Goal: Task Accomplishment & Management: Complete application form

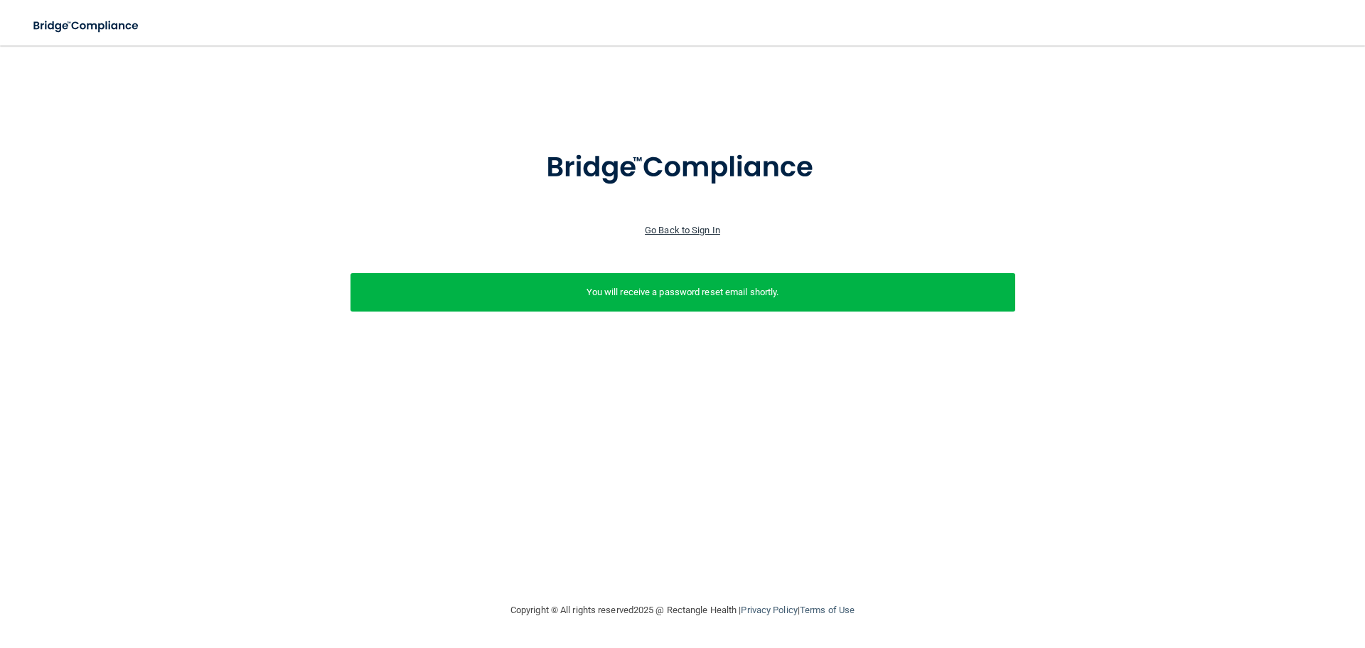
click at [670, 230] on link "Go Back to Sign In" at bounding box center [682, 230] width 75 height 11
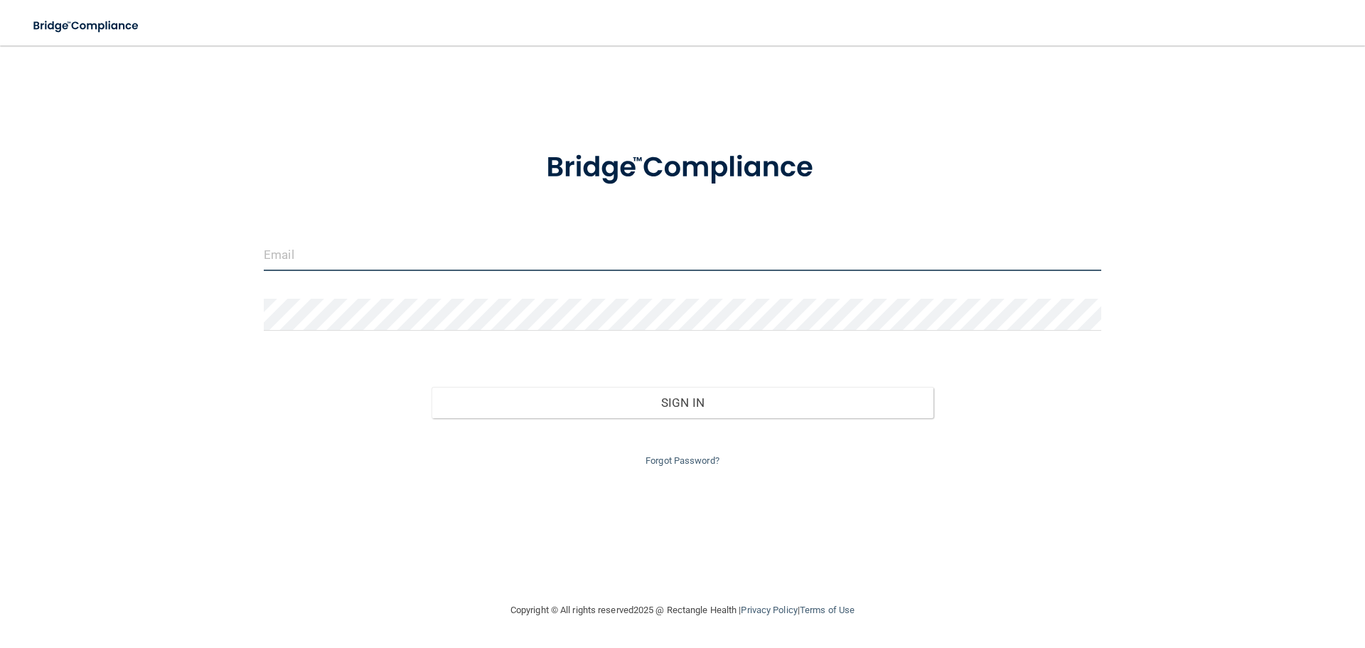
click at [367, 246] on input "email" at bounding box center [683, 255] width 838 height 32
type input "[EMAIL_ADDRESS][DOMAIN_NAME]"
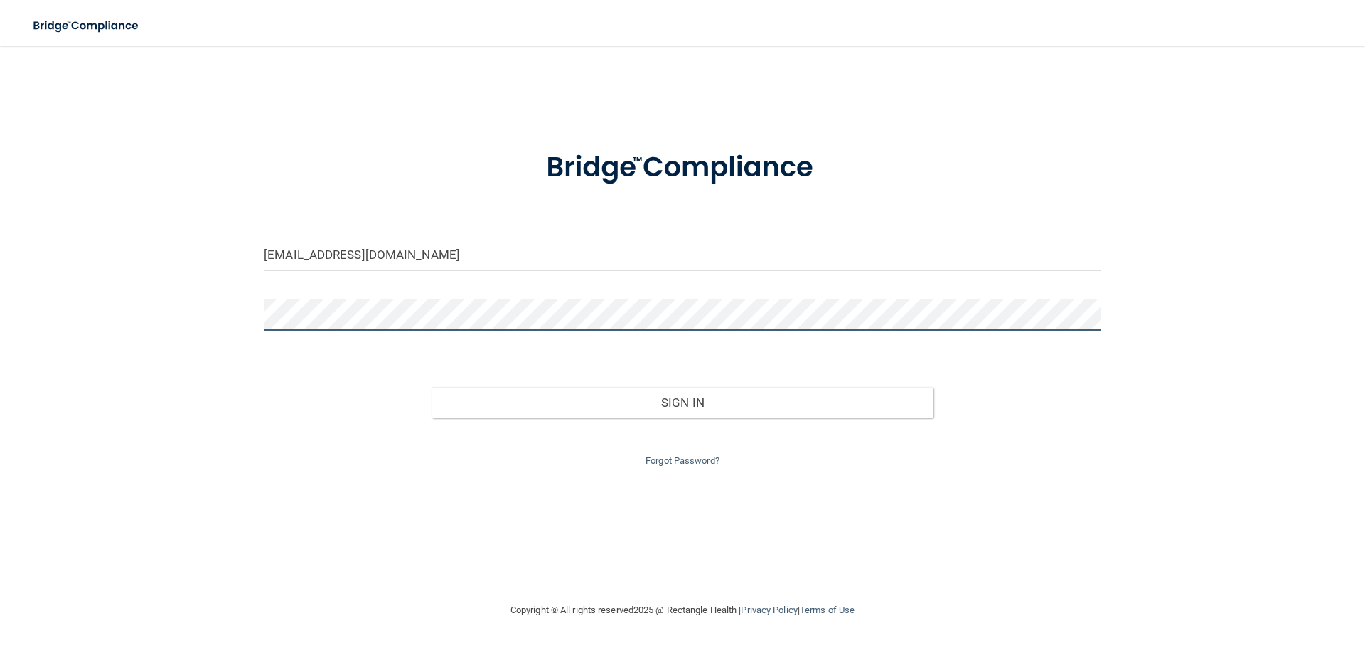
click at [432, 387] on button "Sign In" at bounding box center [683, 402] width 503 height 31
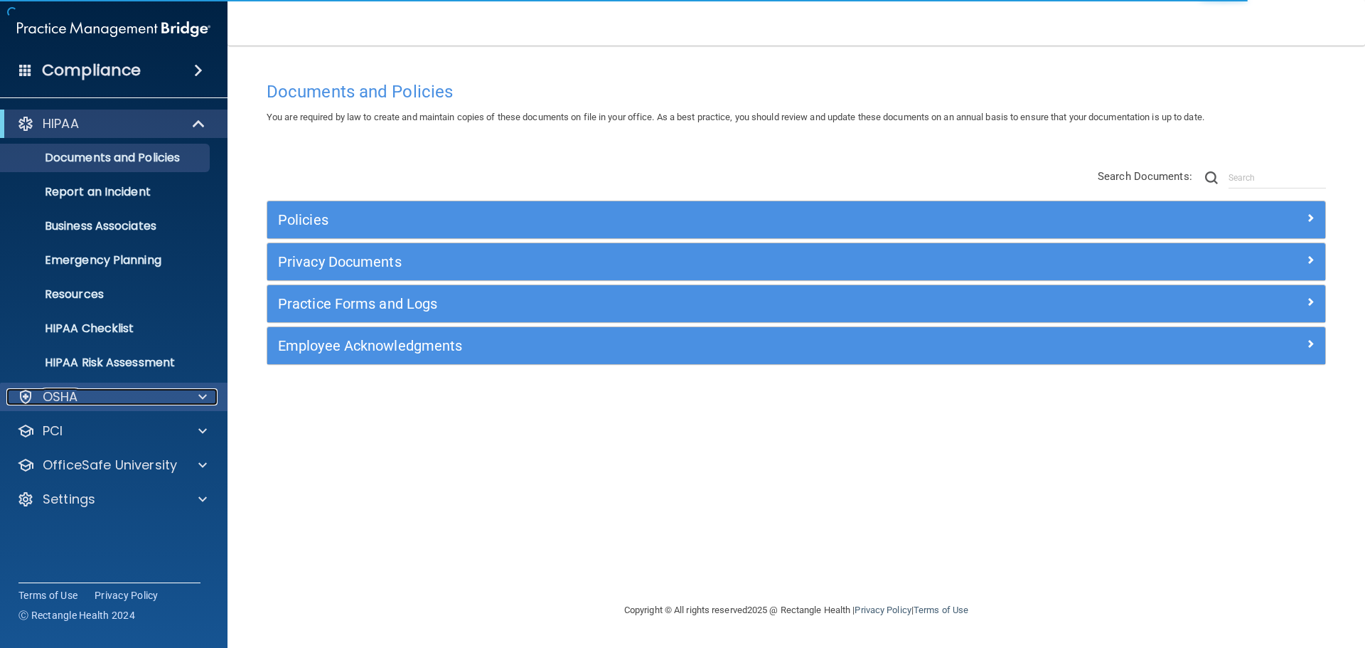
click at [93, 404] on div "OSHA" at bounding box center [94, 396] width 176 height 17
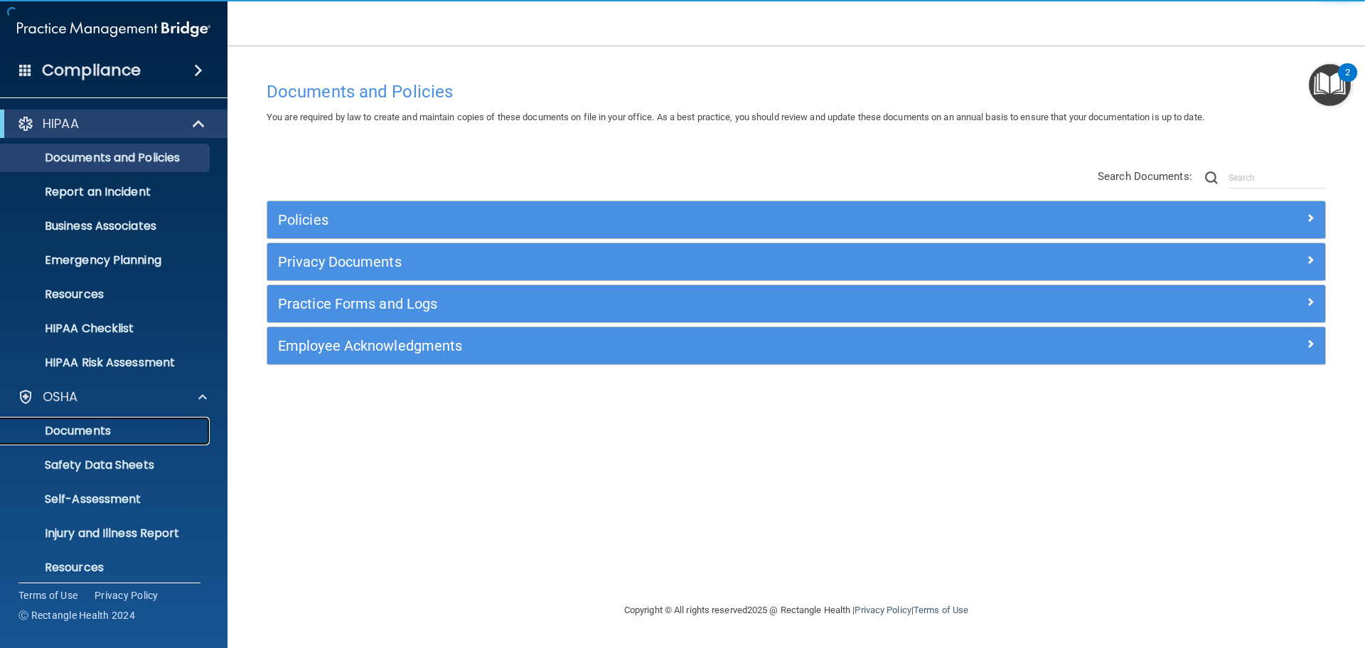
click at [96, 431] on p "Documents" at bounding box center [106, 431] width 194 height 14
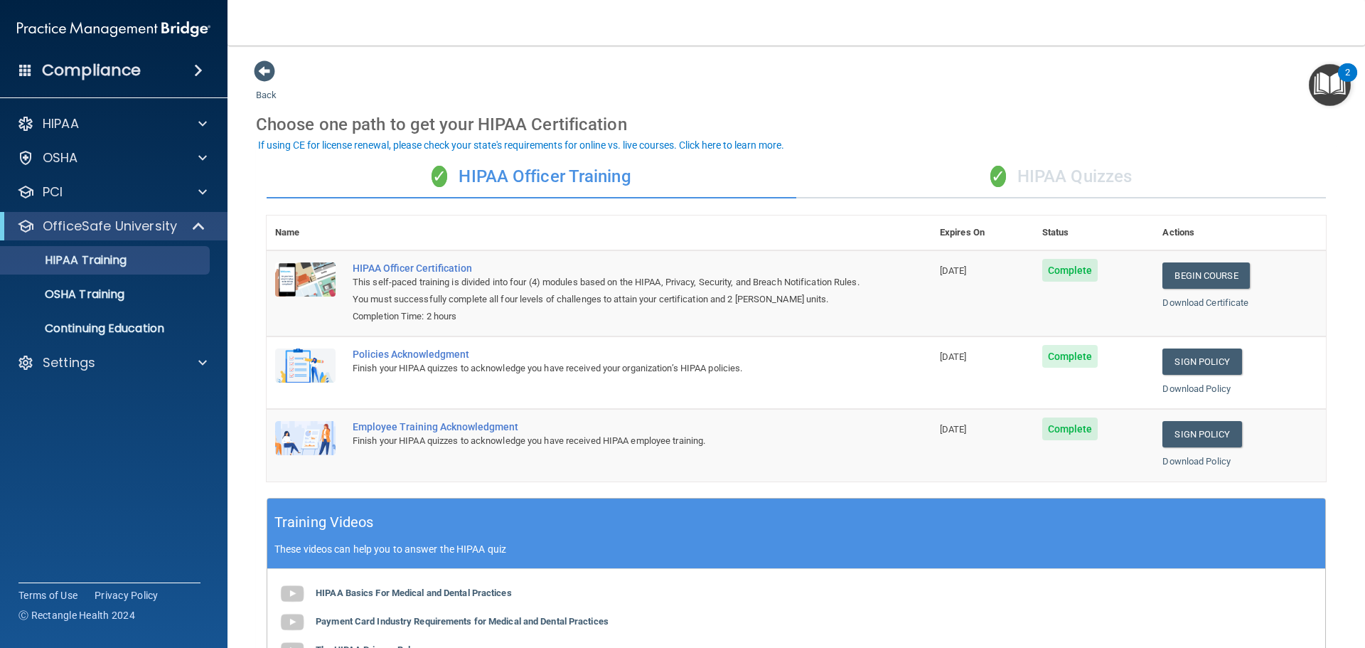
click at [198, 75] on span at bounding box center [198, 70] width 9 height 17
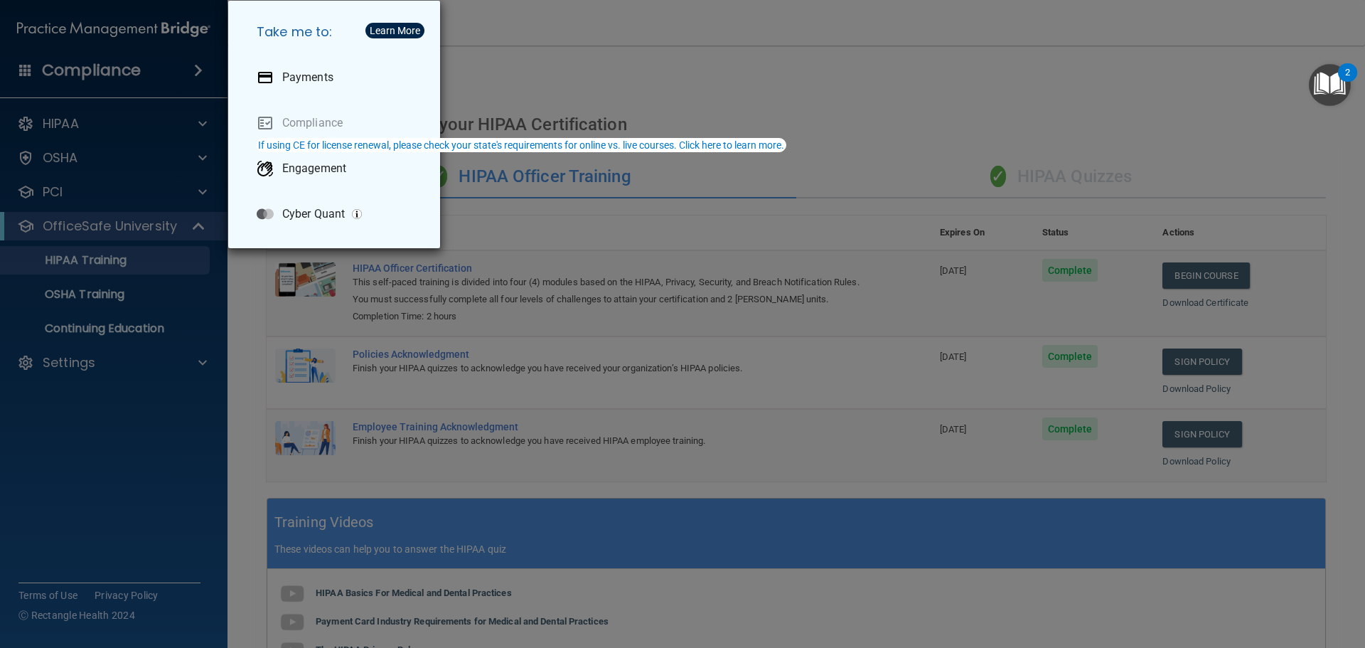
click at [113, 132] on div "Take me to: Payments Compliance Engagement Cyber Quant" at bounding box center [682, 324] width 1365 height 648
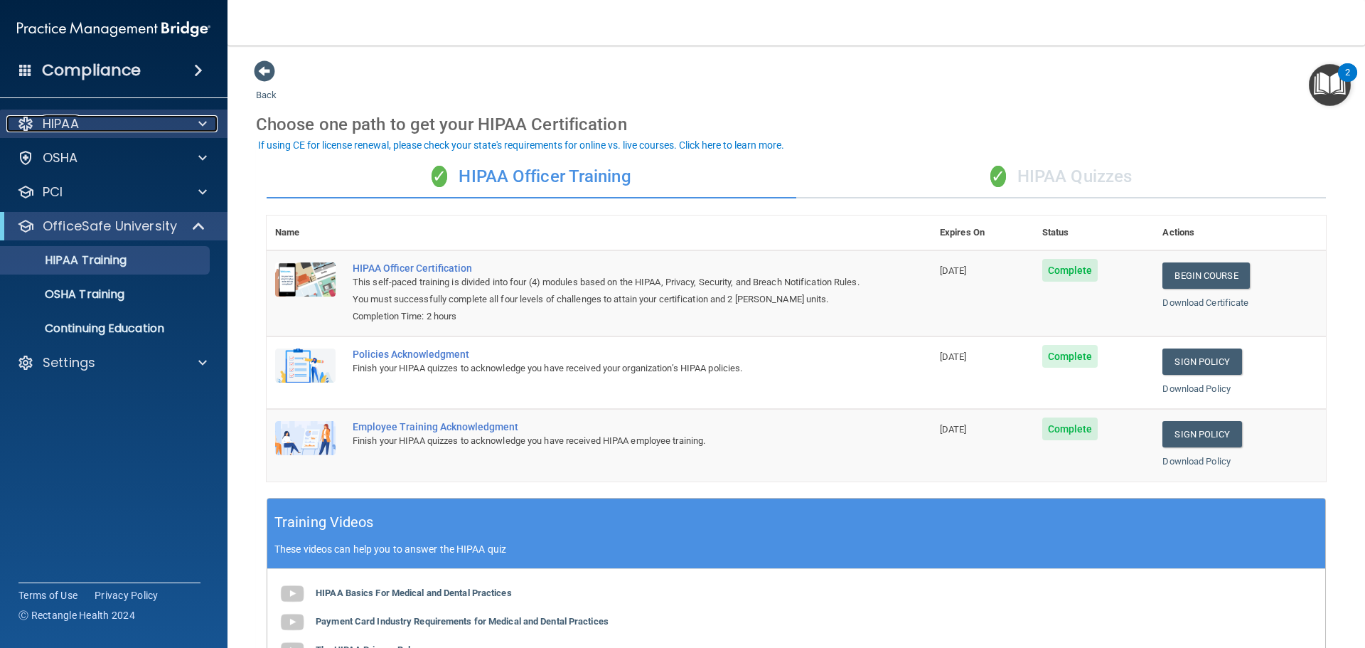
click at [199, 122] on span at bounding box center [202, 123] width 9 height 17
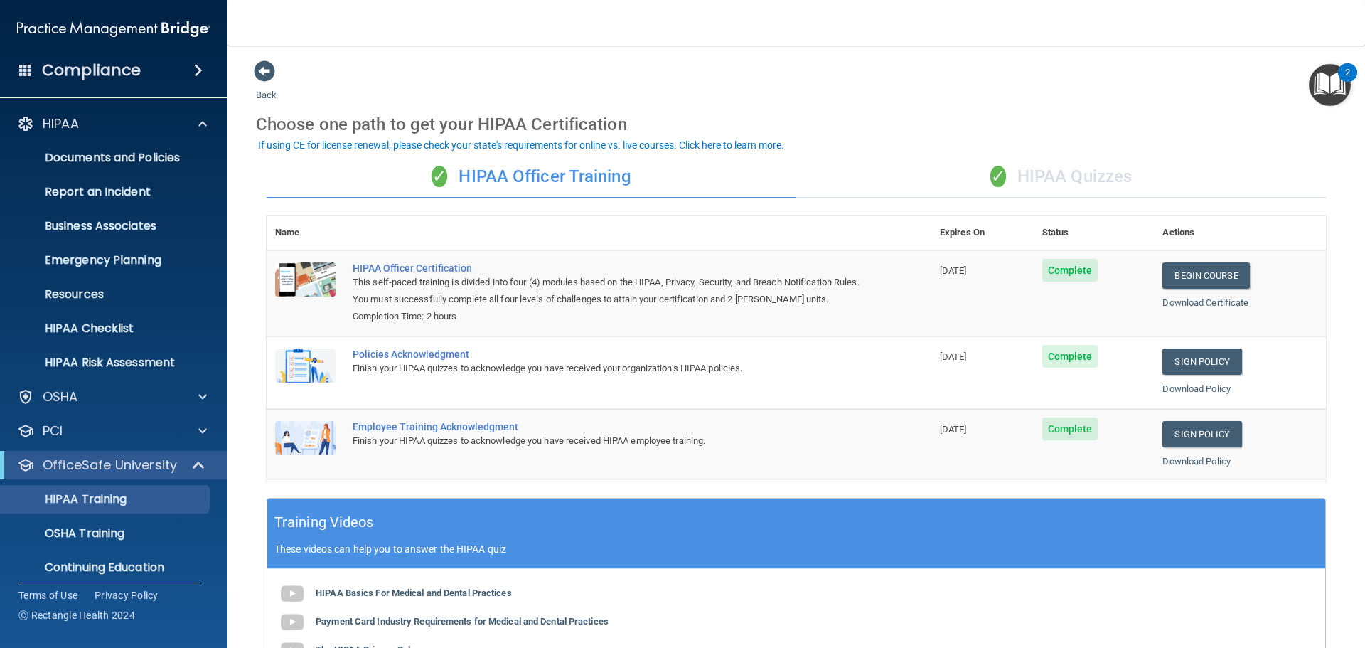
click at [1323, 84] on img "Open Resource Center, 2 new notifications" at bounding box center [1330, 85] width 42 height 42
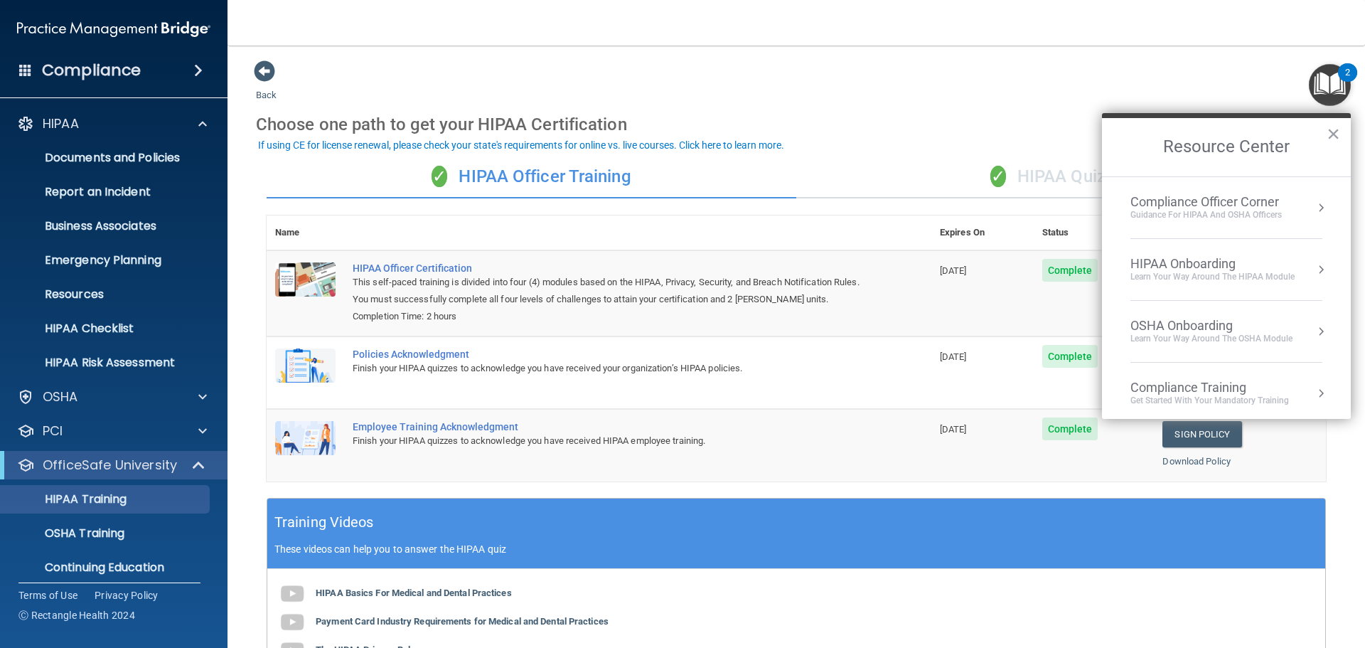
click at [1314, 208] on button "Resource Center" at bounding box center [1321, 208] width 14 height 14
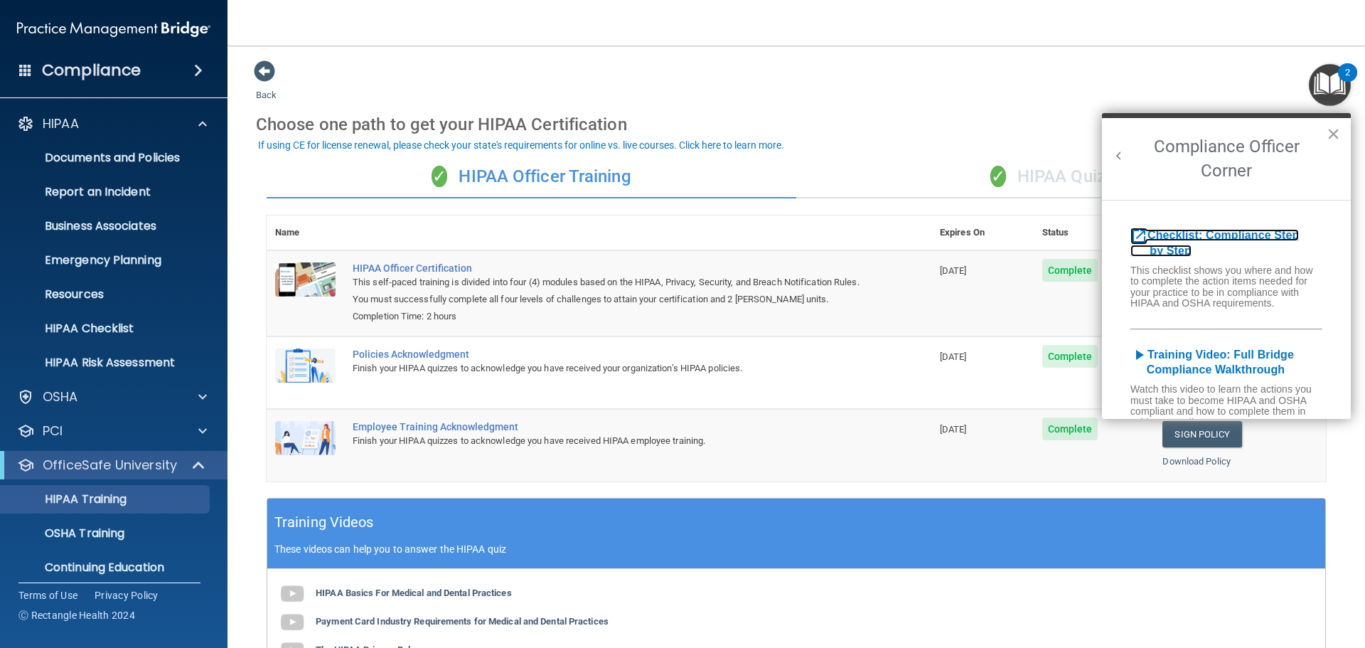
click at [1266, 236] on b "Checklist: Compliance Step by Step" at bounding box center [1215, 243] width 169 height 28
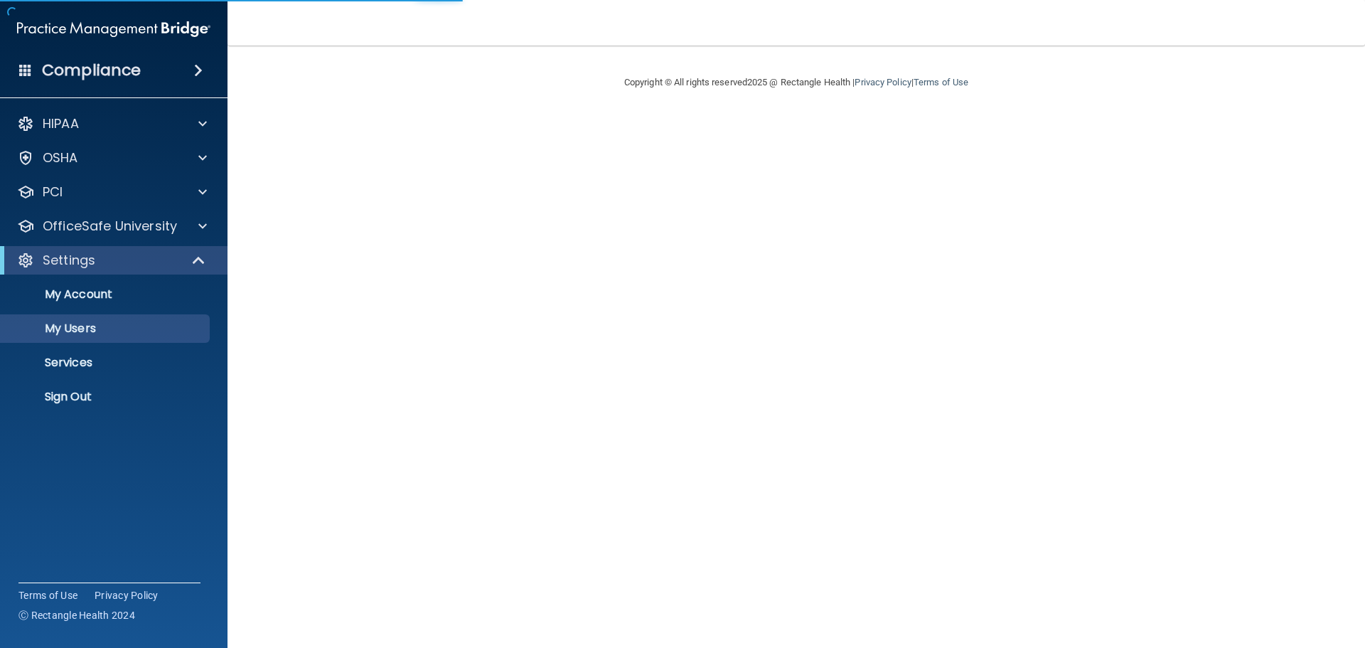
select select "20"
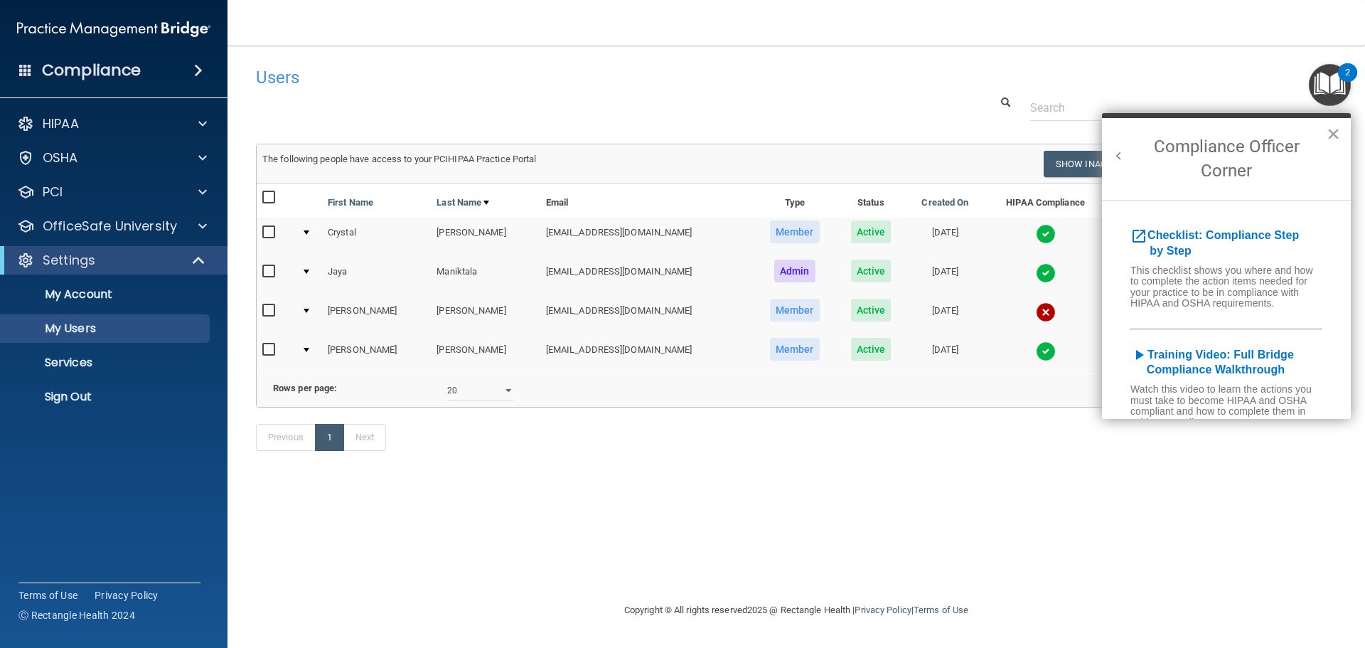
click at [1338, 137] on button "×" at bounding box center [1334, 133] width 14 height 23
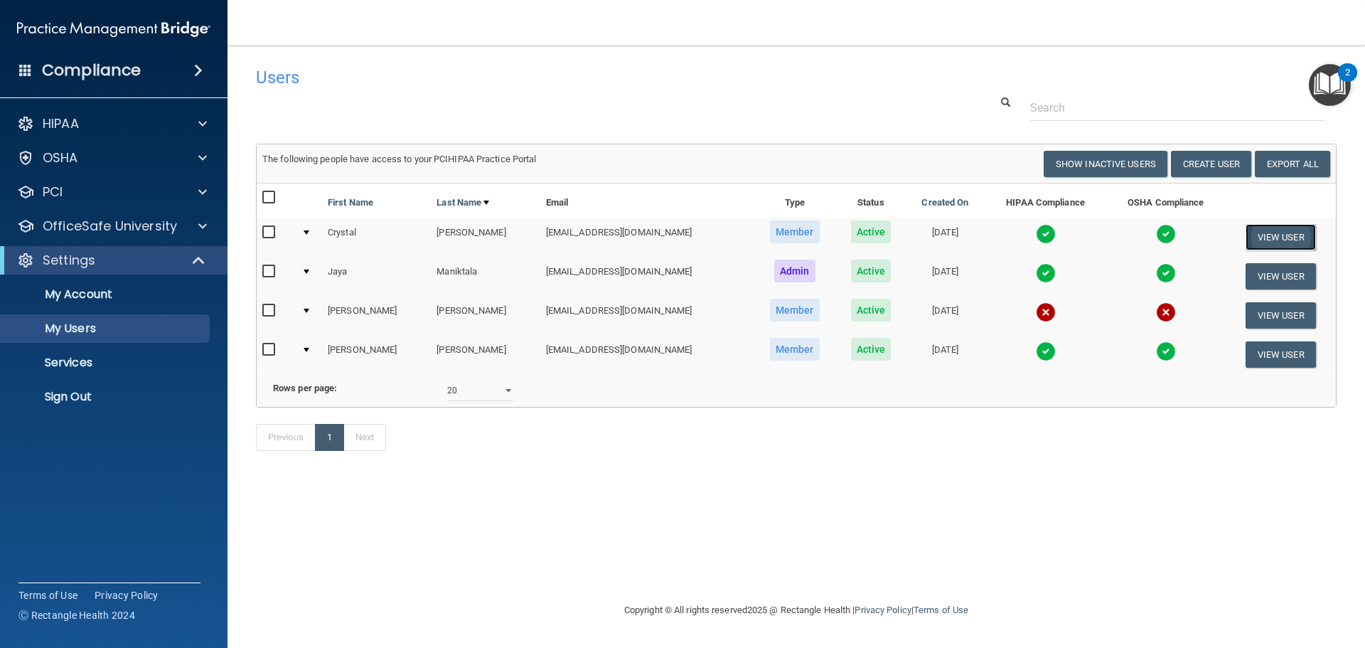
click at [1293, 235] on button "View User" at bounding box center [1281, 237] width 70 height 26
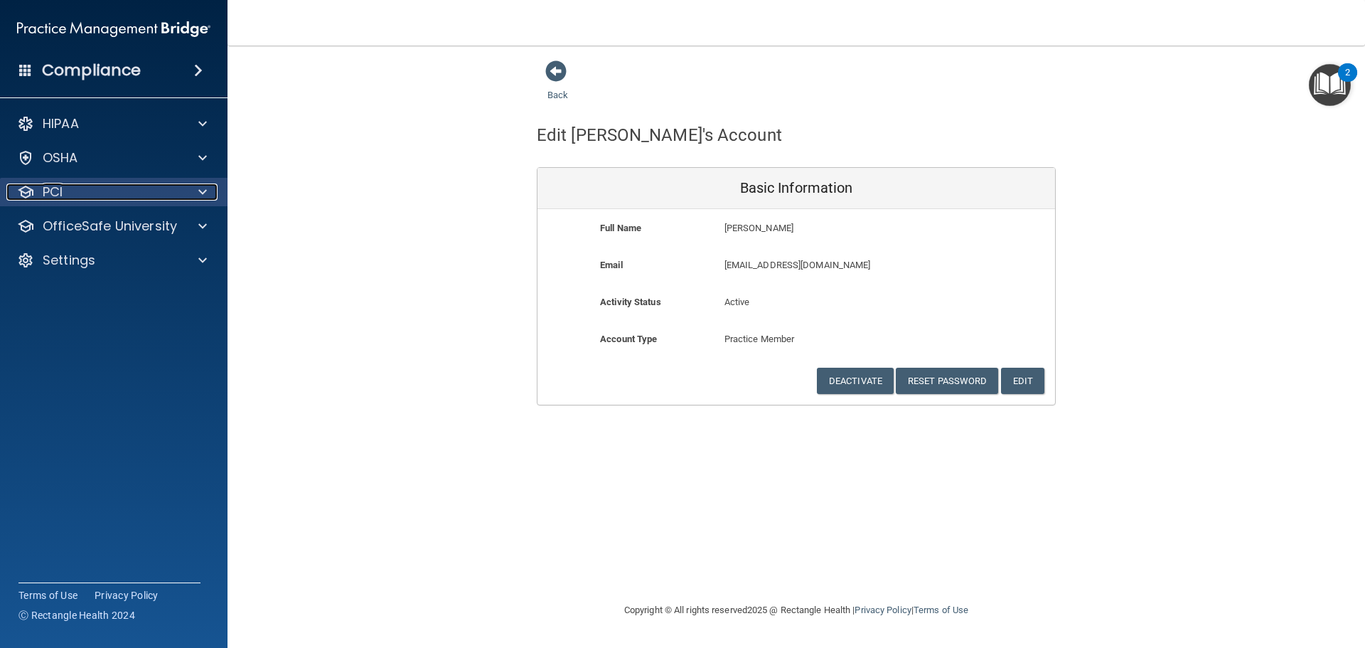
click at [199, 187] on span at bounding box center [202, 191] width 9 height 17
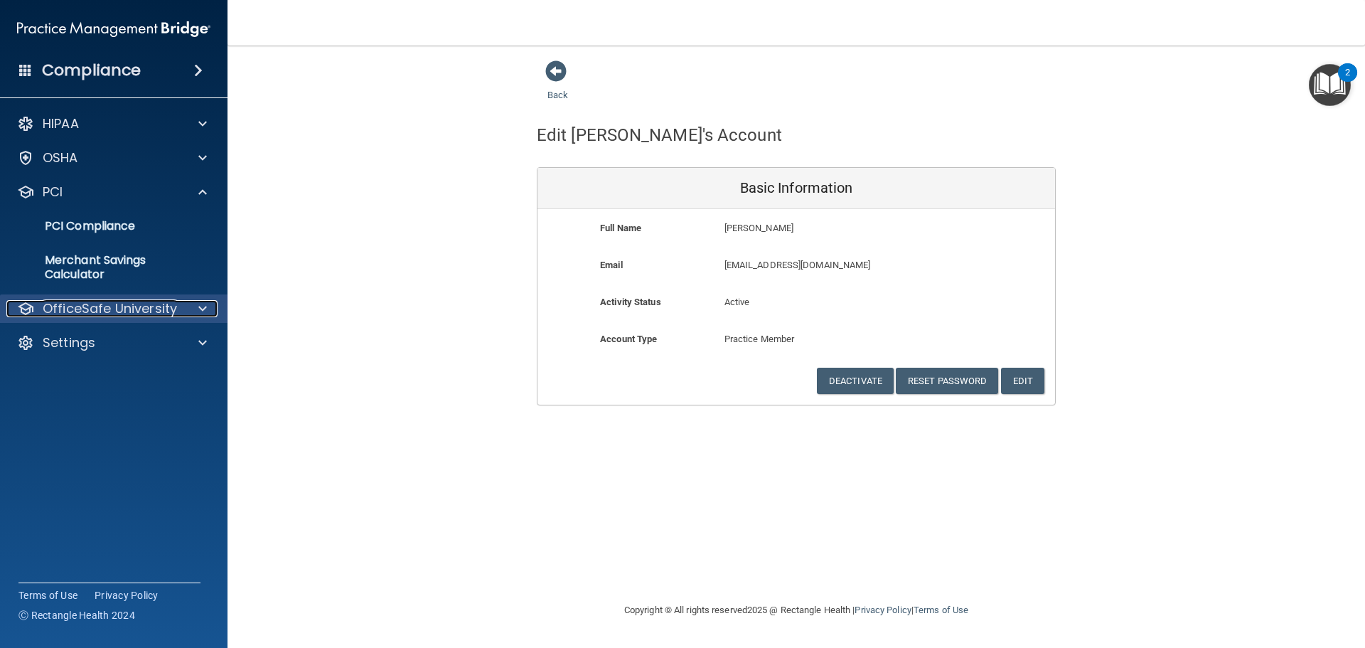
click at [196, 311] on div at bounding box center [201, 308] width 36 height 17
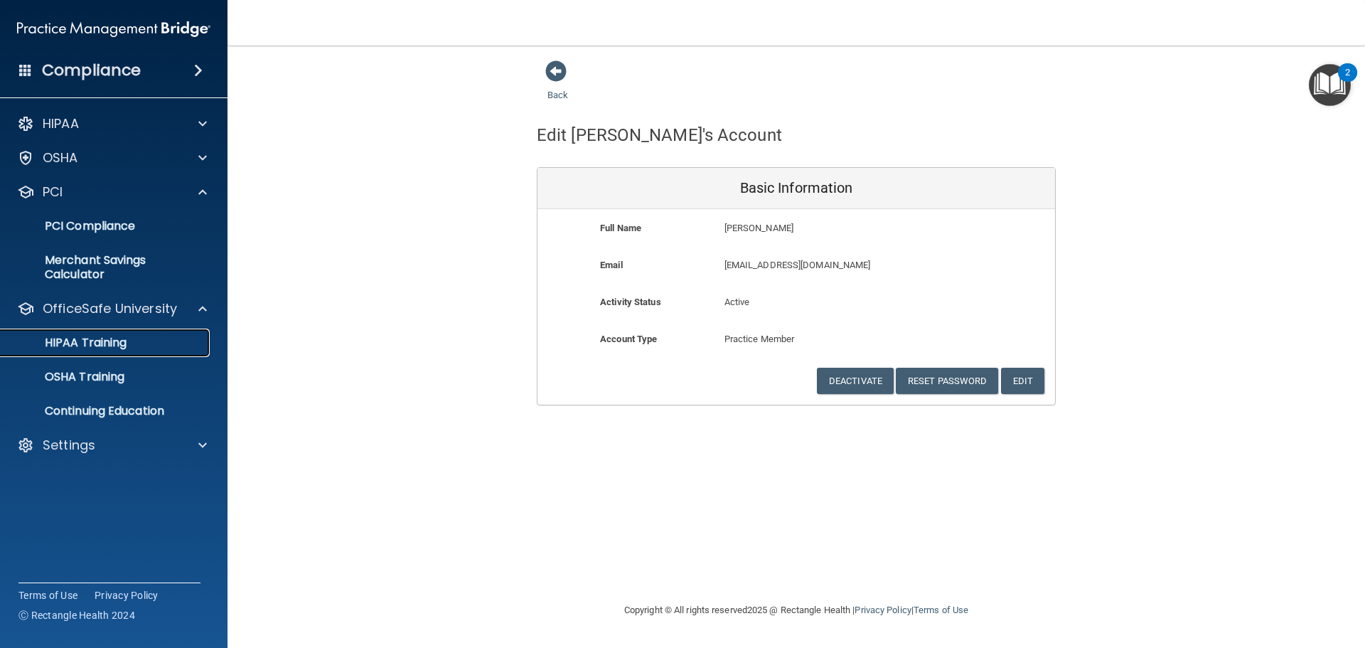
click at [113, 338] on p "HIPAA Training" at bounding box center [67, 343] width 117 height 14
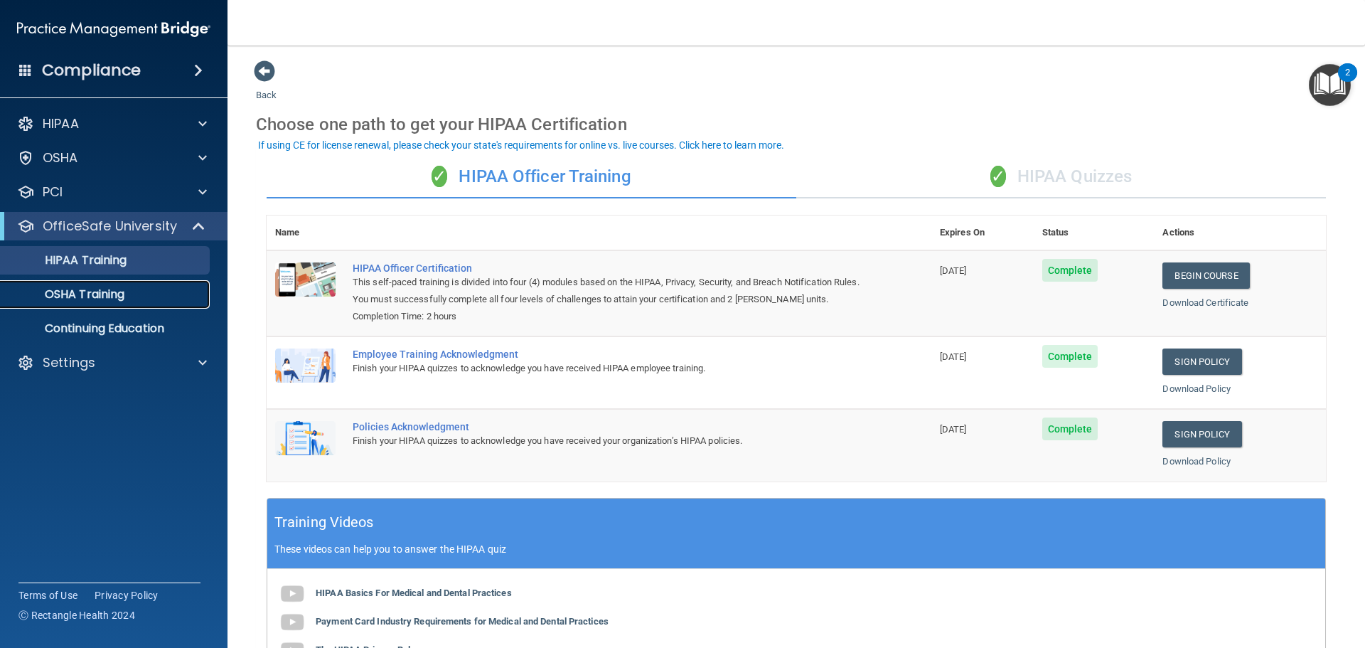
click at [113, 293] on p "OSHA Training" at bounding box center [66, 294] width 115 height 14
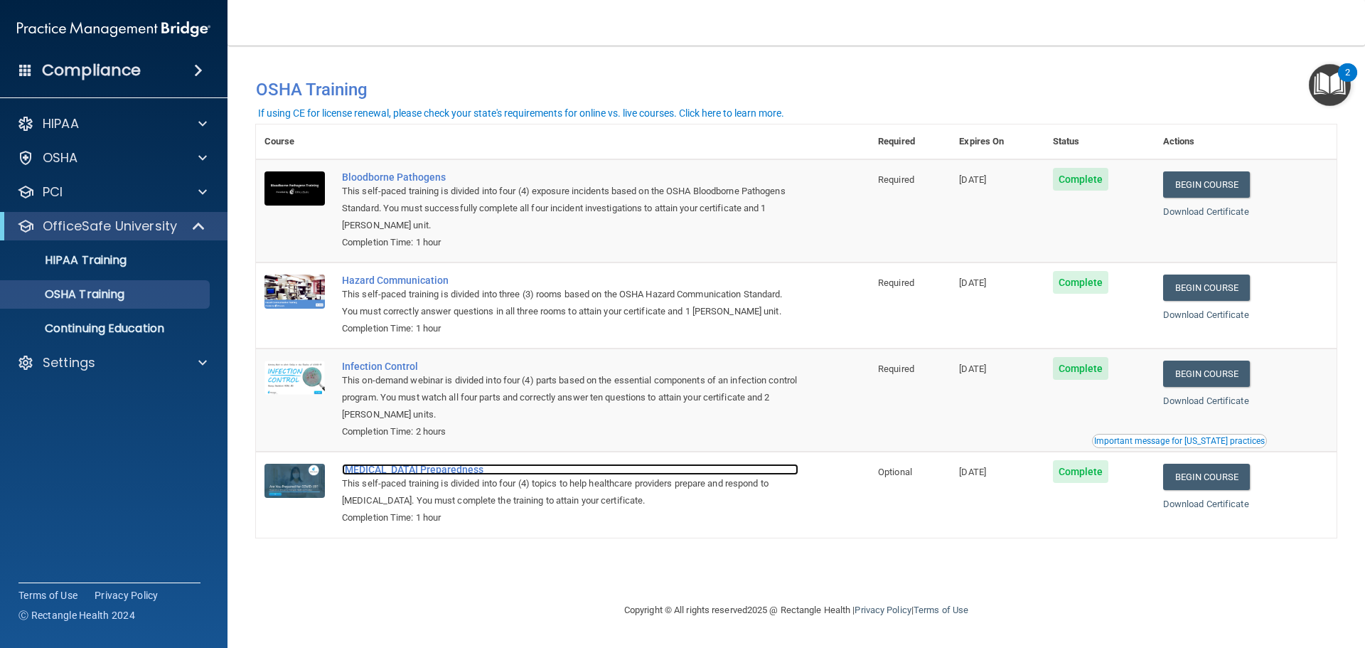
click at [439, 474] on div "COVID-19 Preparedness" at bounding box center [570, 469] width 456 height 11
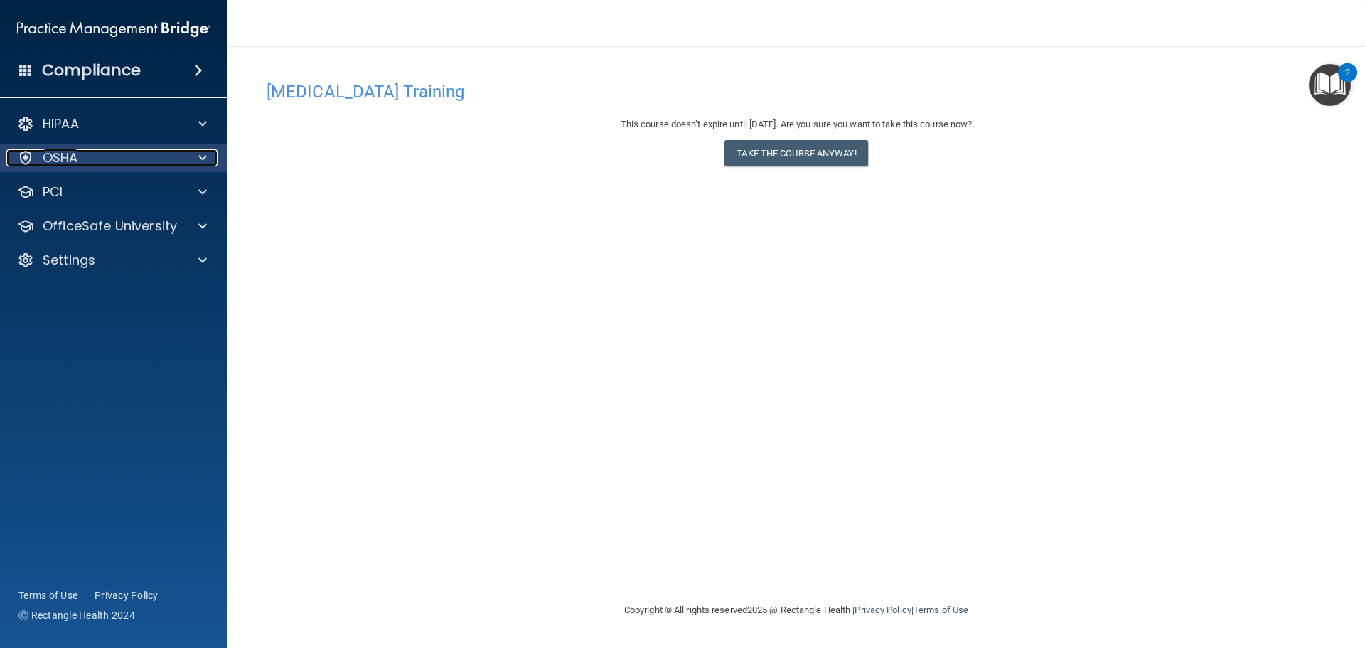
click at [196, 154] on div at bounding box center [201, 157] width 36 height 17
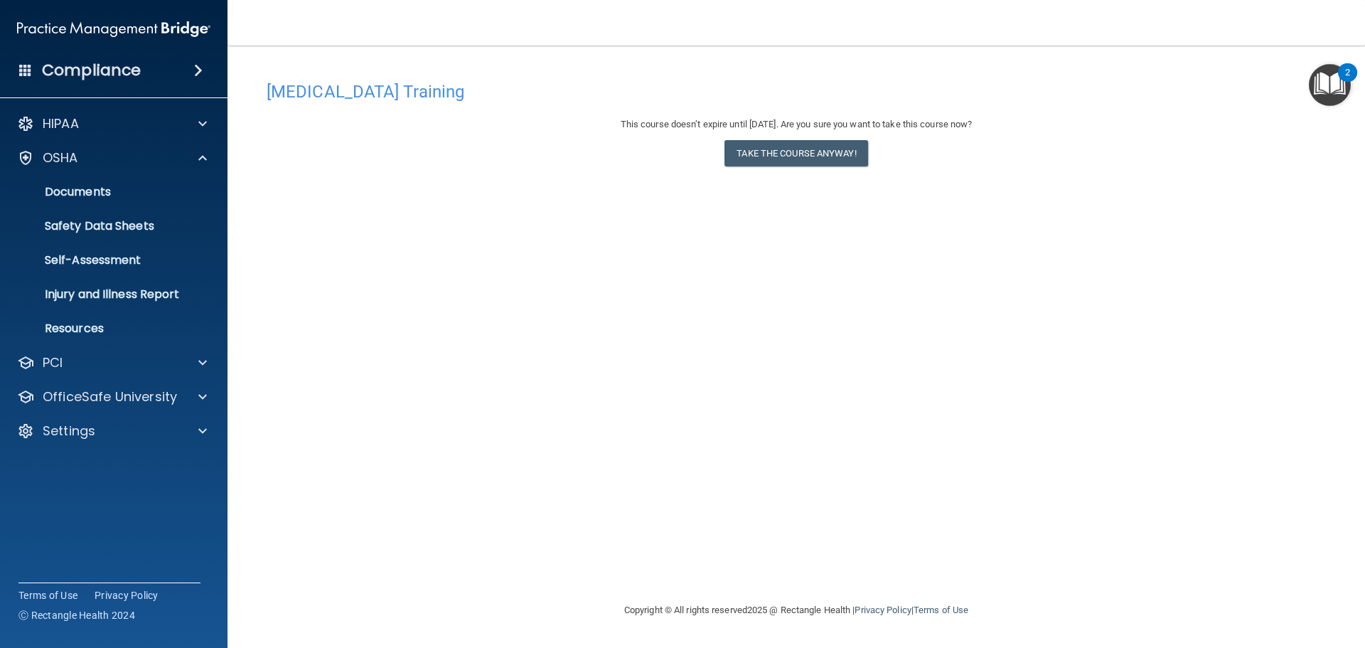
click at [1342, 80] on img "Open Resource Center, 2 new notifications" at bounding box center [1330, 85] width 42 height 42
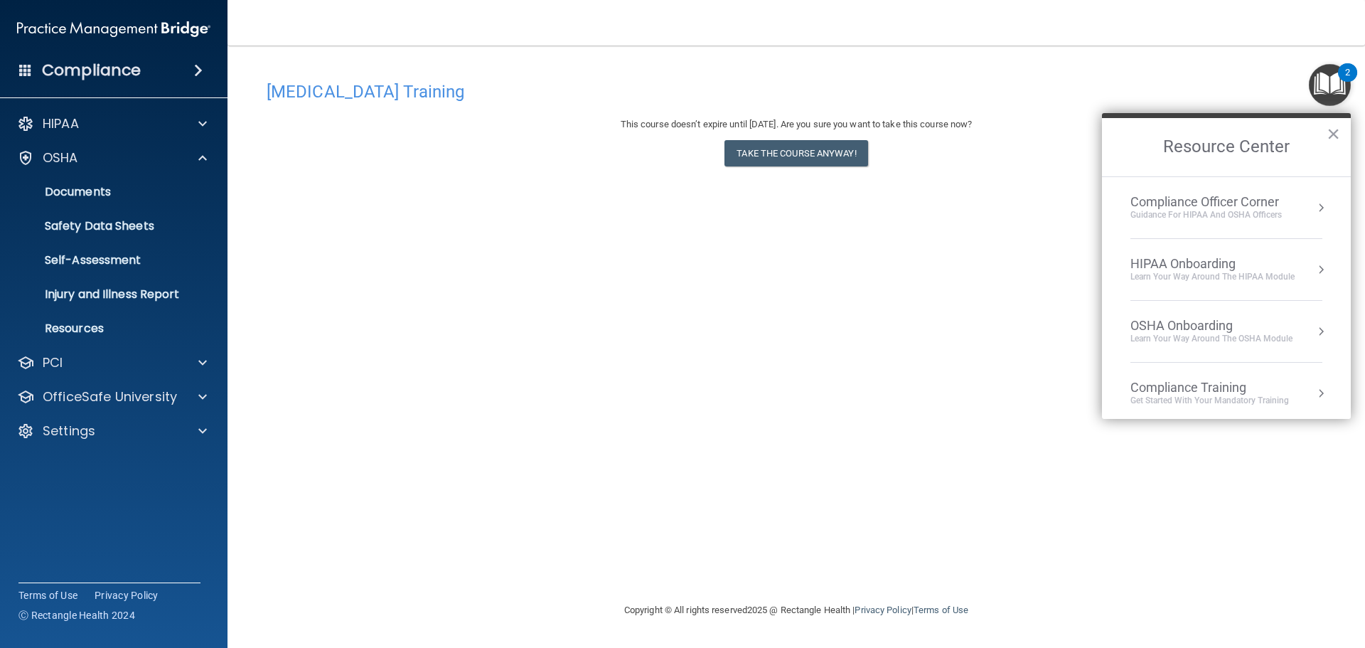
click at [1246, 210] on div "Guidance for HIPAA and OSHA Officers" at bounding box center [1206, 215] width 151 height 12
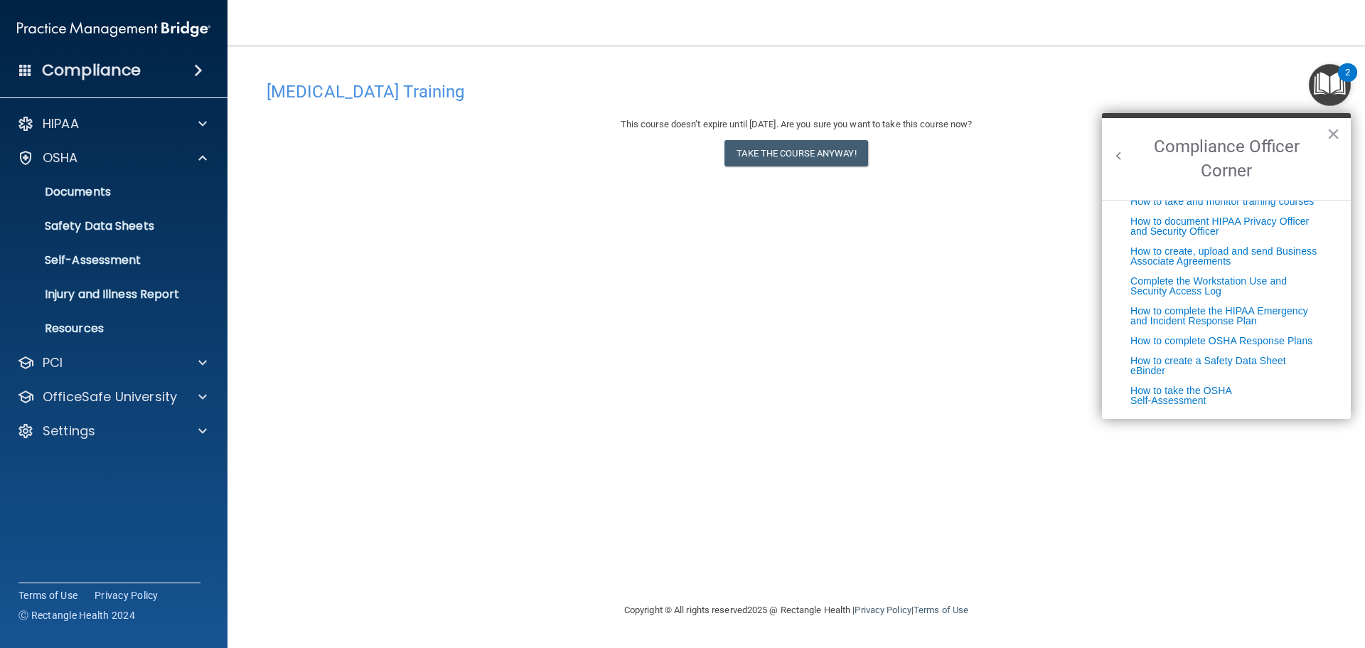
scroll to position [363, 0]
click at [1344, 83] on img "Open Resource Center, 2 new notifications" at bounding box center [1330, 85] width 42 height 42
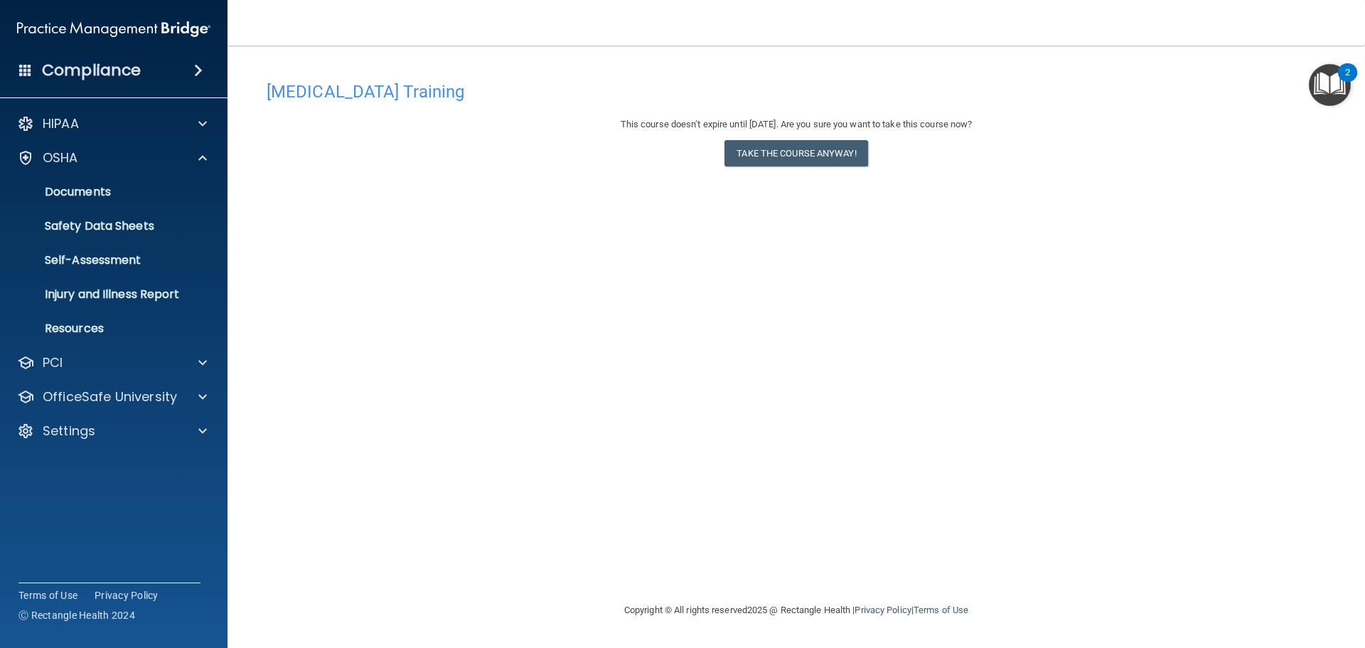
click at [1344, 83] on img "Open Resource Center, 2 new notifications" at bounding box center [1330, 85] width 42 height 42
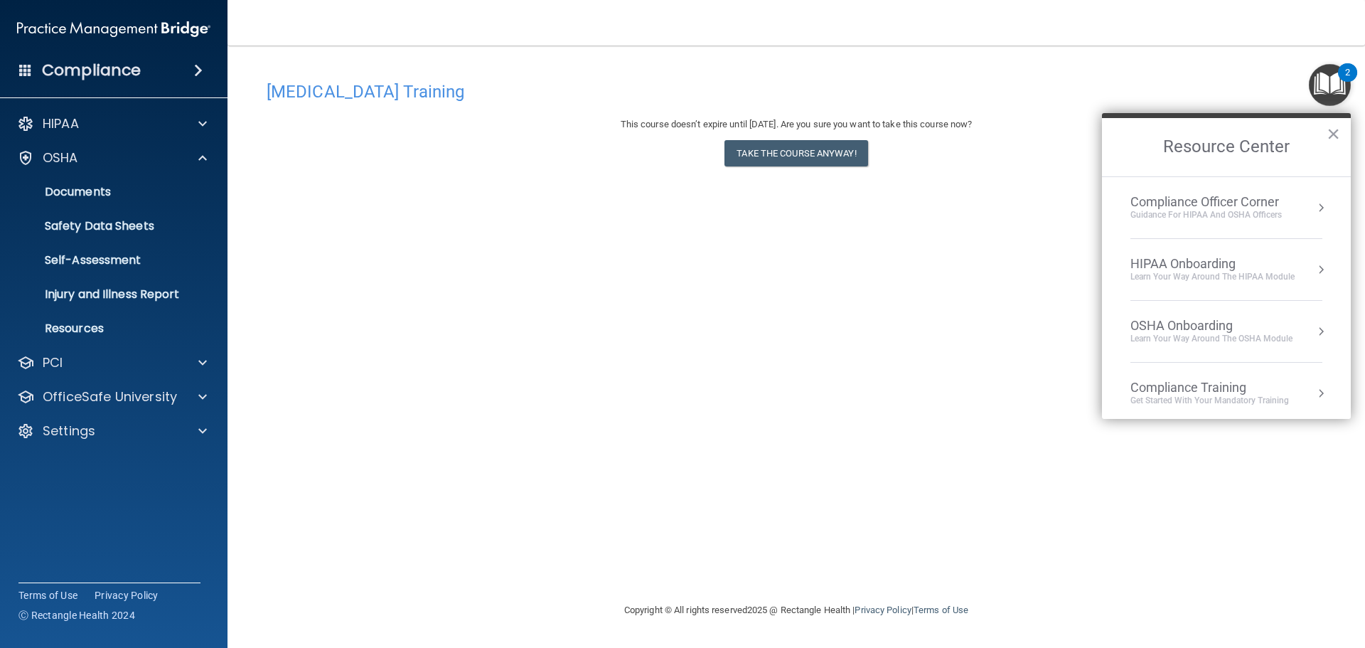
scroll to position [203, 0]
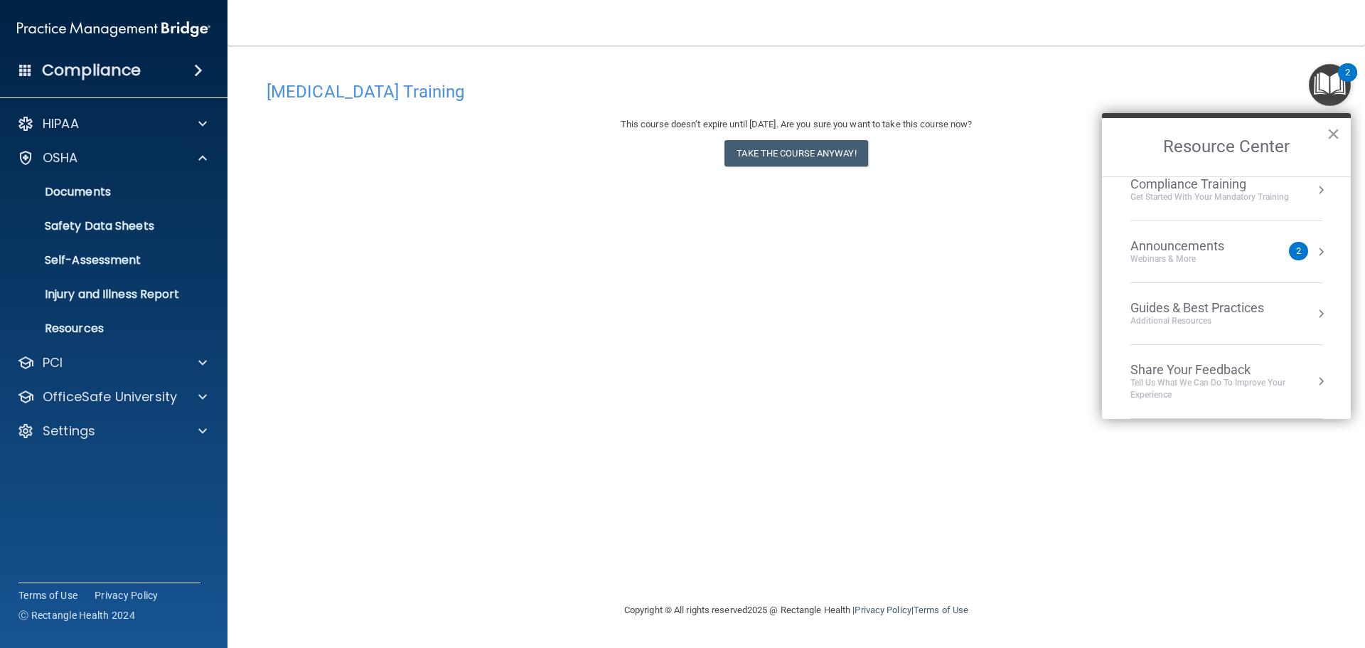
click at [1335, 133] on button "×" at bounding box center [1334, 133] width 14 height 23
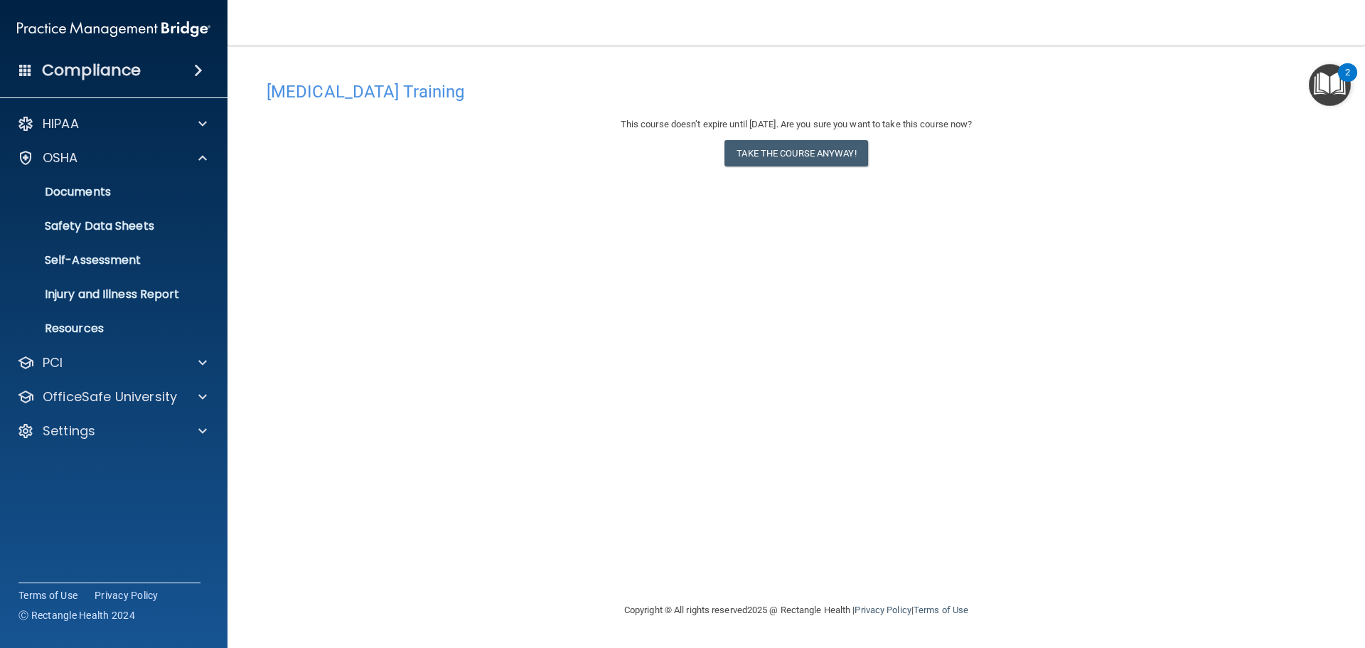
click at [136, 67] on h4 "Compliance" at bounding box center [91, 70] width 99 height 20
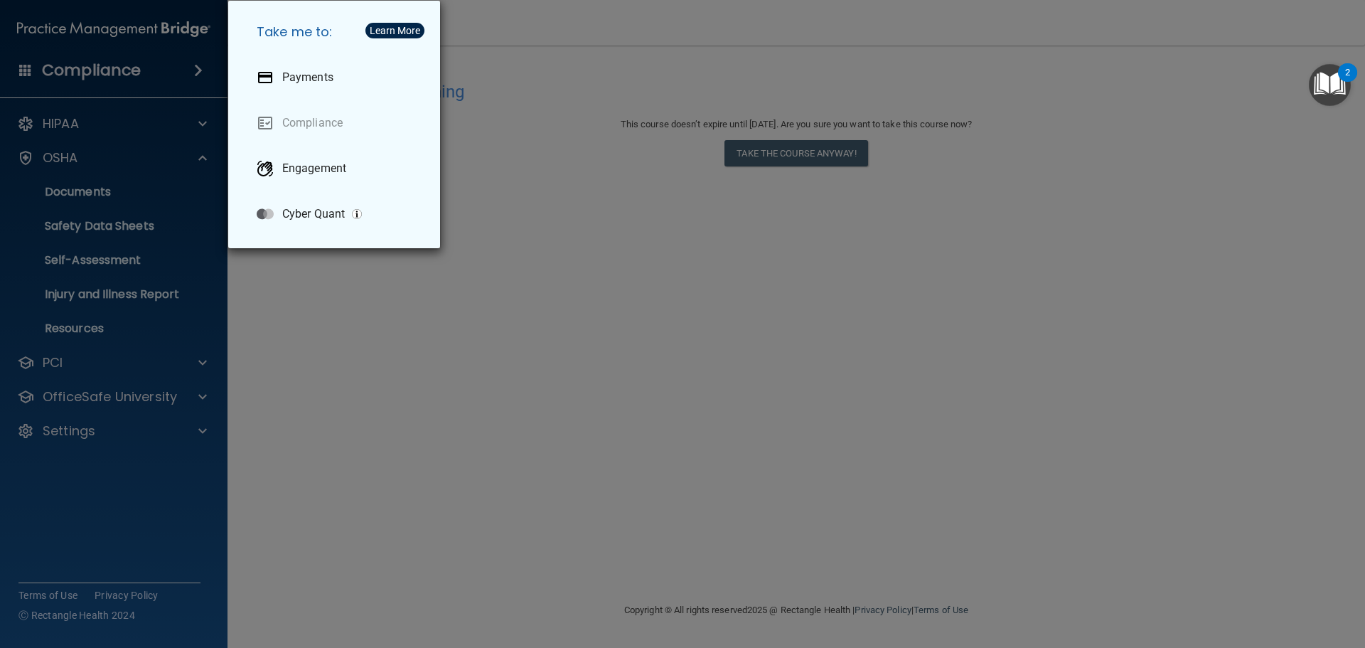
click at [78, 361] on div "Take me to: Payments Compliance Engagement Cyber Quant" at bounding box center [682, 324] width 1365 height 648
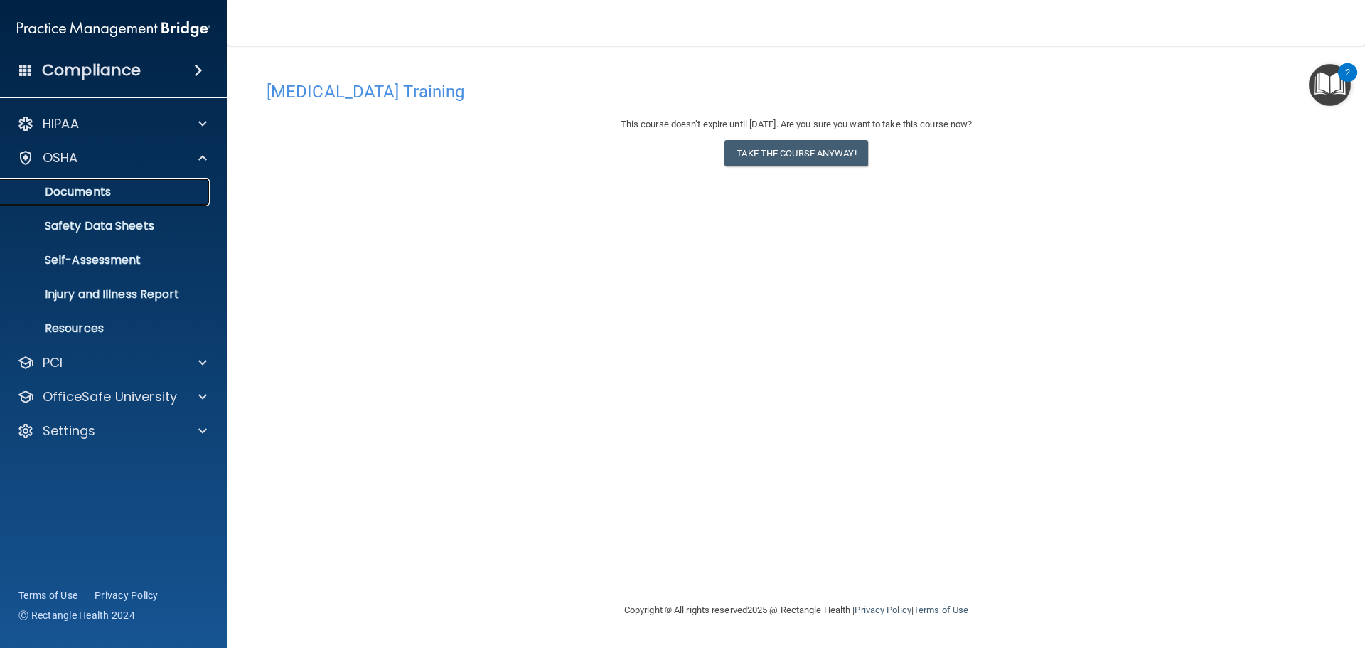
click at [82, 193] on p "Documents" at bounding box center [106, 192] width 194 height 14
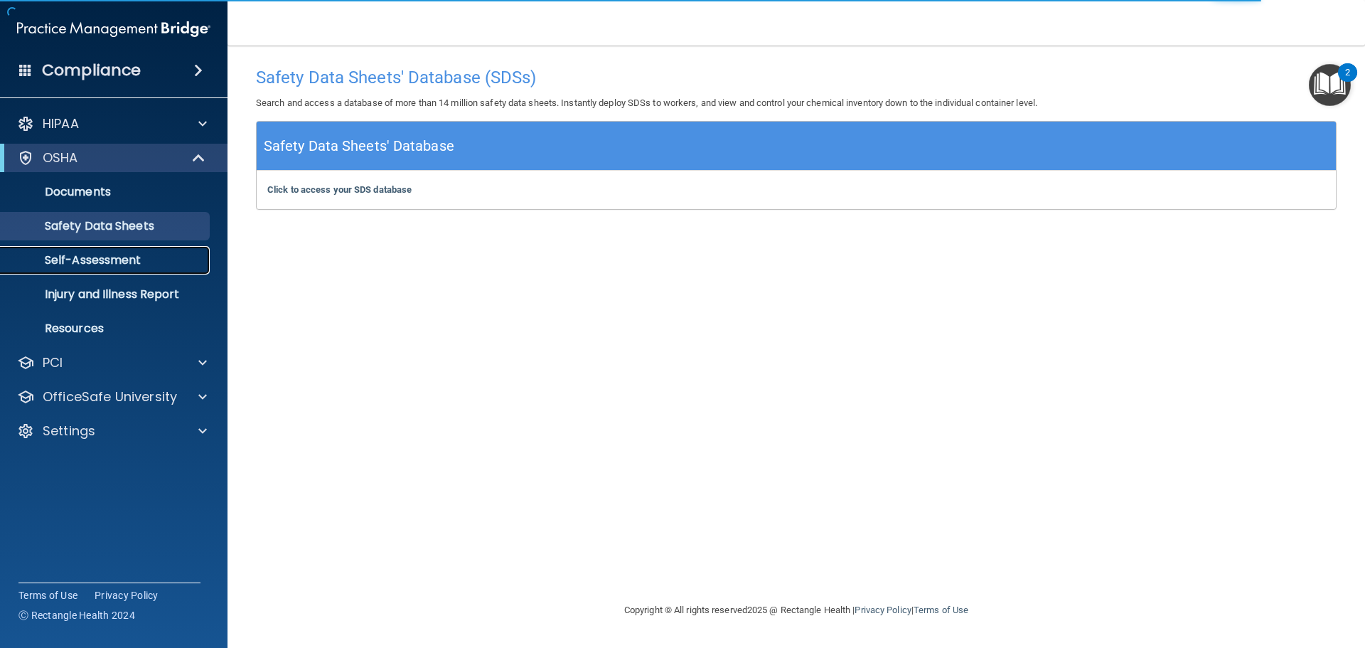
click at [118, 259] on p "Self-Assessment" at bounding box center [106, 260] width 194 height 14
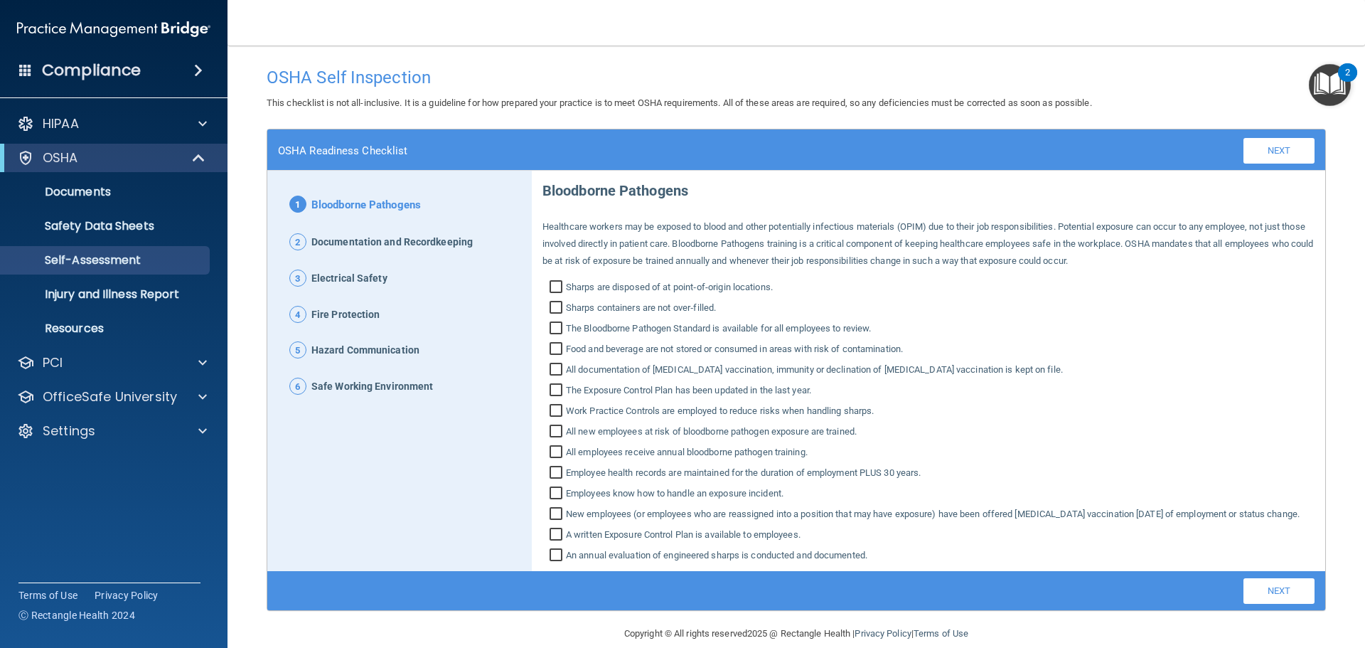
click at [550, 284] on input "Sharps are disposed of at point‐of‐origin locations." at bounding box center [558, 289] width 16 height 14
checkbox input "true"
click at [551, 311] on input "Sharps containers are not over‐filled." at bounding box center [558, 309] width 16 height 14
checkbox input "true"
click at [550, 328] on input "The Bloodborne Pathogen Standard is available for all employees to review." at bounding box center [558, 330] width 16 height 14
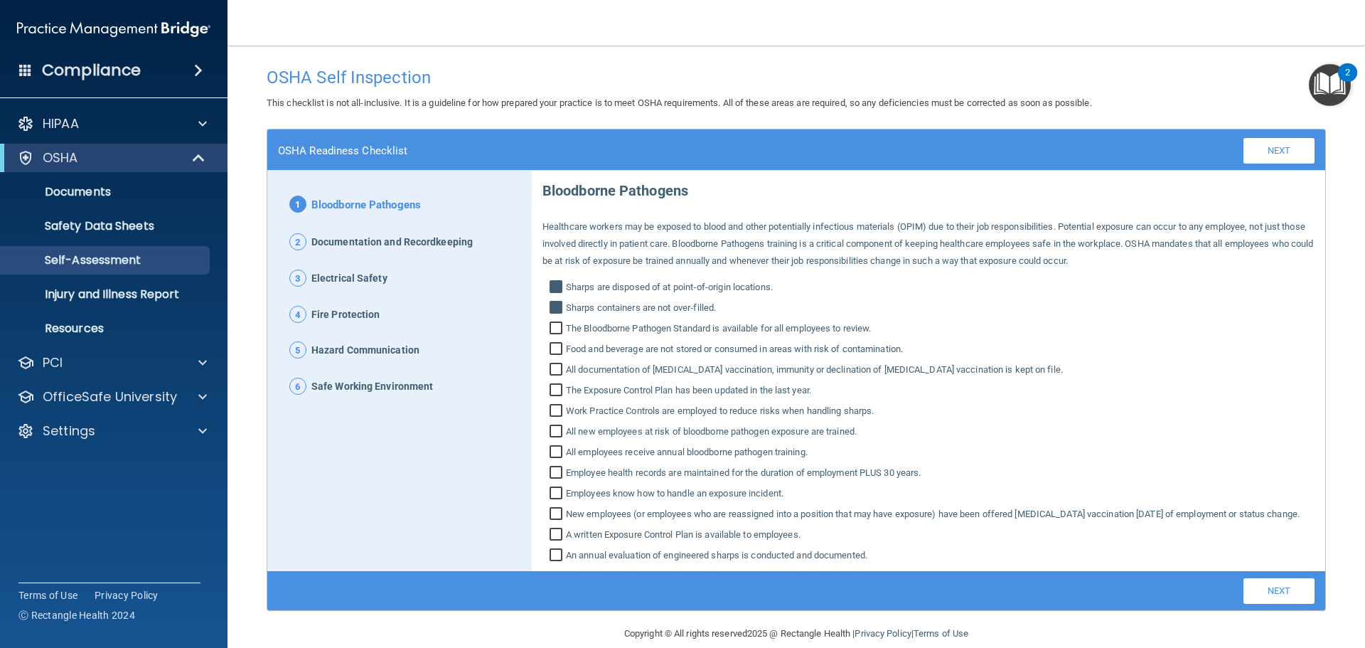
checkbox input "true"
click at [552, 348] on input "Food and beverage are not stored or consumed in areas with risk of contaminatio…" at bounding box center [558, 350] width 16 height 14
checkbox input "true"
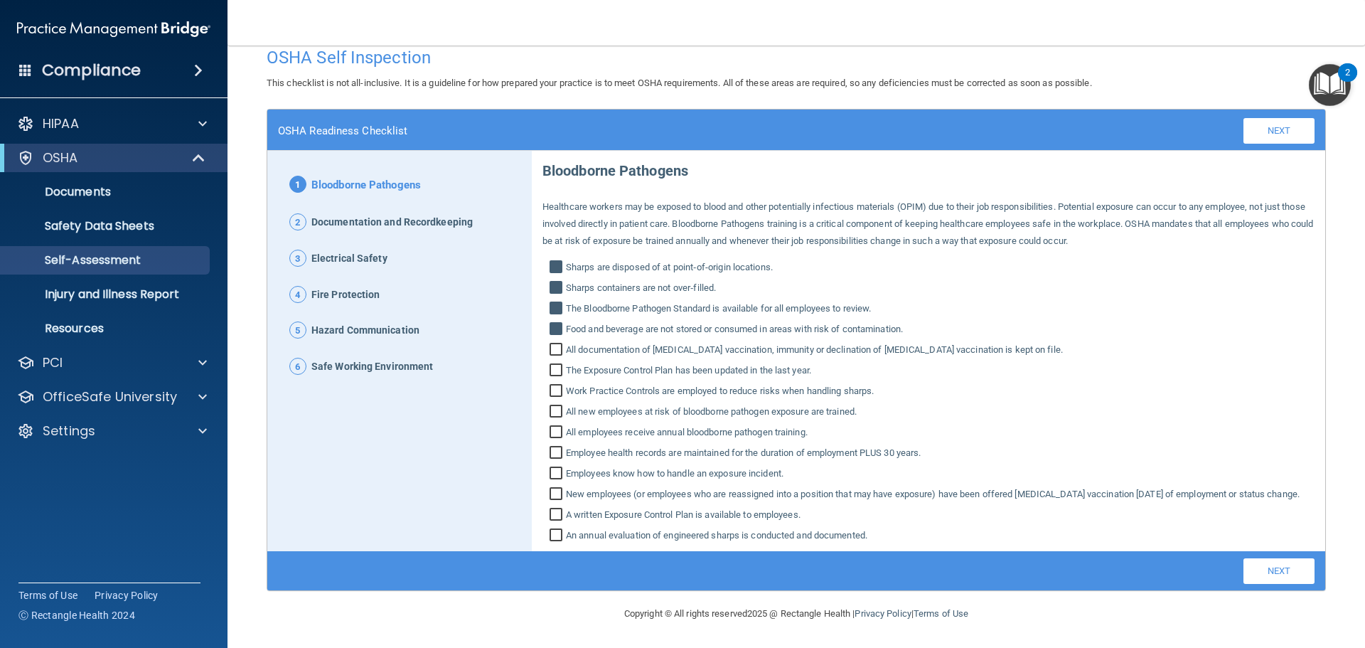
click at [550, 344] on input "All documentation of Hepatitis B vaccination, immunity or declination of Hepati…" at bounding box center [558, 351] width 16 height 14
checkbox input "true"
click at [555, 365] on input "The Exposure Control Plan has been updated in the last year." at bounding box center [558, 372] width 16 height 14
checkbox input "true"
click at [50, 189] on p "Documents" at bounding box center [106, 192] width 194 height 14
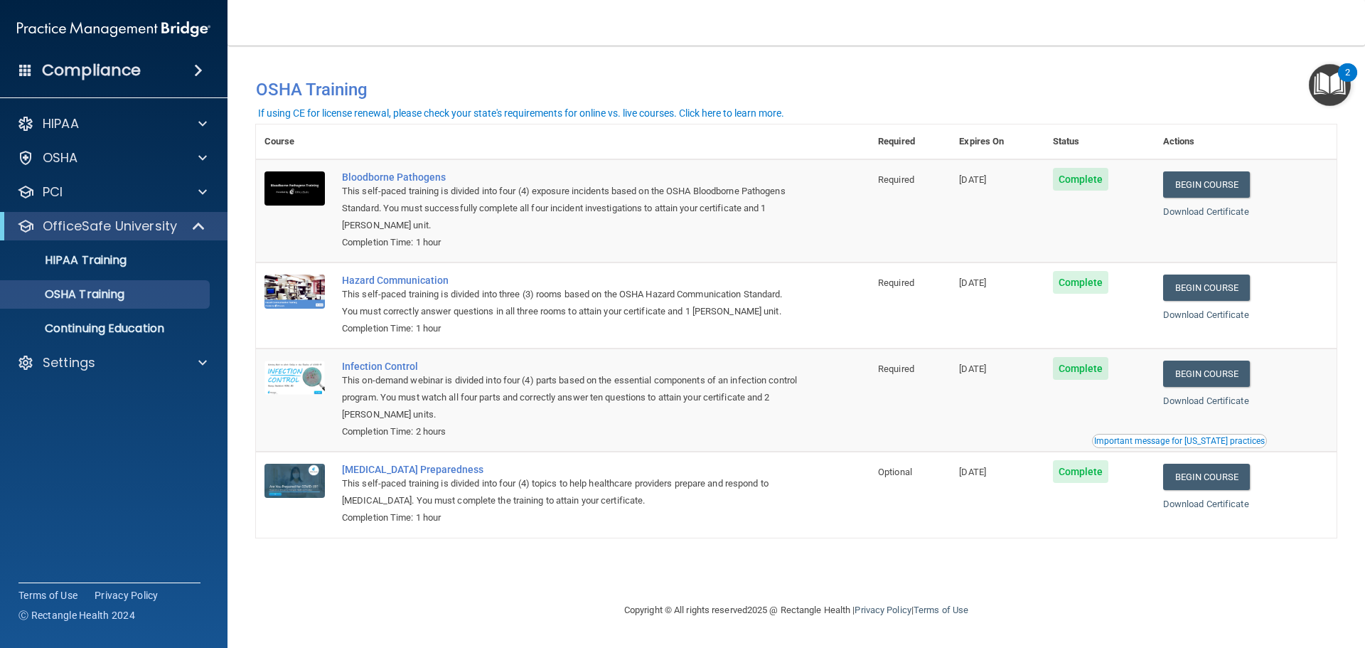
click at [196, 74] on span at bounding box center [198, 70] width 9 height 17
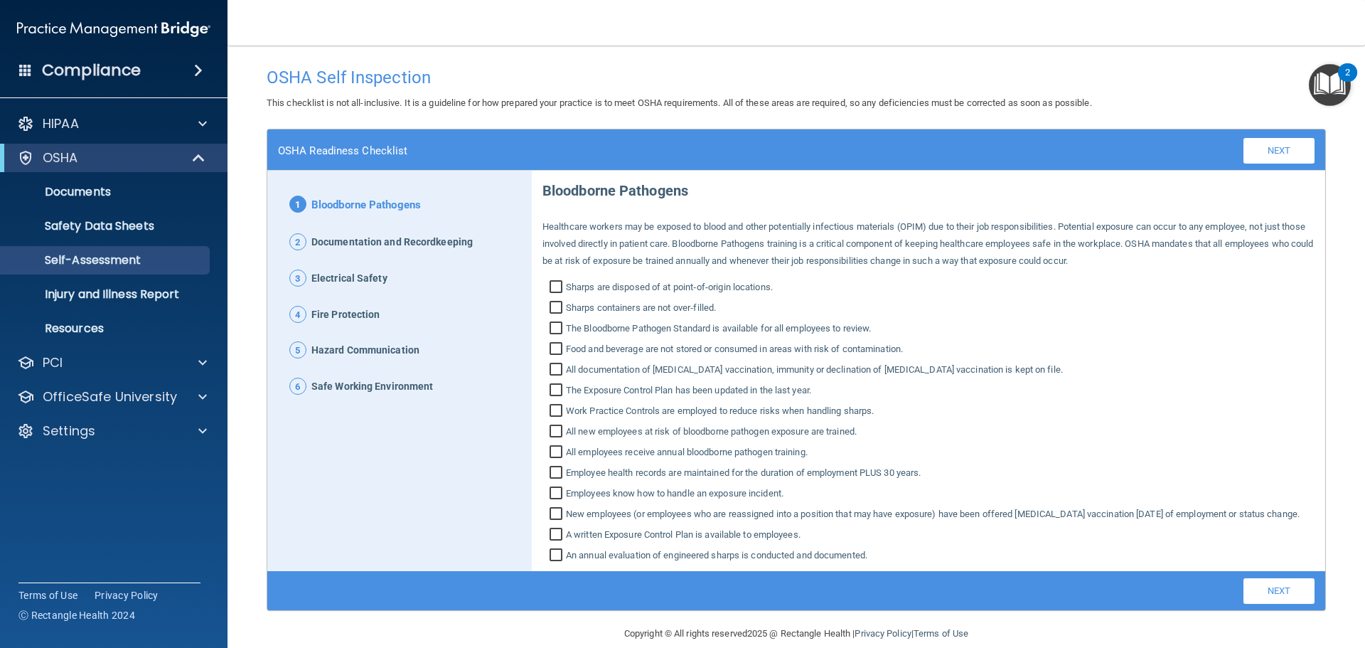
click at [556, 283] on input "Sharps are disposed of at point‐of‐origin locations." at bounding box center [558, 289] width 16 height 14
click at [550, 287] on input "Sharps are disposed of at point‐of‐origin locations." at bounding box center [558, 289] width 16 height 14
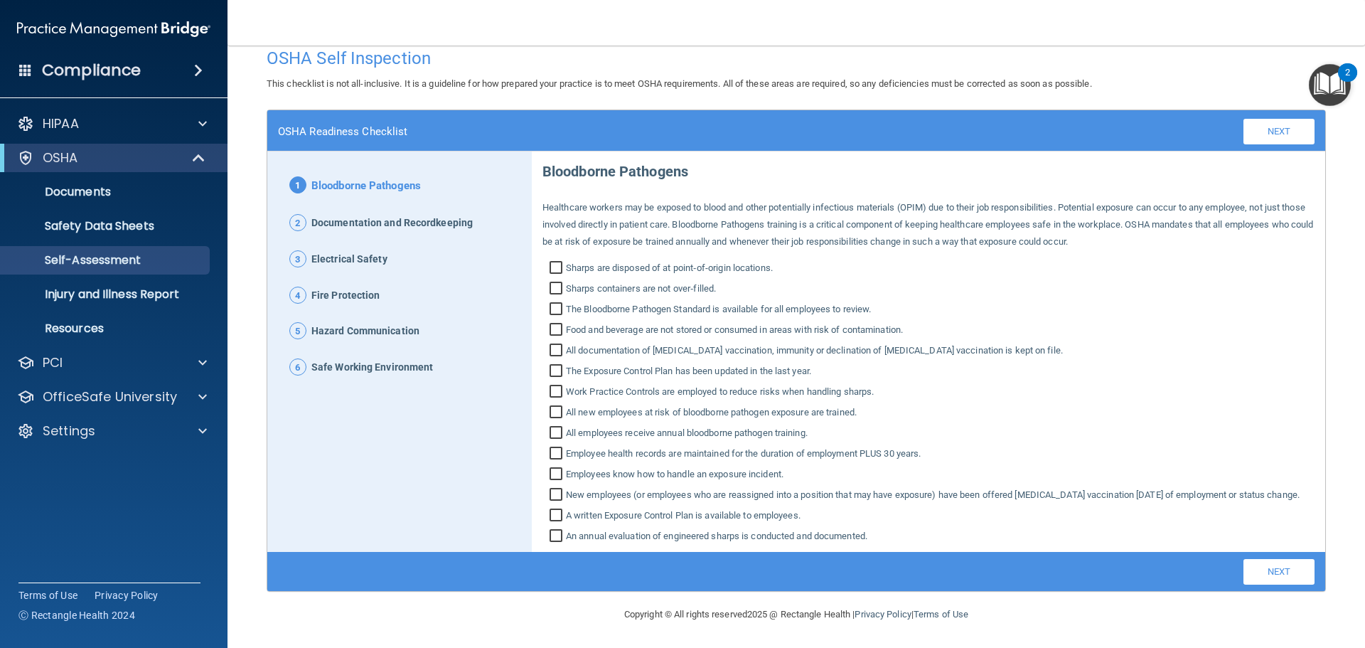
scroll to position [37, 0]
drag, startPoint x: 1130, startPoint y: 279, endPoint x: 1101, endPoint y: 262, distance: 33.2
click at [1101, 262] on div "Bloodborne Pathogens Healthcare workers may be exposed to blood and other poten…" at bounding box center [929, 347] width 772 height 393
click at [557, 262] on input "Sharps are disposed of at point‐of‐origin locations." at bounding box center [558, 269] width 16 height 14
checkbox input "true"
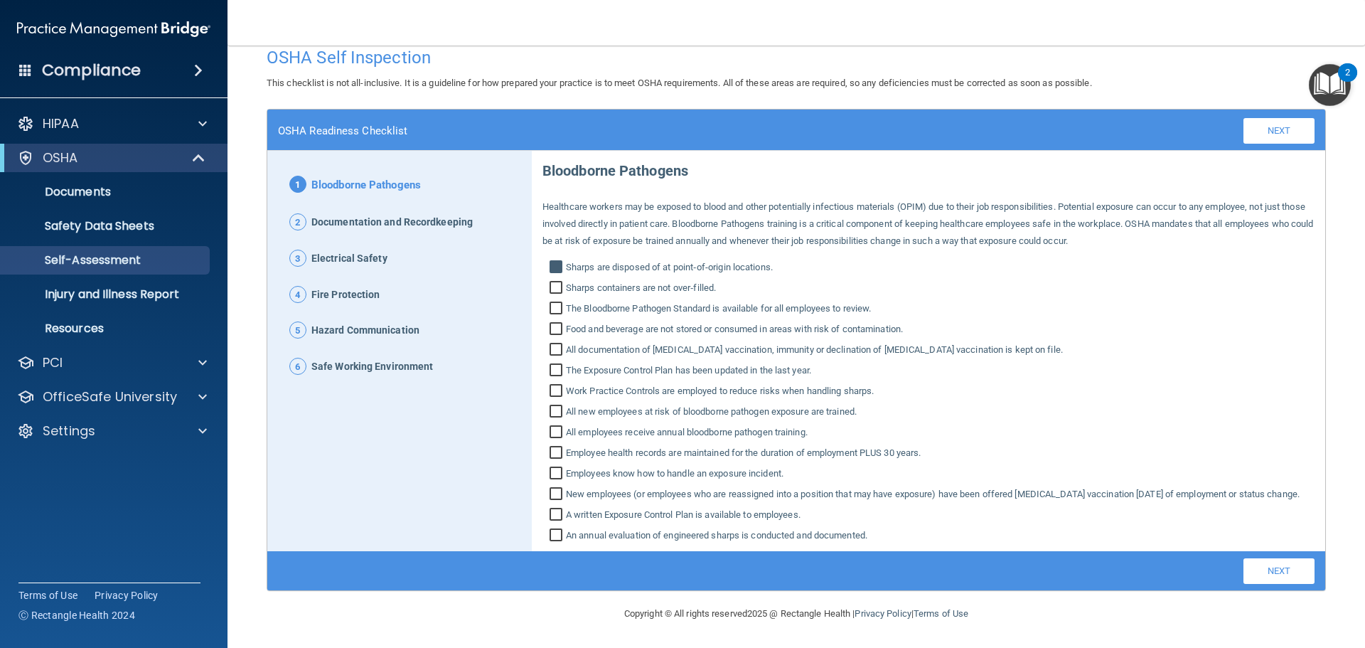
click at [552, 282] on input "Sharps containers are not over‐filled." at bounding box center [558, 289] width 16 height 14
checkbox input "true"
click at [552, 303] on input "The Bloodborne Pathogen Standard is available for all employees to review." at bounding box center [558, 310] width 16 height 14
checkbox input "true"
click at [554, 324] on input "Food and beverage are not stored or consumed in areas with risk of contaminatio…" at bounding box center [558, 331] width 16 height 14
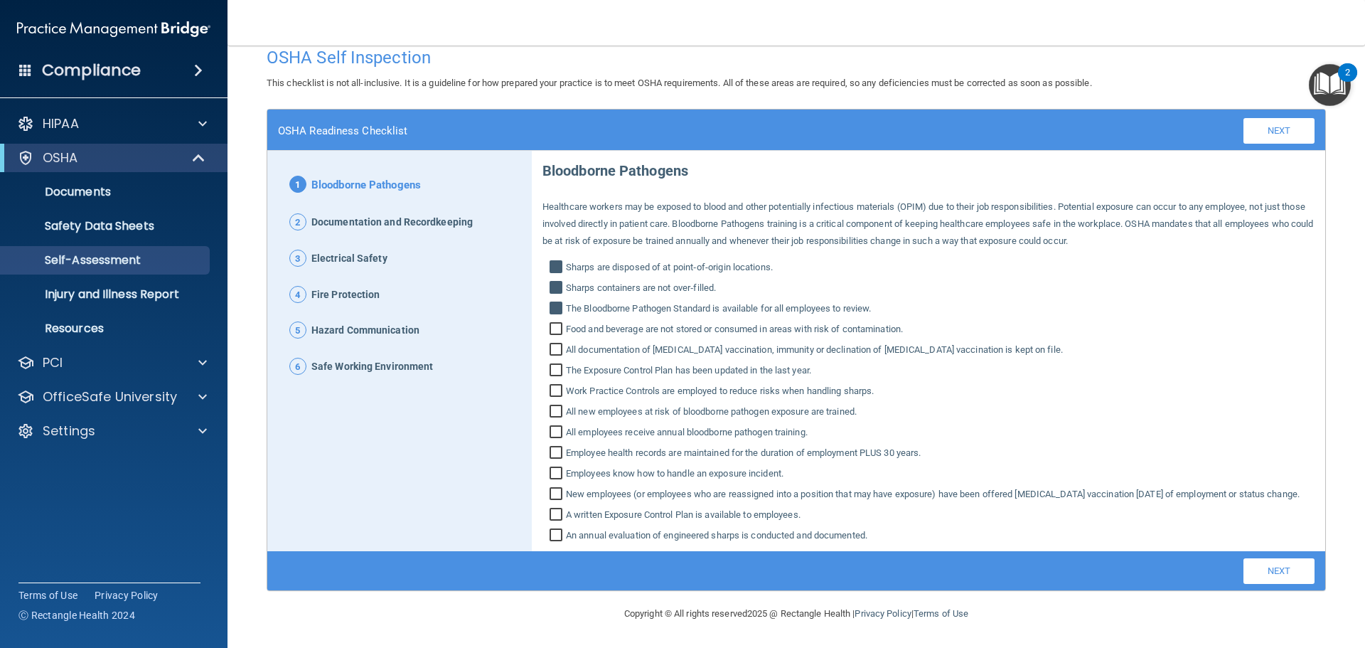
checkbox input "true"
click at [552, 344] on input "All documentation of Hepatitis B vaccination, immunity or declination of Hepati…" at bounding box center [558, 351] width 16 height 14
checkbox input "true"
click at [552, 365] on input "The Exposure Control Plan has been updated in the last year." at bounding box center [558, 372] width 16 height 14
checkbox input "true"
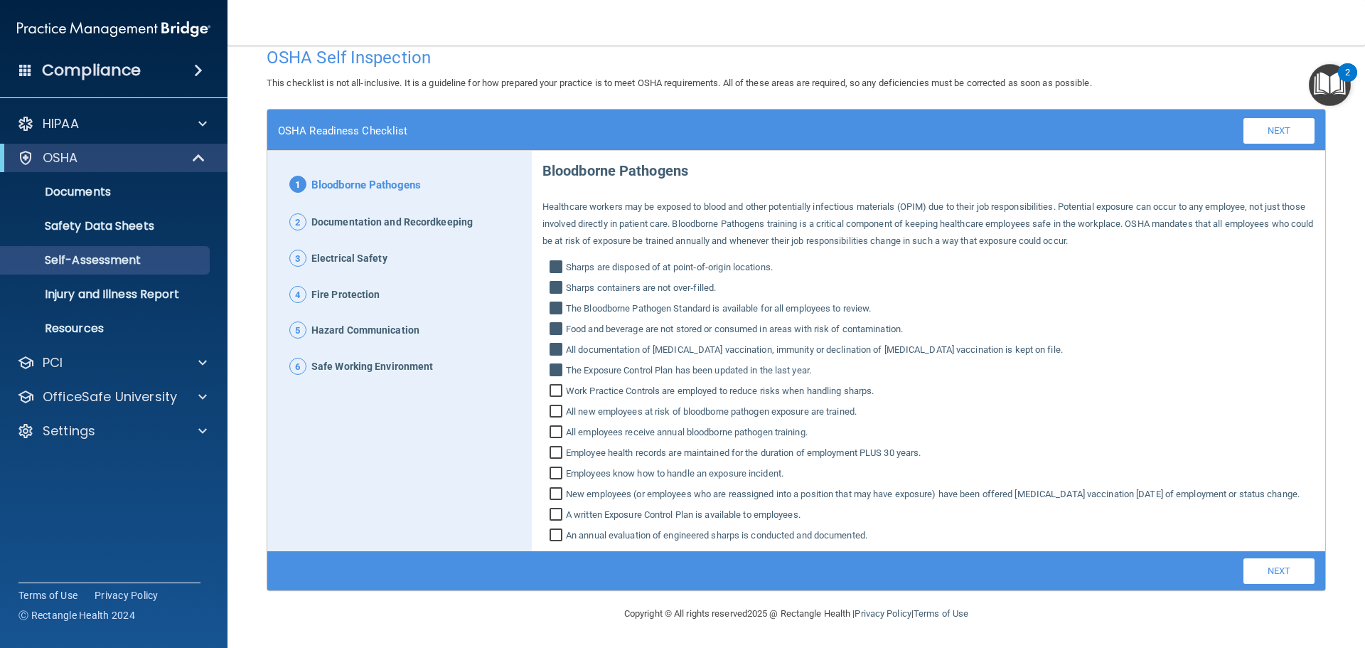
click at [557, 385] on input "Work Practice Controls are employed to reduce risks when handling sharps." at bounding box center [558, 392] width 16 height 14
checkbox input "true"
click at [552, 406] on input "All new employees at risk of bloodborne pathogen exposure are trained." at bounding box center [558, 413] width 16 height 14
checkbox input "true"
click at [554, 427] on input "All employees receive annual bloodborne pathogen training." at bounding box center [558, 434] width 16 height 14
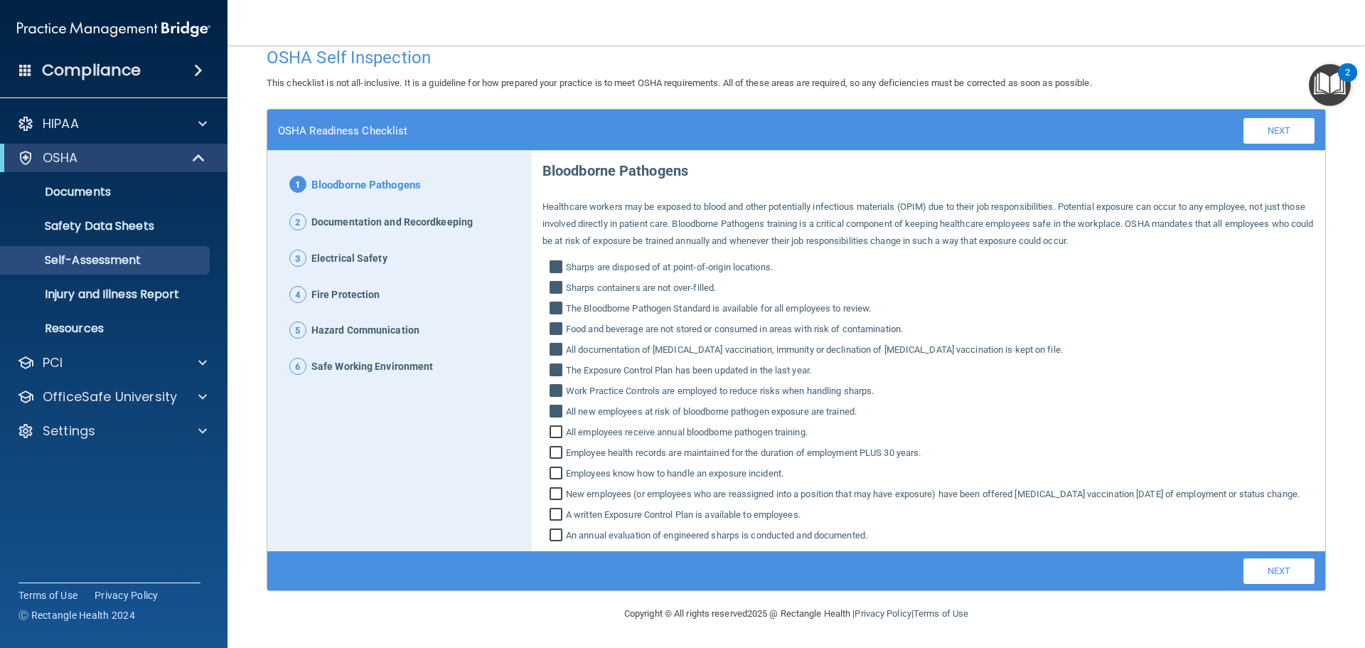
checkbox input "true"
click at [558, 447] on input "Employee health records are maintained for the duration of employment PLUS 30 y…" at bounding box center [558, 454] width 16 height 14
checkbox input "true"
click at [559, 515] on input "A written Exposure Control Plan is available to employees." at bounding box center [558, 516] width 16 height 14
checkbox input "true"
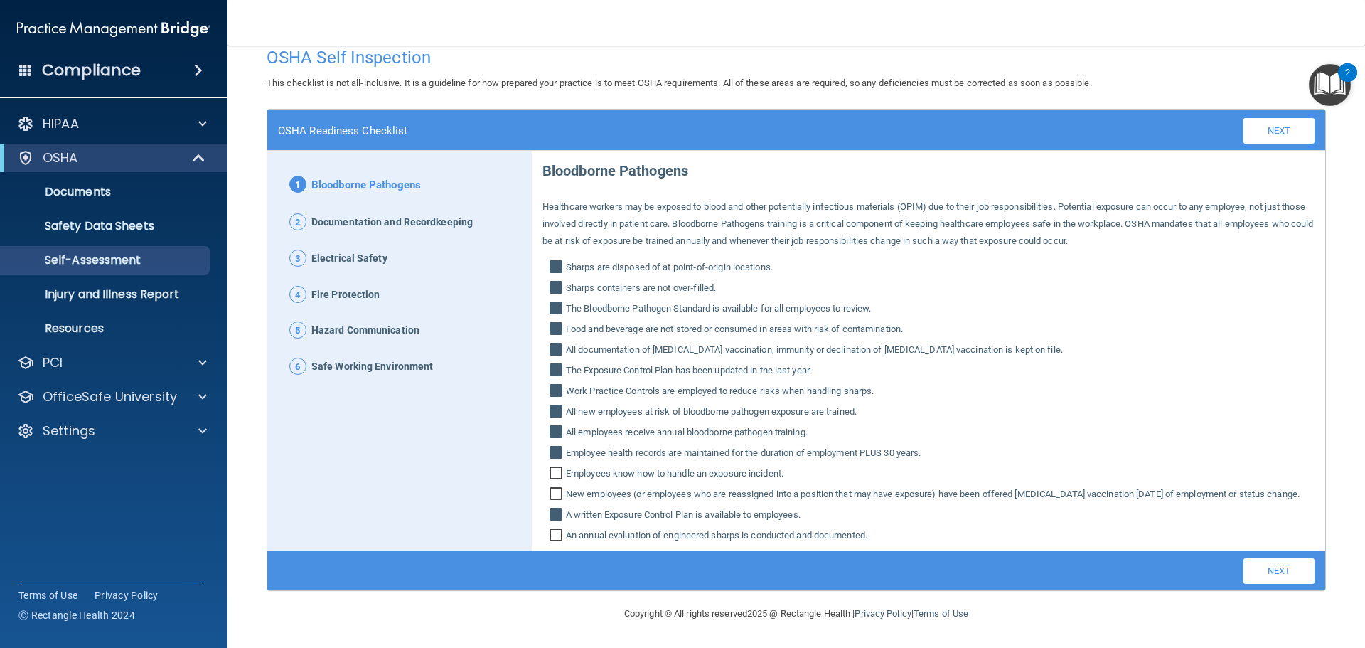
click at [552, 488] on input "New employees (or employees who are reassigned into a position that may have ex…" at bounding box center [558, 495] width 16 height 14
checkbox input "true"
click at [551, 468] on input "Employees know how to handle an exposure incident." at bounding box center [558, 475] width 16 height 14
checkbox input "true"
click at [550, 535] on input "An annual evaluation of engineered sharps is conducted and documented." at bounding box center [558, 537] width 16 height 14
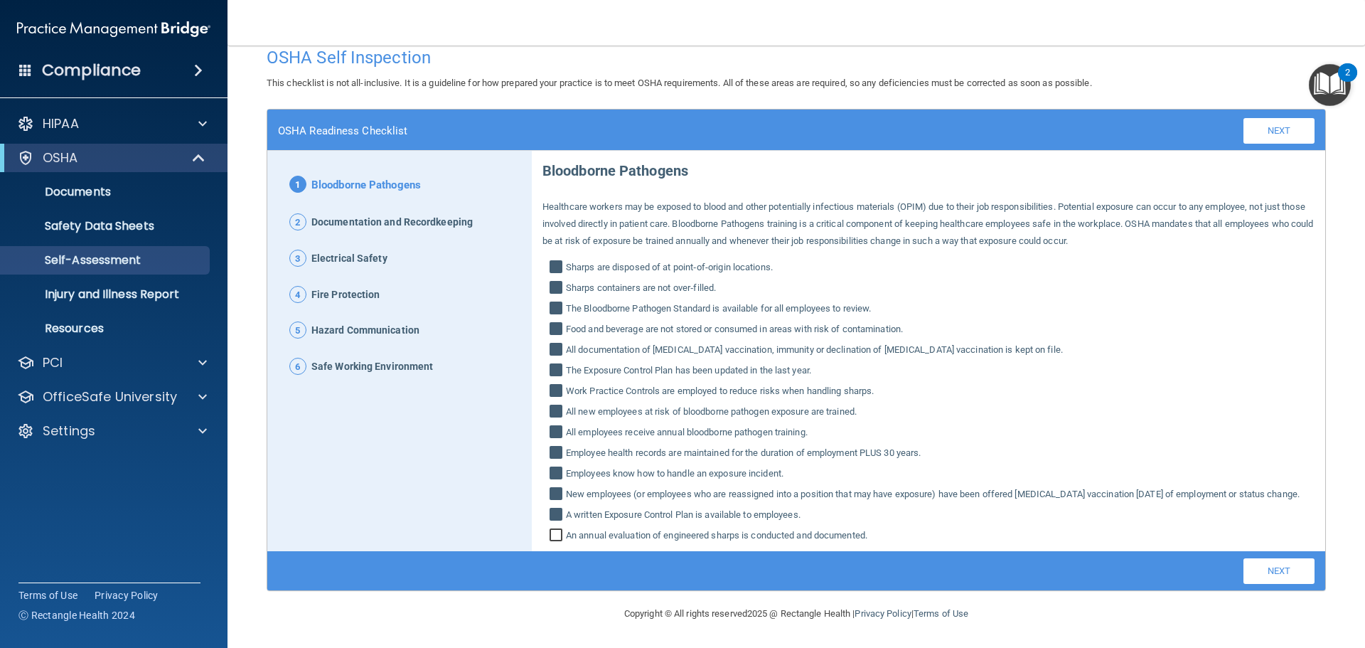
checkbox input "true"
click at [1273, 570] on link "Next" at bounding box center [1279, 571] width 71 height 26
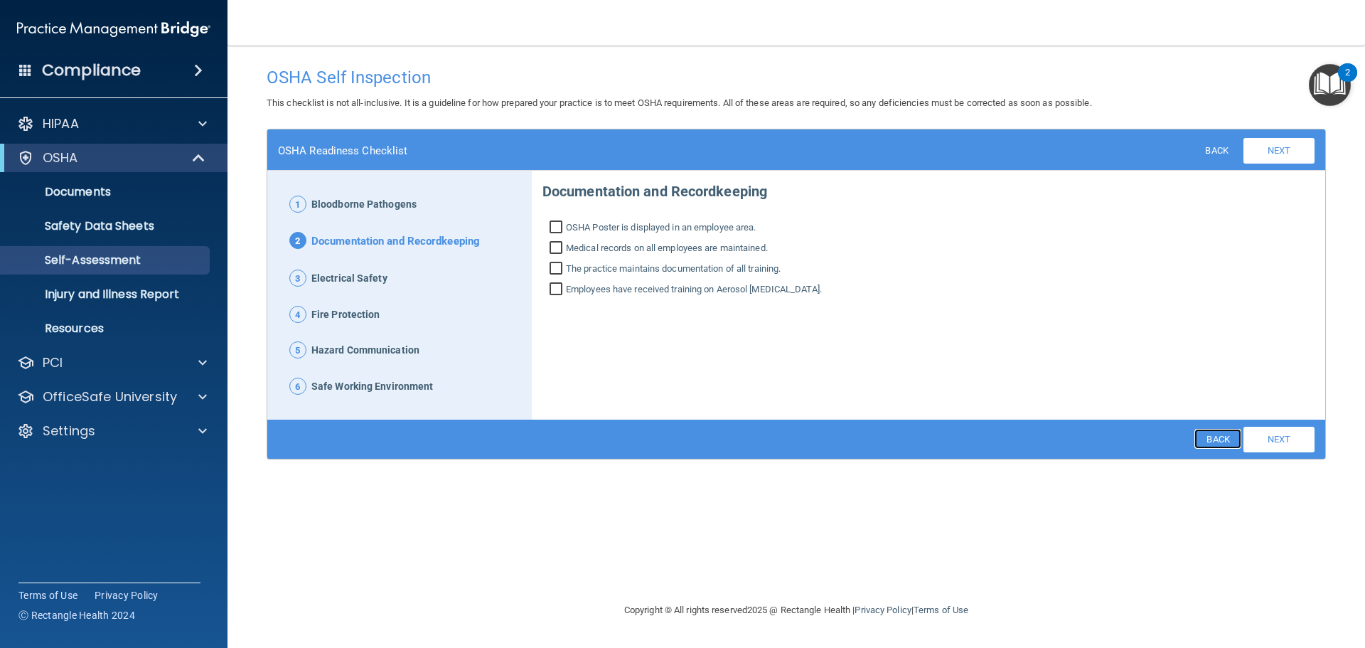
click at [1217, 438] on link "Back" at bounding box center [1217, 439] width 46 height 20
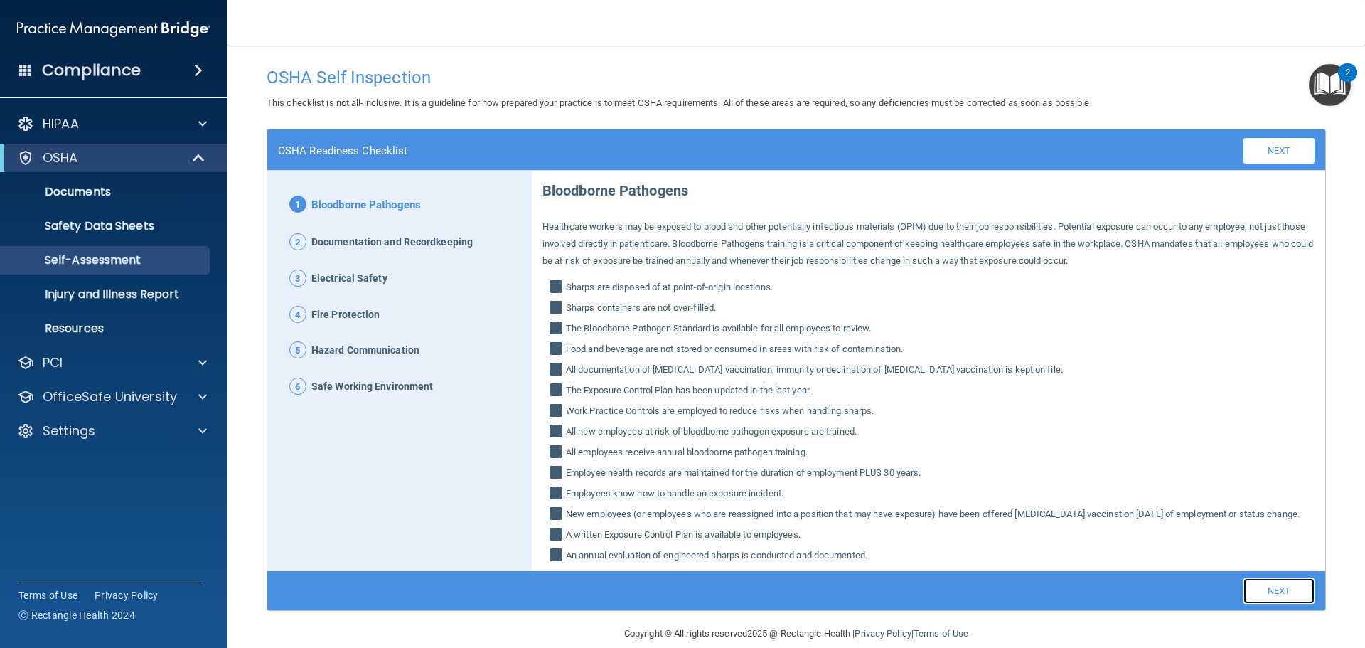
click at [1254, 601] on link "Next" at bounding box center [1279, 591] width 71 height 26
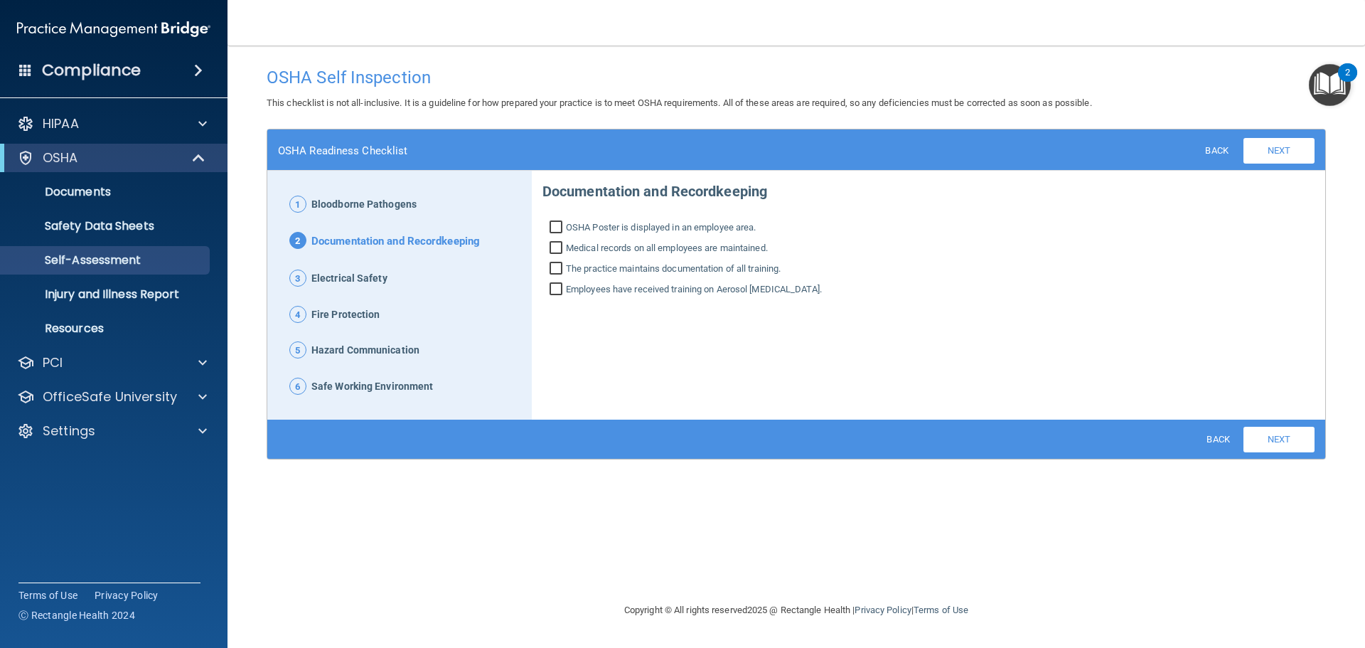
click at [560, 225] on input "OSHA Poster is displayed in an employee area." at bounding box center [558, 229] width 16 height 14
checkbox input "true"
click at [561, 246] on input "Medical records on all employees are maintained." at bounding box center [558, 249] width 16 height 14
checkbox input "true"
click at [556, 267] on input "The practice maintains documentation of all training." at bounding box center [558, 270] width 16 height 14
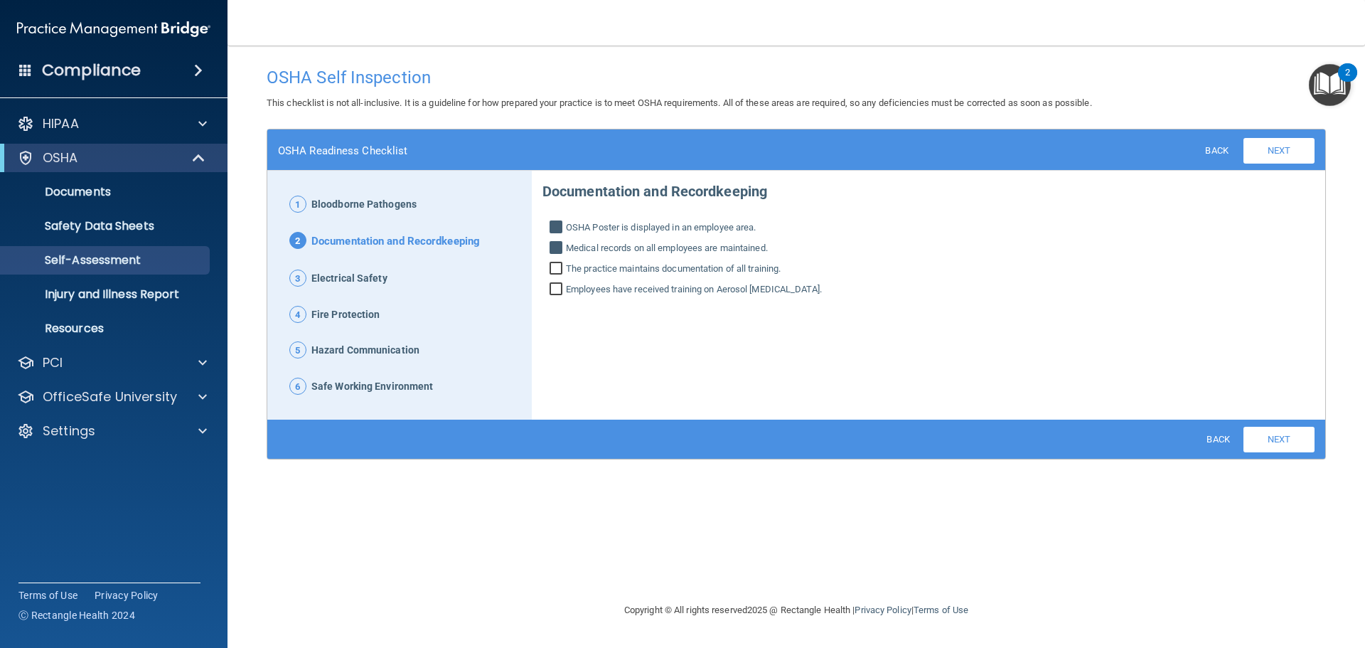
checkbox input "true"
click at [102, 302] on link "Injury and Illness Report" at bounding box center [98, 294] width 224 height 28
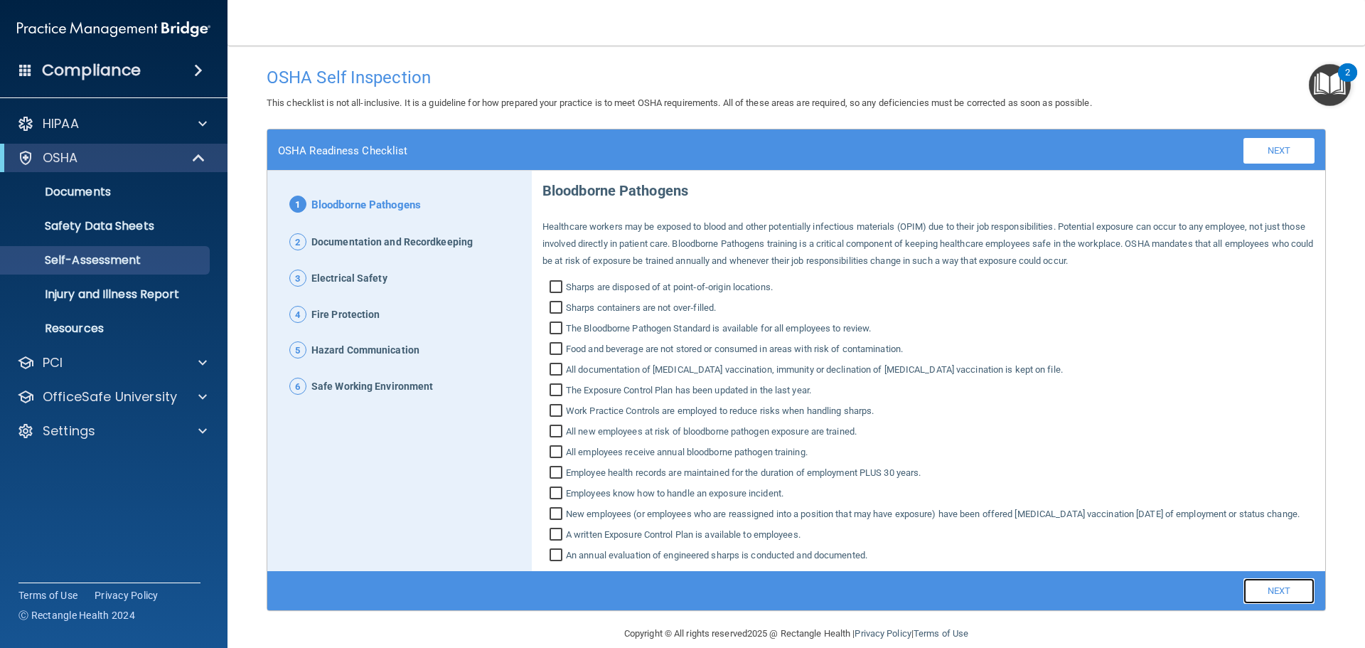
click at [1262, 604] on link "Next" at bounding box center [1279, 591] width 71 height 26
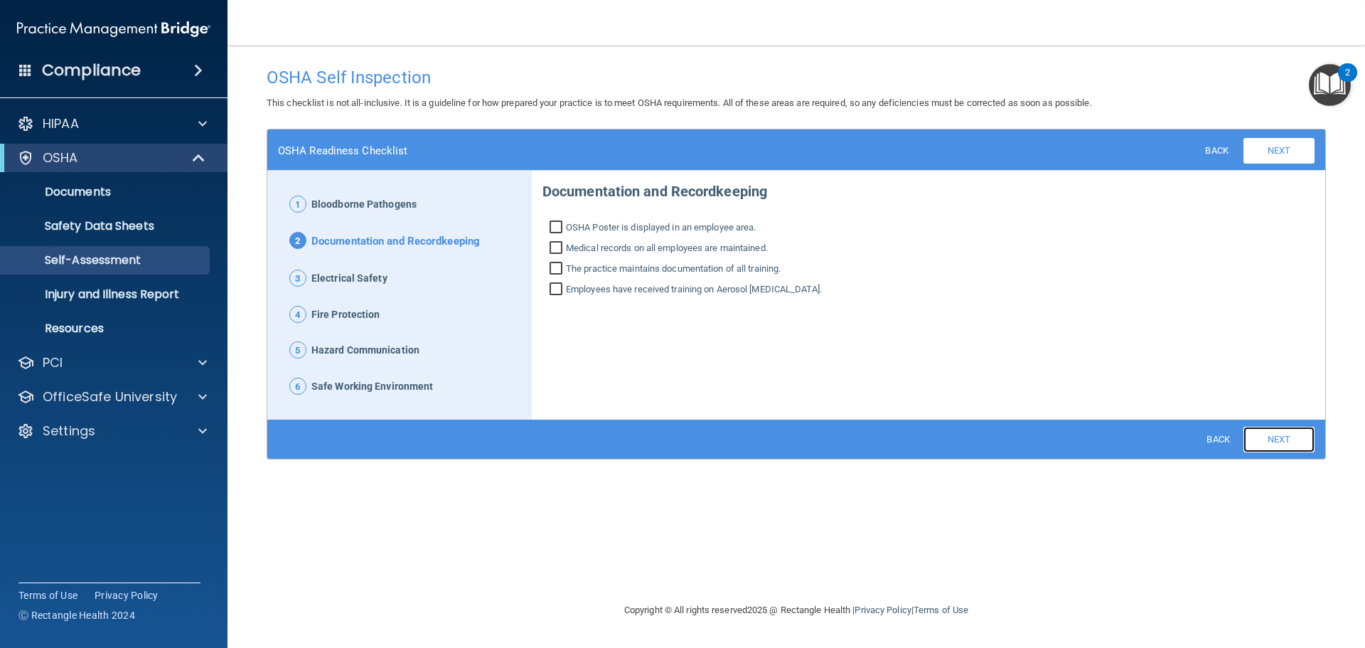
click at [1268, 439] on link "Next" at bounding box center [1279, 440] width 71 height 26
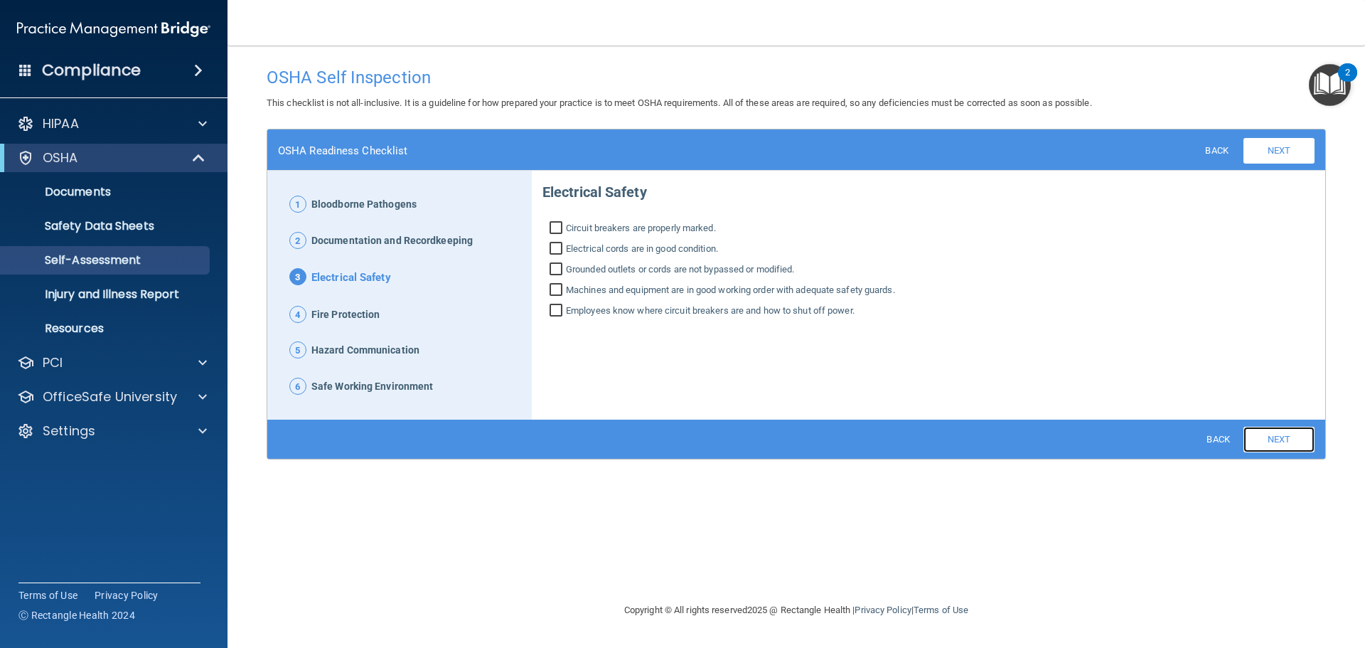
click at [1268, 439] on link "Next" at bounding box center [1279, 440] width 71 height 26
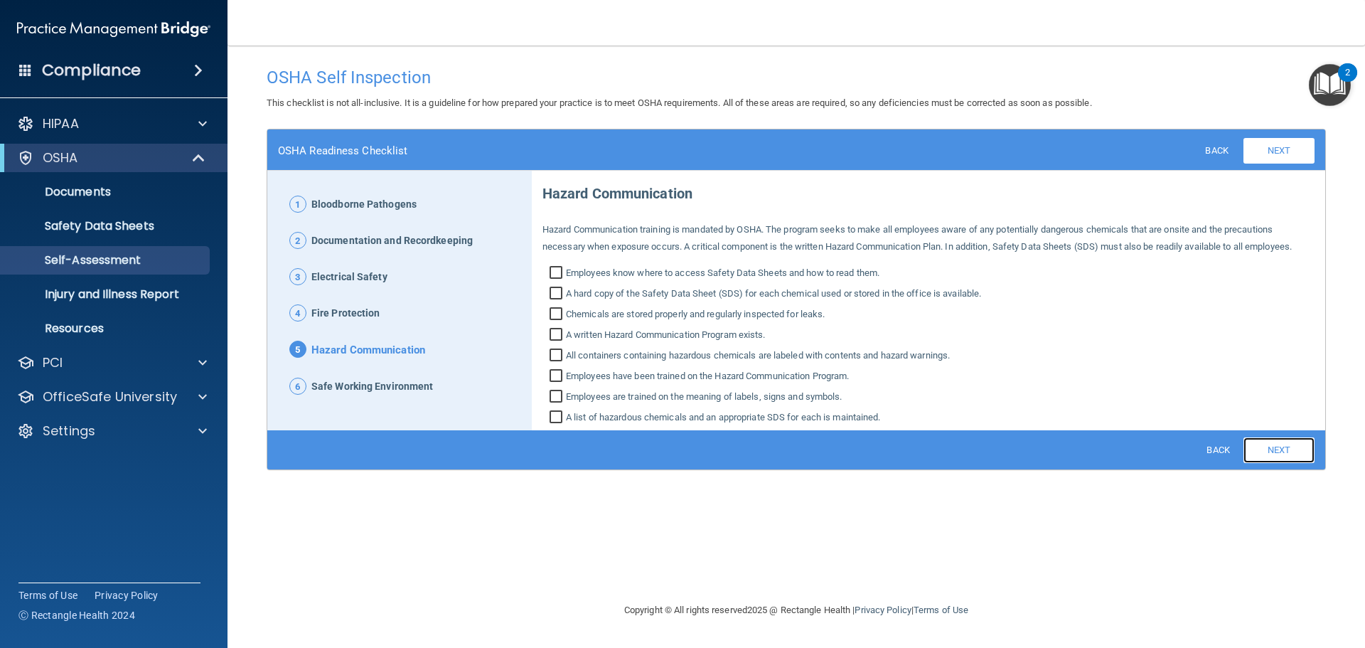
click at [1268, 439] on link "Next" at bounding box center [1279, 450] width 71 height 26
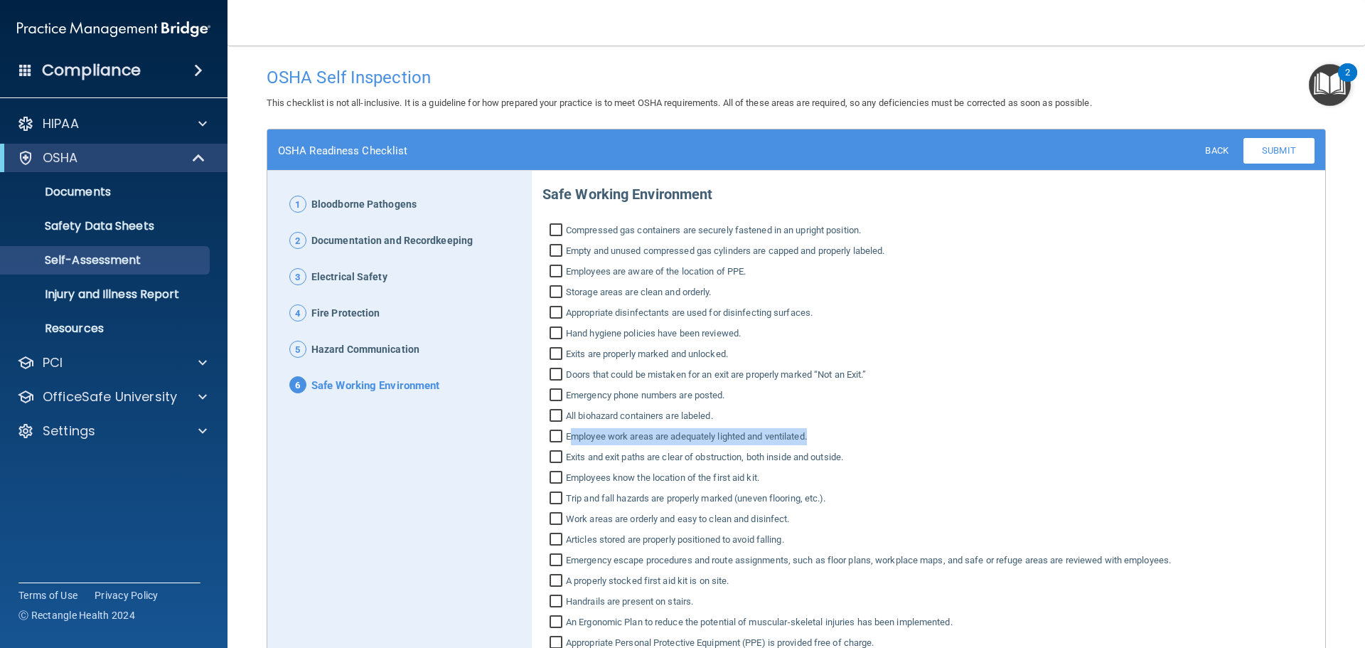
click at [1268, 439] on label "Employee work areas are adequately lighted and ventilated." at bounding box center [929, 436] width 772 height 17
click at [566, 439] on input "Employee work areas are adequately lighted and ventilated." at bounding box center [558, 438] width 16 height 14
click at [1268, 439] on label "Employee work areas are adequately lighted and ventilated." at bounding box center [929, 436] width 772 height 17
click at [566, 439] on input "Employee work areas are adequately lighted and ventilated." at bounding box center [558, 438] width 16 height 14
checkbox input "false"
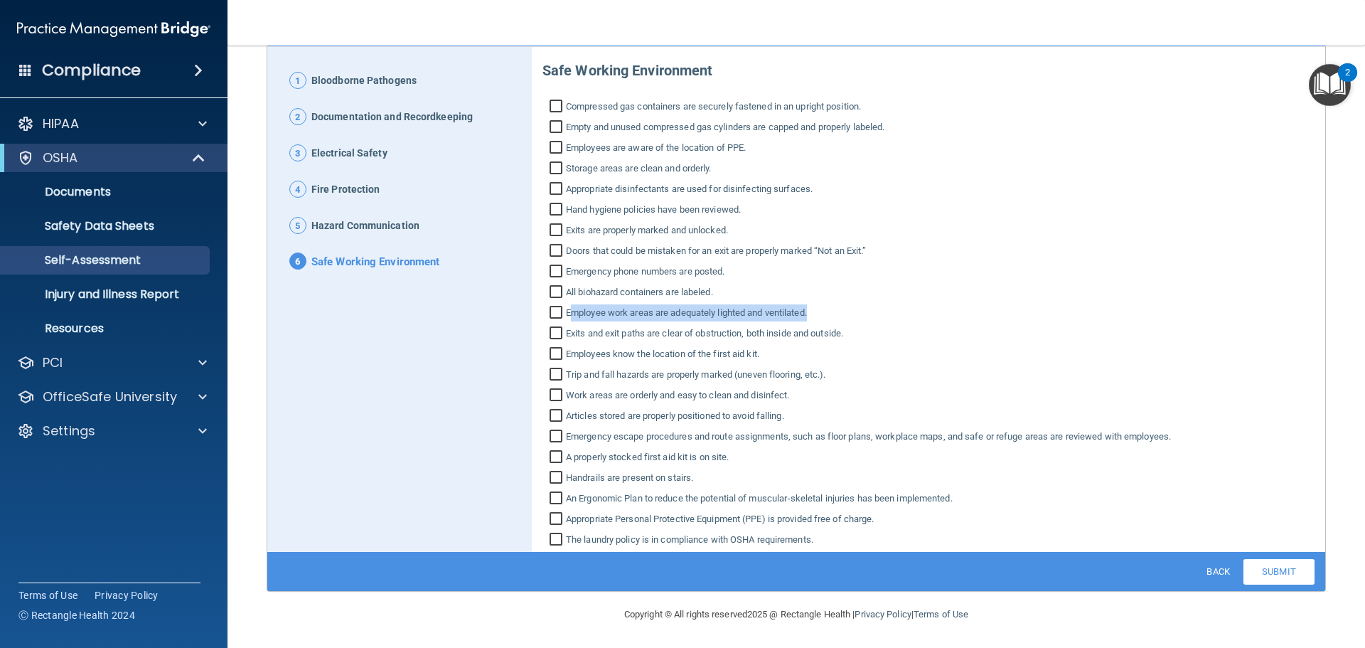
scroll to position [124, 0]
click at [1194, 567] on link "Back" at bounding box center [1217, 570] width 46 height 20
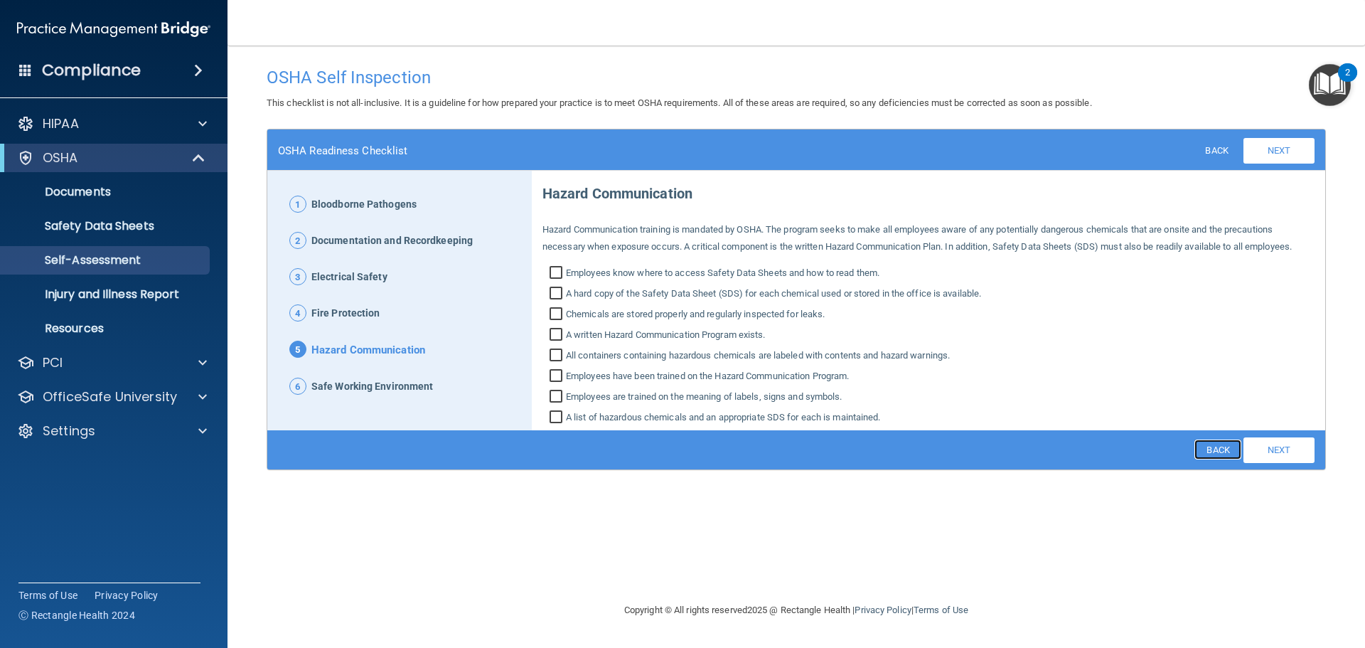
scroll to position [0, 0]
click at [1194, 567] on div "OSHA Self Inspection This checklist is not all-inclusive. It is a guideline for…" at bounding box center [796, 324] width 1081 height 528
click at [1217, 452] on link "Back" at bounding box center [1217, 449] width 46 height 20
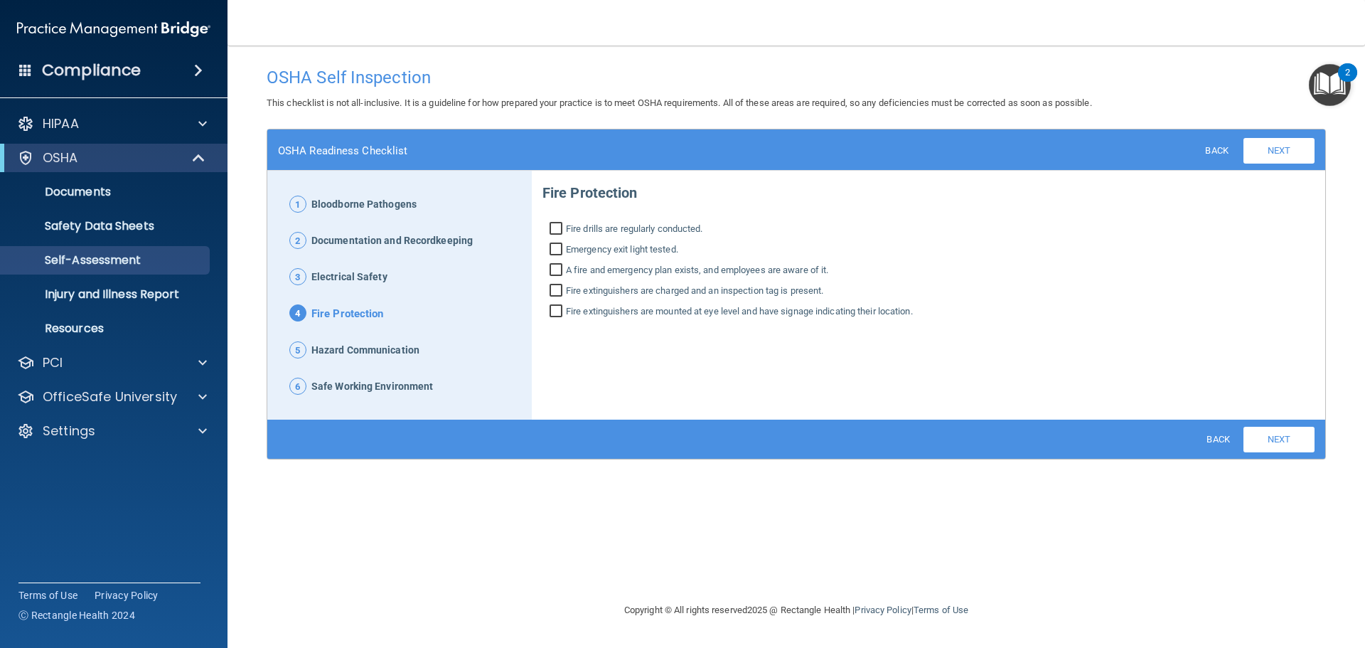
click at [1217, 452] on div "Back Next Download PDF" at bounding box center [1254, 440] width 120 height 26
click at [1221, 428] on div "Back Next Download PDF" at bounding box center [1254, 440] width 120 height 26
click at [1217, 440] on link "Back" at bounding box center [1217, 439] width 46 height 20
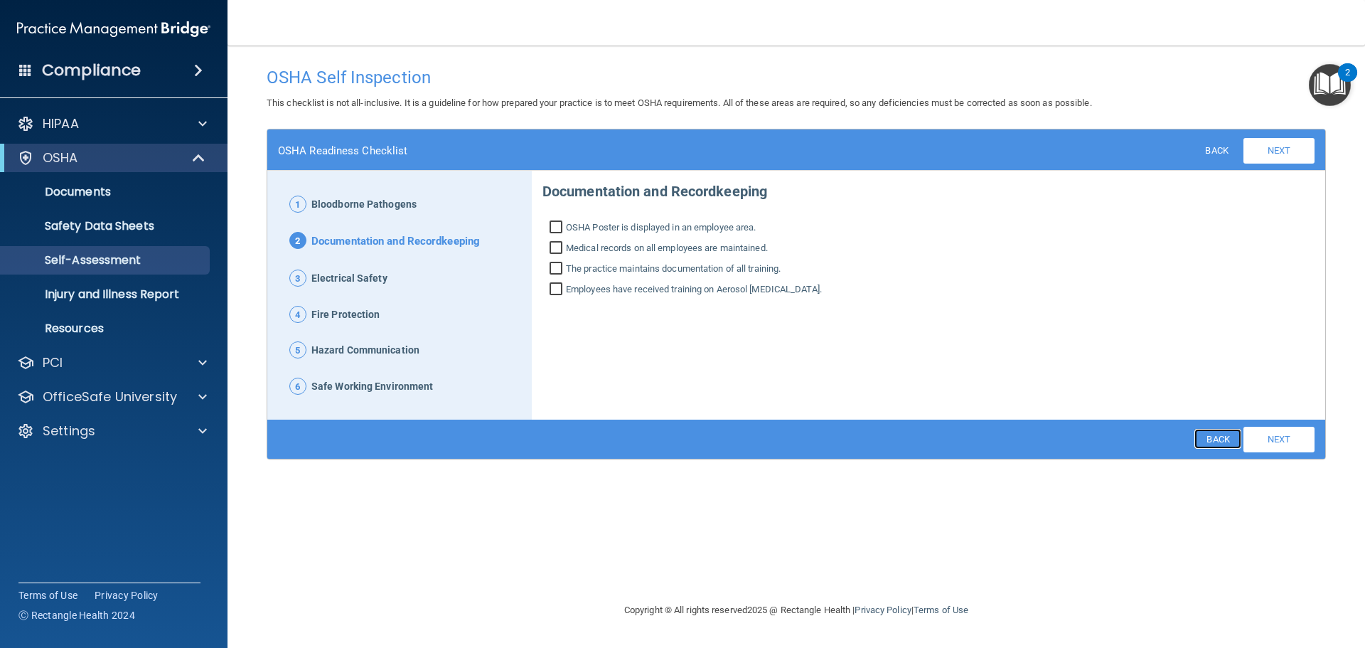
click at [1217, 440] on link "Back" at bounding box center [1217, 439] width 46 height 20
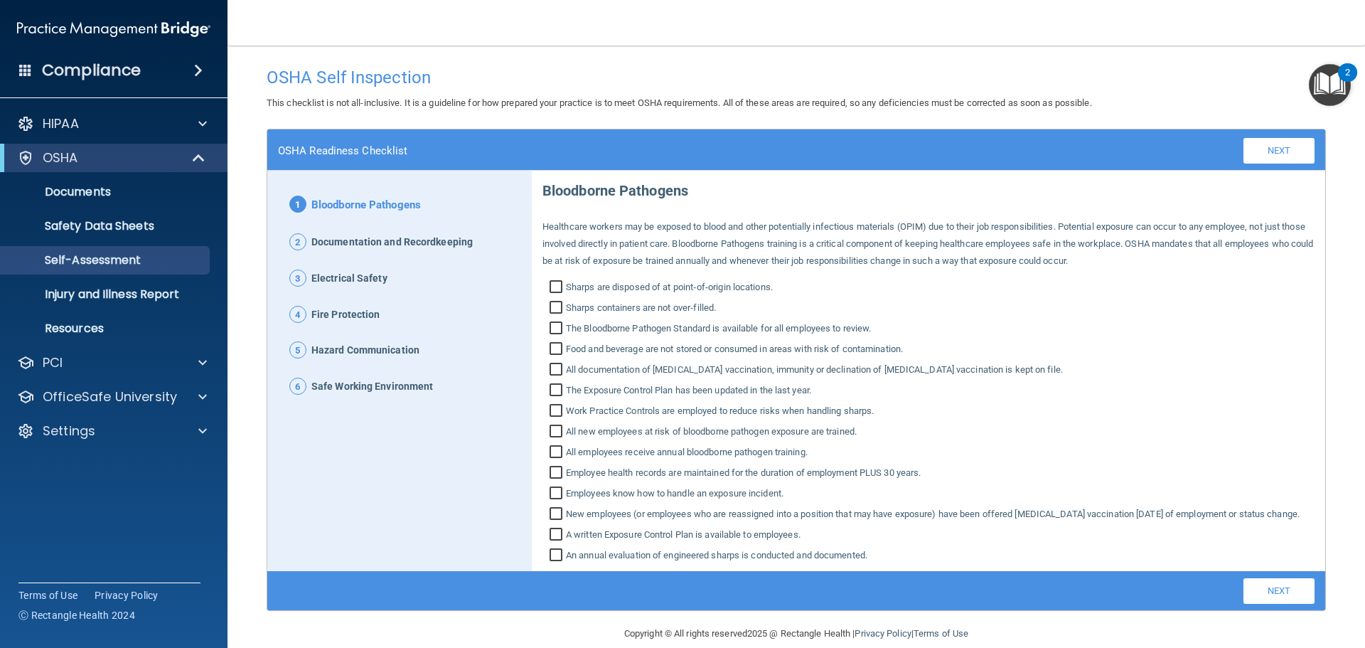
click at [1217, 440] on div "Bloodborne Pathogens Healthcare workers may be exposed to blood and other poten…" at bounding box center [929, 367] width 772 height 393
click at [555, 289] on input "Sharps are disposed of at point‐of‐origin locations." at bounding box center [558, 289] width 16 height 14
checkbox input "true"
drag, startPoint x: 552, startPoint y: 309, endPoint x: 552, endPoint y: 321, distance: 12.1
click at [552, 310] on input "Sharps containers are not over‐filled." at bounding box center [558, 309] width 16 height 14
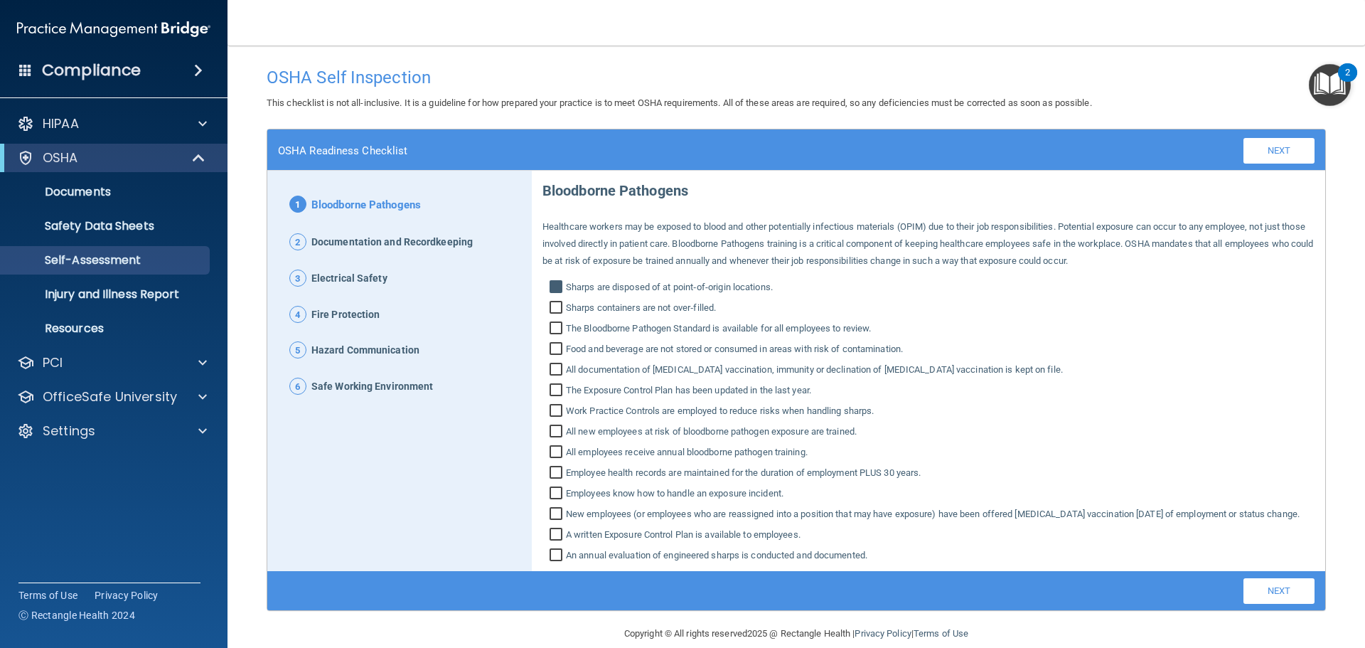
checkbox input "true"
click at [552, 328] on input "The Bloodborne Pathogen Standard is available for all employees to review." at bounding box center [558, 330] width 16 height 14
checkbox input "true"
drag, startPoint x: 552, startPoint y: 348, endPoint x: 552, endPoint y: 357, distance: 8.5
click at [552, 351] on input "Food and beverage are not stored or consumed in areas with risk of contaminatio…" at bounding box center [558, 350] width 16 height 14
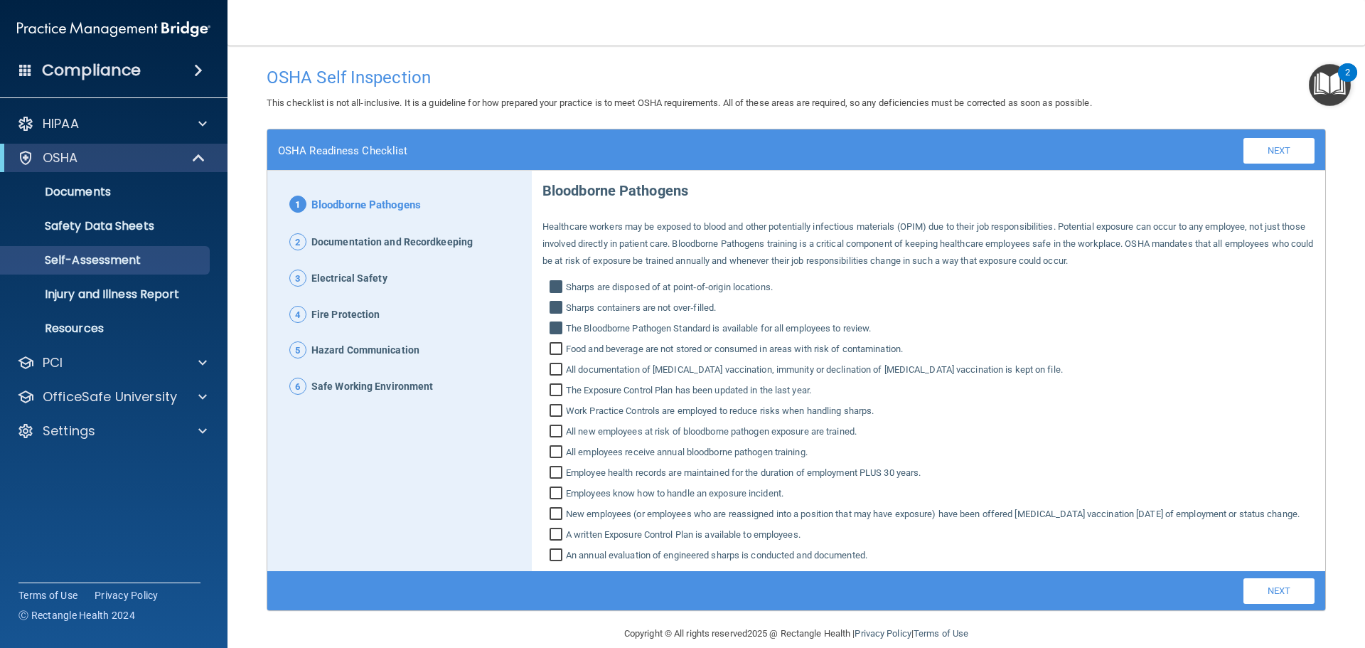
checkbox input "true"
drag, startPoint x: 550, startPoint y: 375, endPoint x: 550, endPoint y: 386, distance: 10.7
click at [550, 380] on div "Bloodborne Pathogens Healthcare workers may be exposed to blood and other poten…" at bounding box center [929, 367] width 772 height 393
click at [553, 369] on input "All documentation of Hepatitis B vaccination, immunity or declination of Hepati…" at bounding box center [558, 371] width 16 height 14
checkbox input "true"
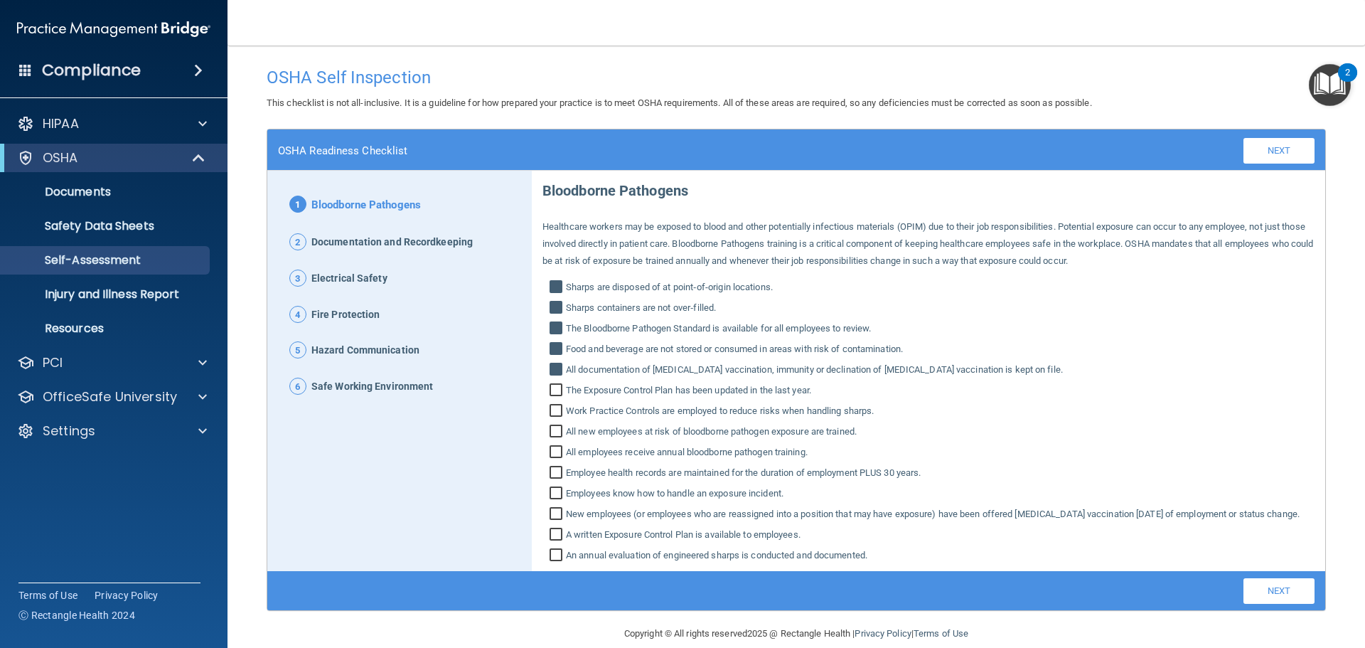
click at [553, 391] on input "The Exposure Control Plan has been updated in the last year." at bounding box center [558, 392] width 16 height 14
checkbox input "true"
drag, startPoint x: 552, startPoint y: 410, endPoint x: 554, endPoint y: 419, distance: 8.8
click at [552, 411] on input "Work Practice Controls are employed to reduce risks when handling sharps." at bounding box center [558, 412] width 16 height 14
checkbox input "true"
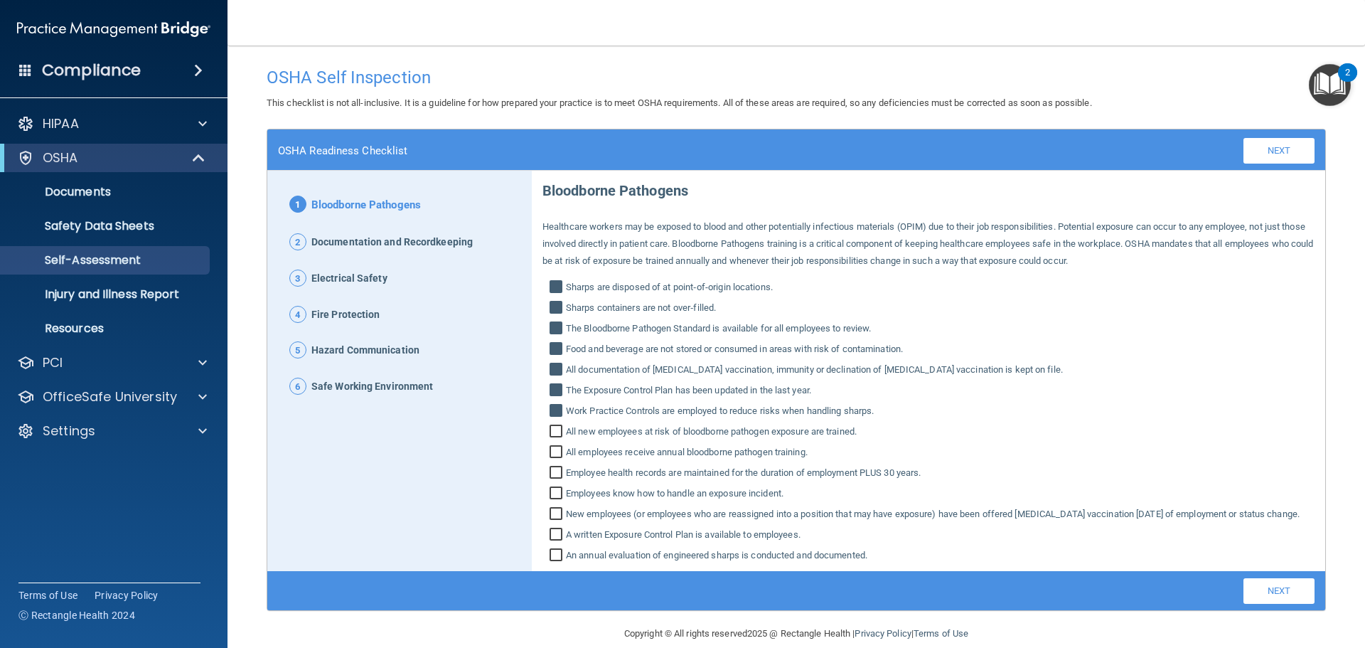
click at [556, 437] on input "All new employees at risk of bloodborne pathogen exposure are trained." at bounding box center [558, 433] width 16 height 14
checkbox input "true"
click at [553, 454] on input "All employees receive annual bloodborne pathogen training." at bounding box center [558, 454] width 16 height 14
checkbox input "true"
click at [550, 476] on input "Employee health records are maintained for the duration of employment PLUS 30 y…" at bounding box center [558, 474] width 16 height 14
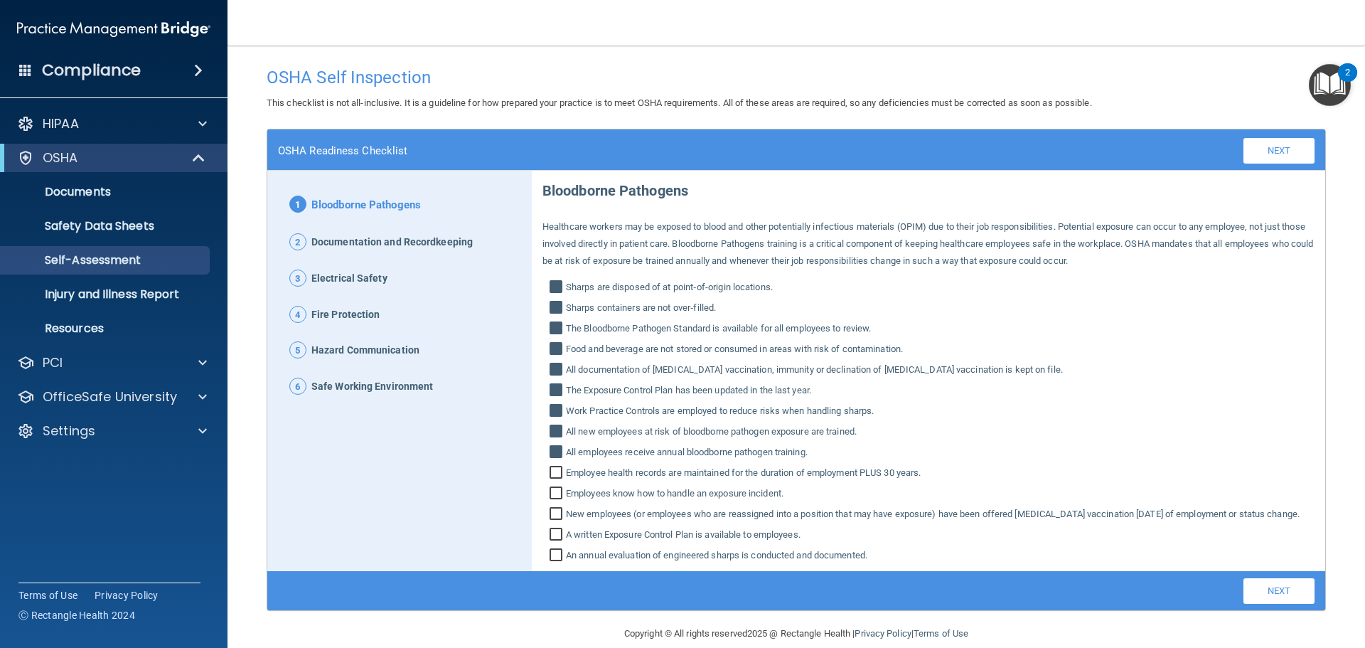
checkbox input "true"
click at [550, 490] on input "Employees know how to handle an exposure incident." at bounding box center [558, 495] width 16 height 14
checkbox input "true"
click at [552, 517] on input "New employees (or employees who are reassigned into a position that may have ex…" at bounding box center [558, 515] width 16 height 14
checkbox input "true"
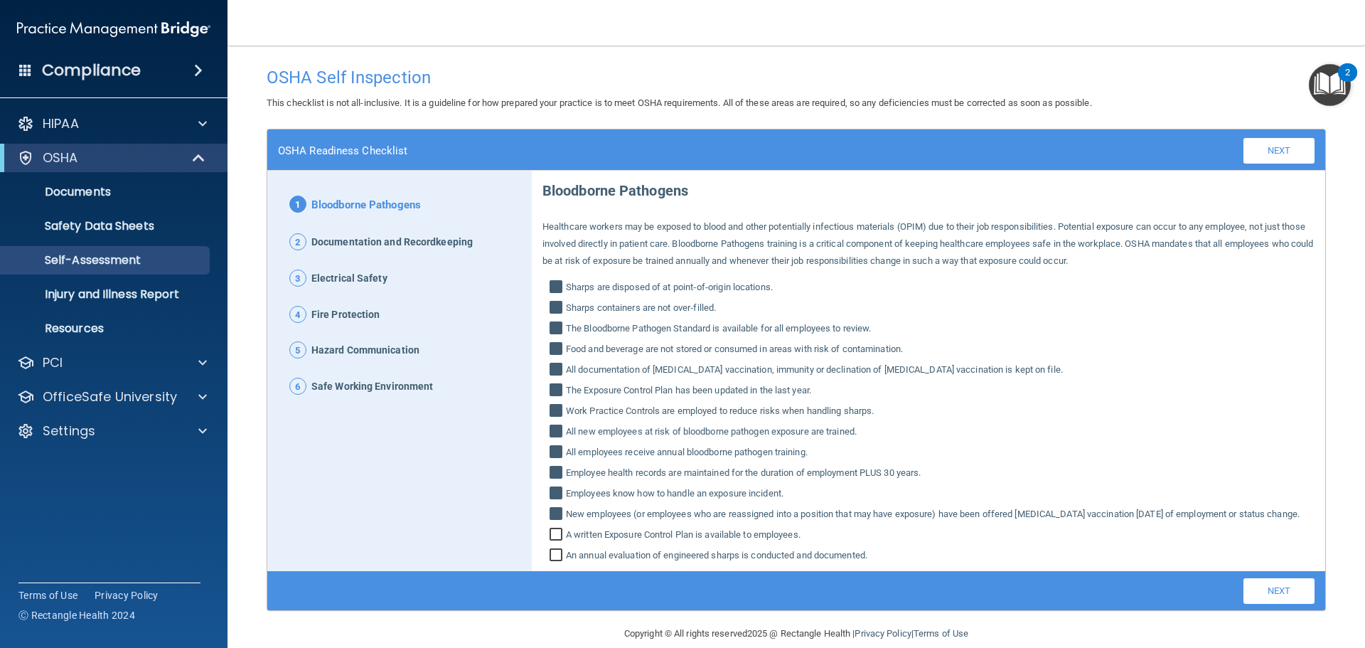
click at [562, 543] on input "A written Exposure Control Plan is available to employees." at bounding box center [558, 536] width 16 height 14
checkbox input "true"
click at [555, 564] on input "An annual evaluation of engineered sharps is conducted and documented." at bounding box center [558, 557] width 16 height 14
checkbox input "true"
click at [1255, 604] on link "Next" at bounding box center [1279, 591] width 71 height 26
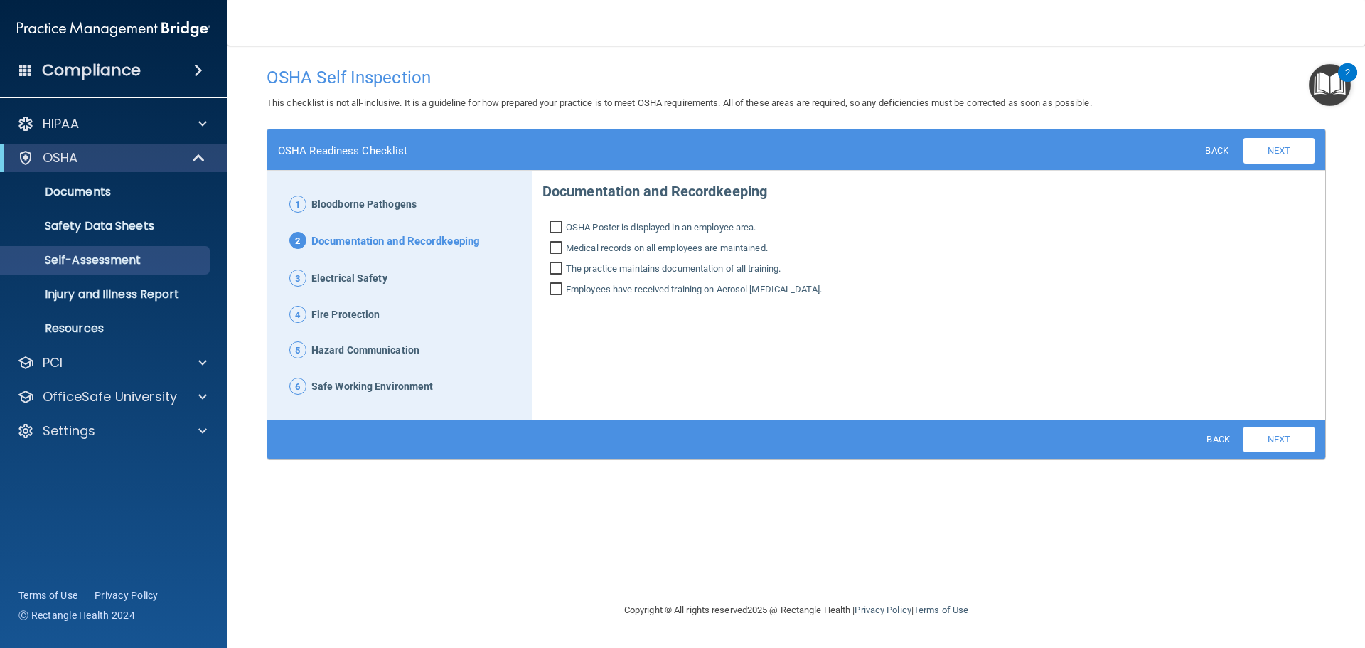
click at [552, 224] on input "OSHA Poster is displayed in an employee area." at bounding box center [558, 229] width 16 height 14
checkbox input "true"
drag, startPoint x: 551, startPoint y: 247, endPoint x: 556, endPoint y: 255, distance: 9.3
click at [552, 248] on input "Medical records on all employees are maintained." at bounding box center [558, 249] width 16 height 14
checkbox input "true"
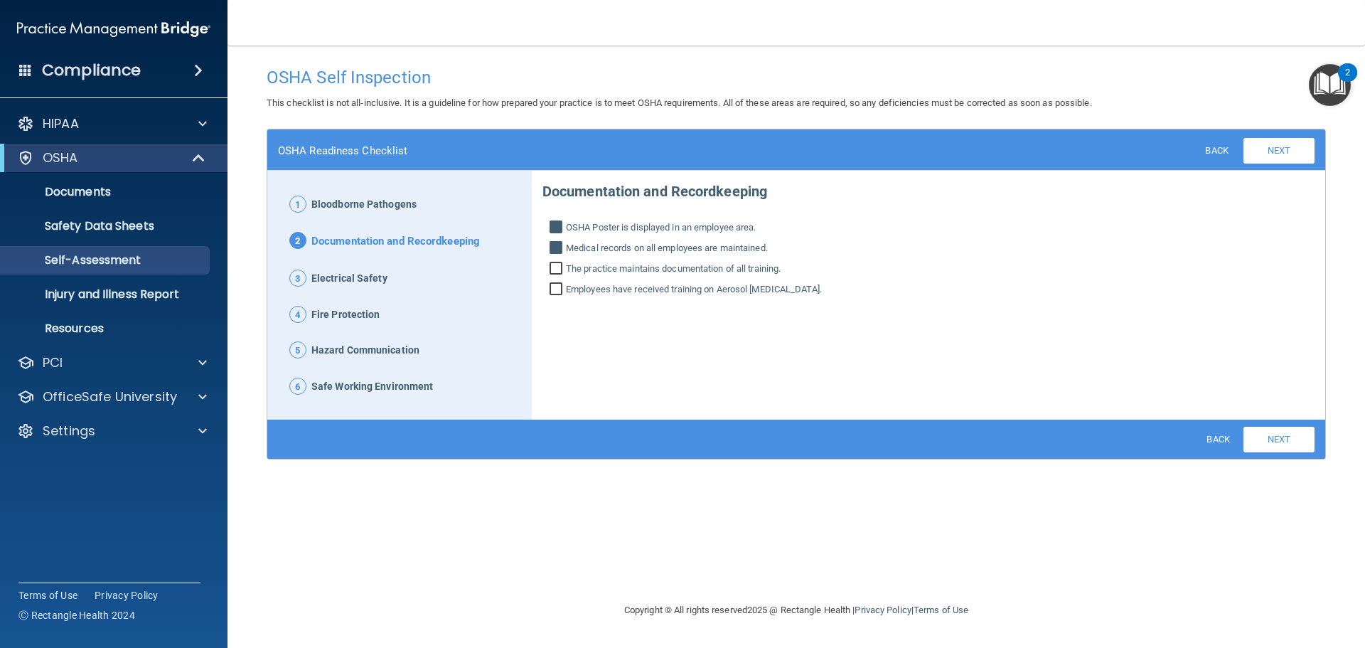
drag, startPoint x: 557, startPoint y: 265, endPoint x: 558, endPoint y: 284, distance: 18.5
click at [558, 267] on input "The practice maintains documentation of all training." at bounding box center [558, 270] width 16 height 14
checkbox input "true"
click at [558, 287] on input "Employees have received training on Aerosol Transmissible Diseases." at bounding box center [558, 291] width 16 height 14
checkbox input "true"
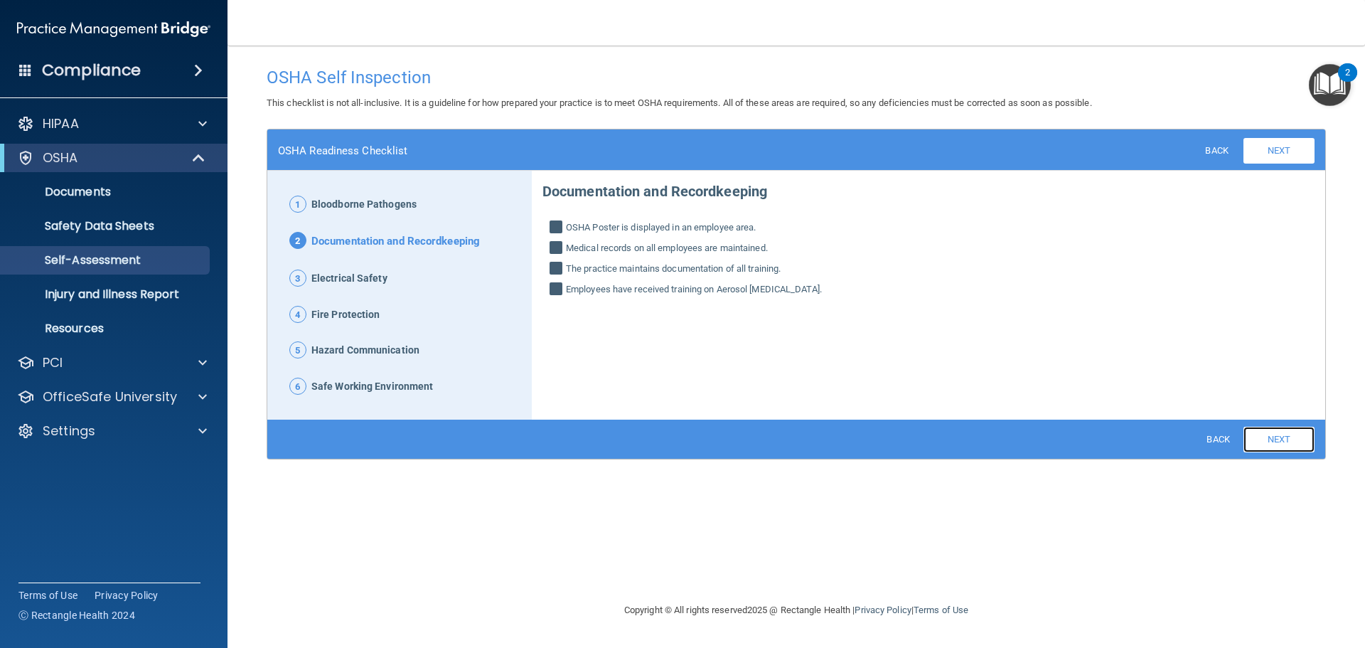
click at [1267, 434] on link "Next" at bounding box center [1279, 440] width 71 height 26
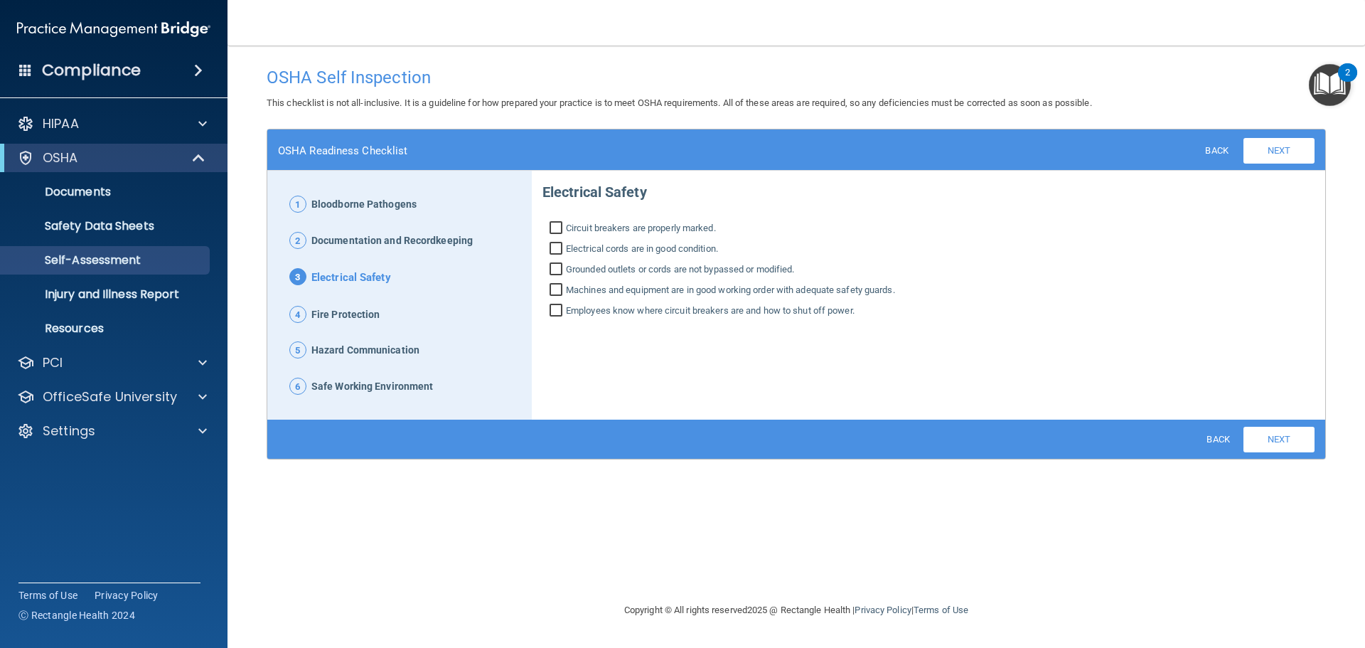
click at [559, 225] on input "Circuit breakers are properly marked." at bounding box center [558, 230] width 16 height 14
checkbox input "true"
click at [555, 247] on input "Electrical cords are in good condition." at bounding box center [558, 250] width 16 height 14
checkbox input "true"
click at [555, 269] on input "Grounded outlets or cords are not bypassed or modified." at bounding box center [558, 271] width 16 height 14
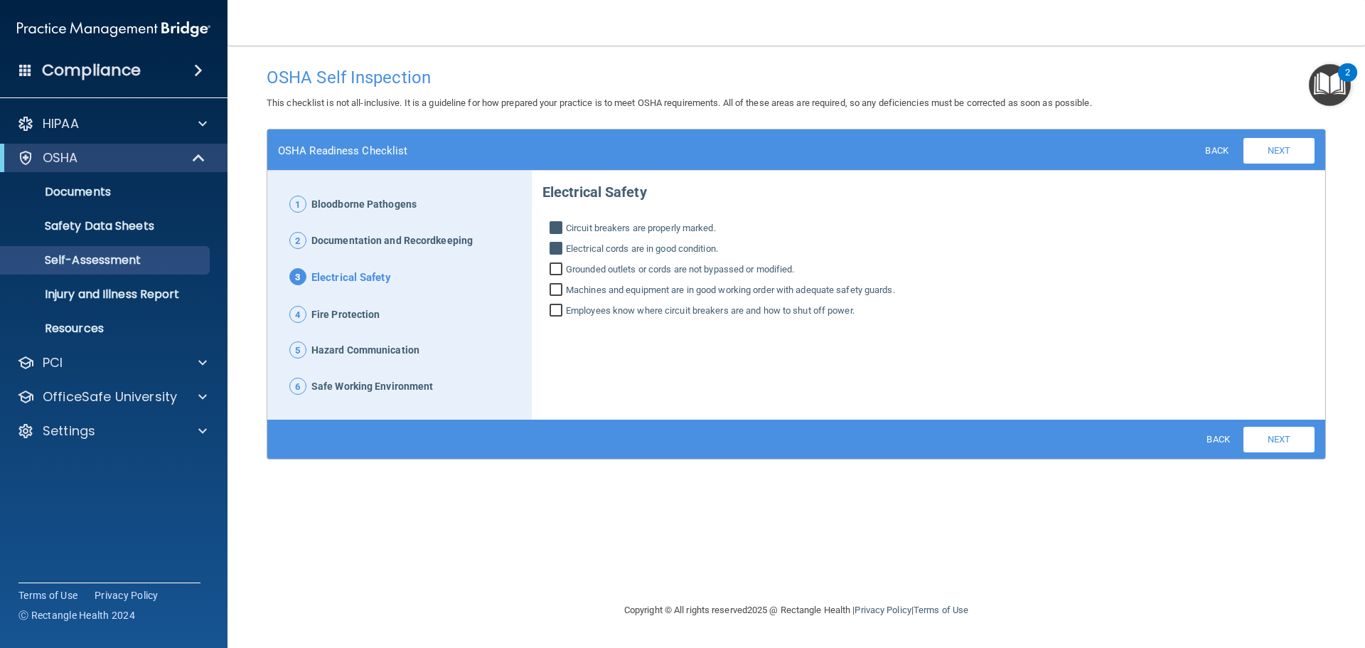
checkbox input "true"
click at [557, 294] on input "Machines and equipment are in good working order with adequate safety guards." at bounding box center [558, 291] width 16 height 14
checkbox input "true"
click at [557, 309] on input "Employees know where circuit breakers are and how to shut off power." at bounding box center [558, 312] width 16 height 14
checkbox input "true"
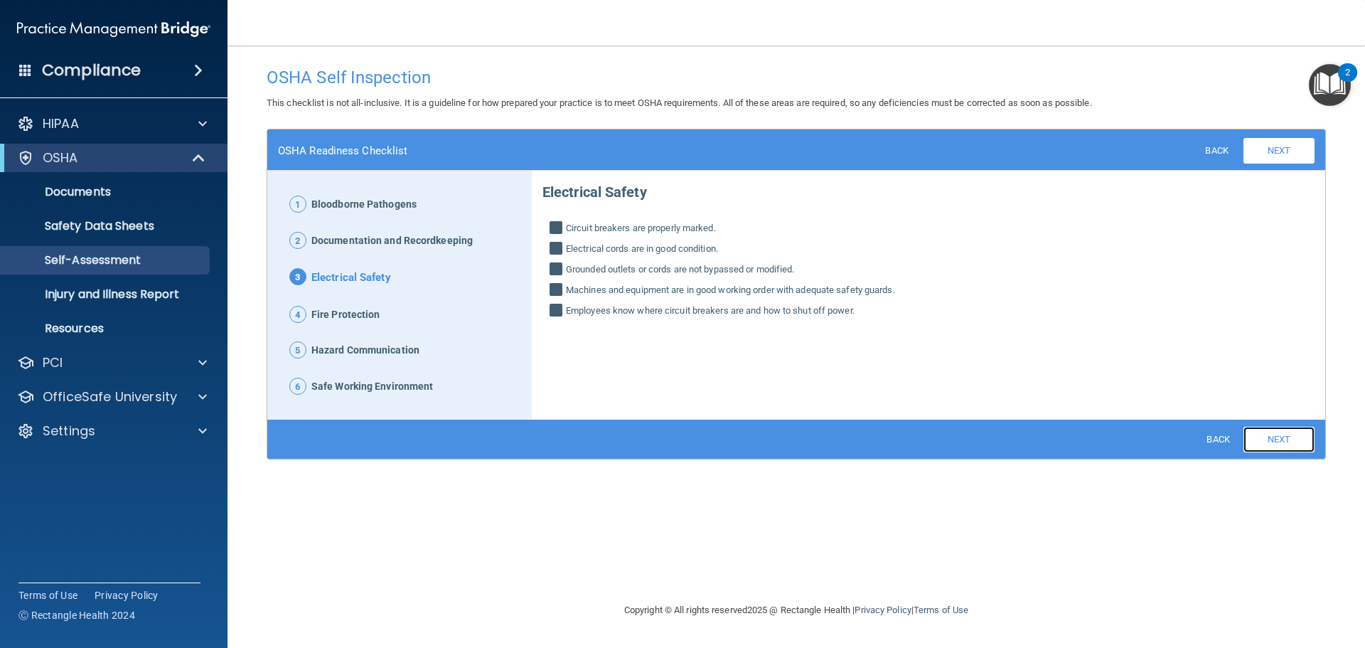
click at [1284, 437] on link "Next" at bounding box center [1279, 440] width 71 height 26
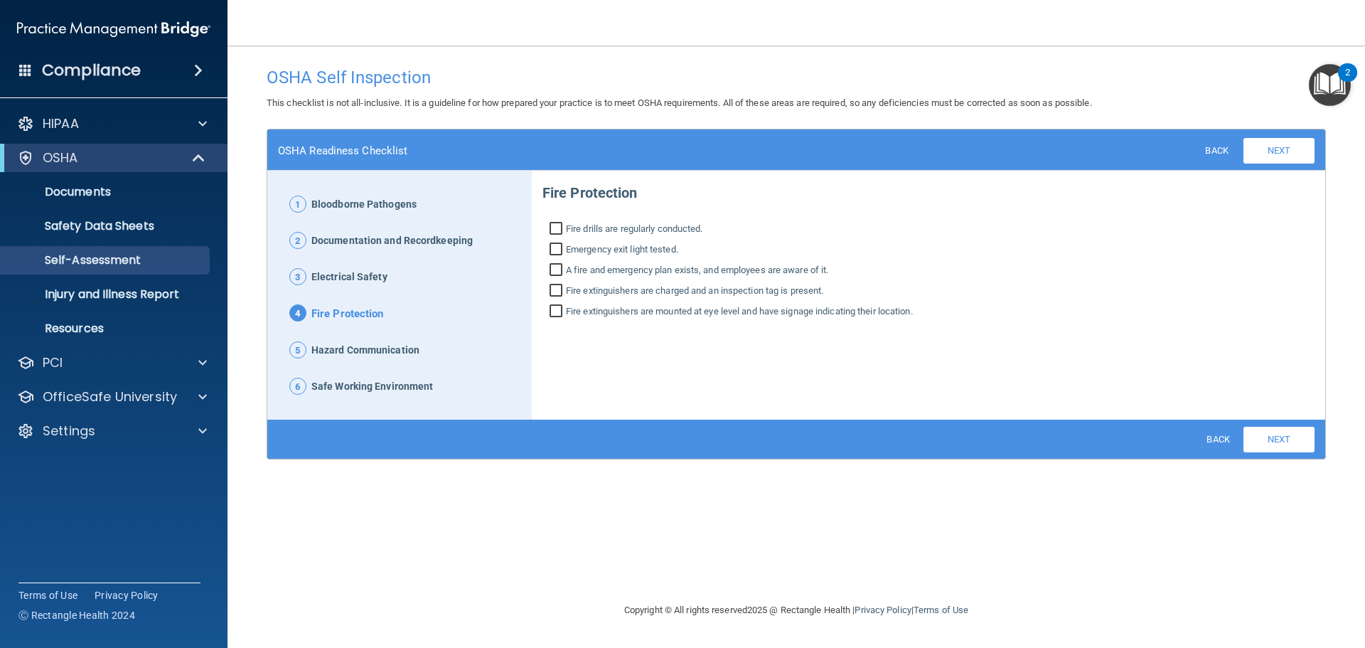
click at [559, 228] on input "Fire drills are regularly conducted." at bounding box center [558, 230] width 16 height 14
checkbox input "true"
click at [558, 247] on input "Emergency exit light tested." at bounding box center [558, 251] width 16 height 14
click at [557, 251] on input "Emergency exit light tested." at bounding box center [558, 251] width 16 height 14
click at [555, 252] on input "Emergency exit light tested." at bounding box center [558, 251] width 16 height 14
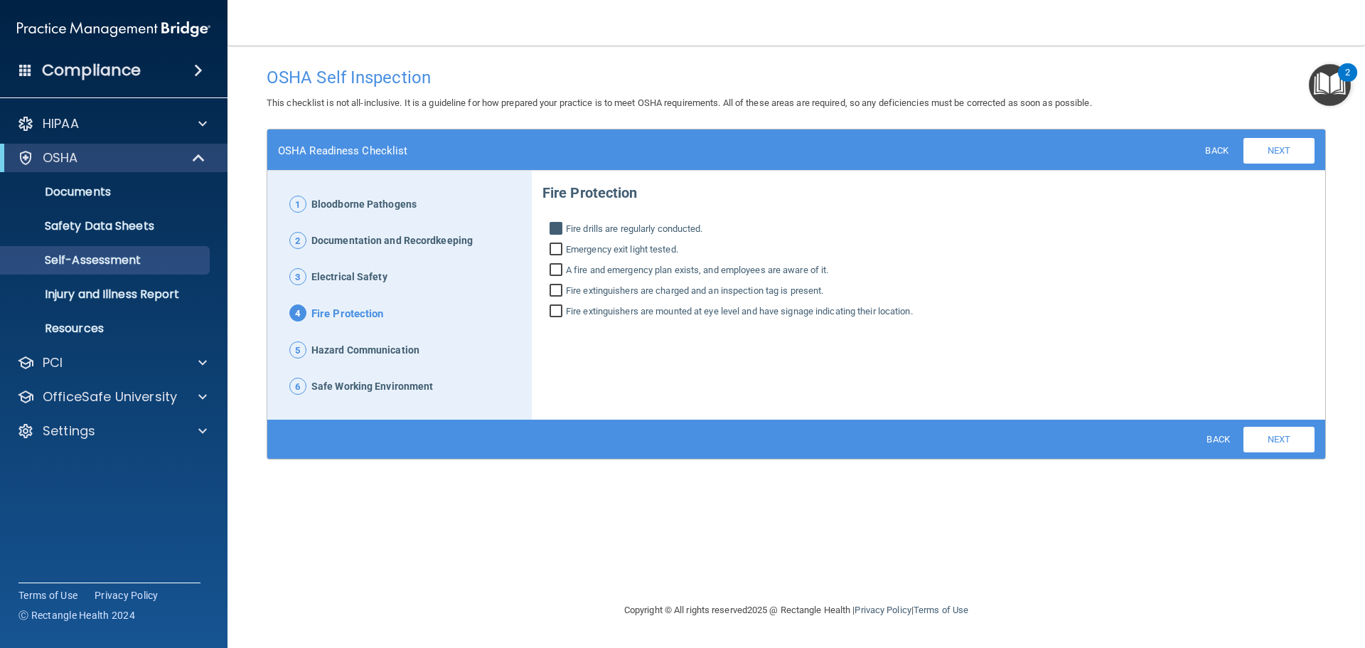
checkbox input "true"
click at [555, 267] on input "A fire and emergency plan exists, and employees are aware of it." at bounding box center [558, 271] width 16 height 14
checkbox input "true"
click at [555, 291] on input "Fire extinguishers are charged and an inspection tag is present." at bounding box center [558, 292] width 16 height 14
checkbox input "true"
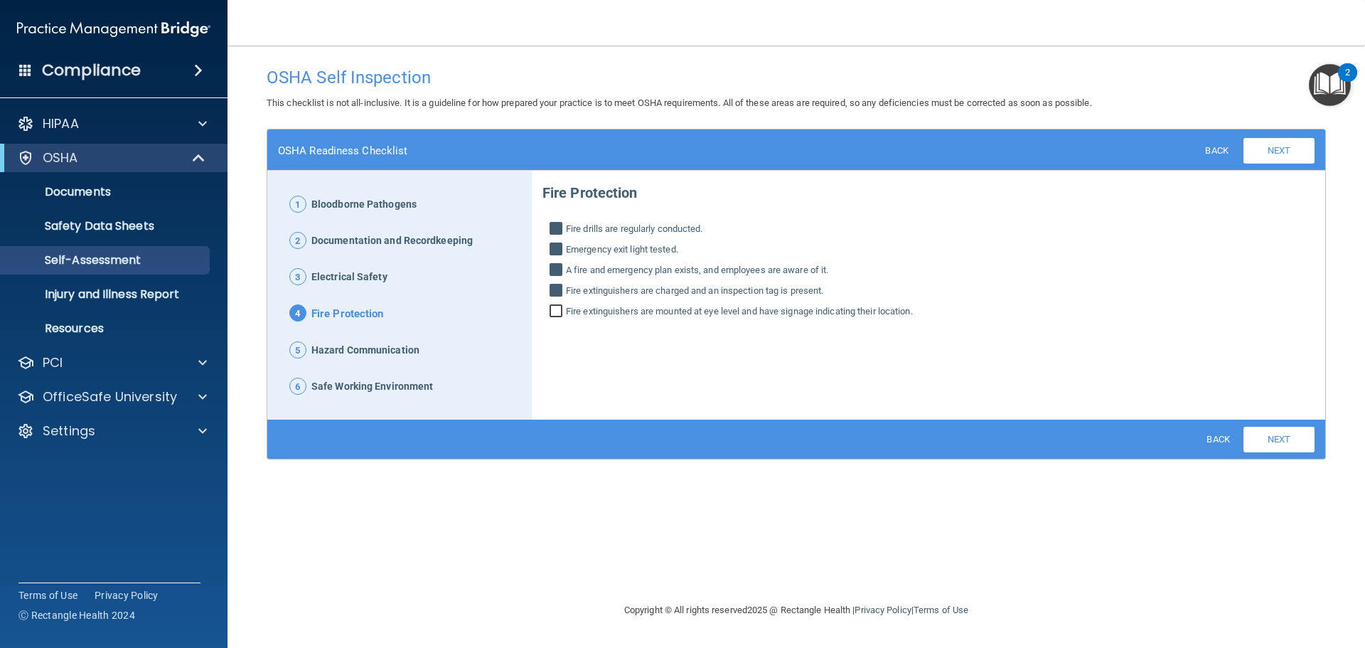
click at [554, 314] on input "Fire extinguishers are mounted at eye level and have signage indicating their l…" at bounding box center [558, 313] width 16 height 14
checkbox input "true"
click at [1289, 444] on link "Next" at bounding box center [1279, 440] width 71 height 26
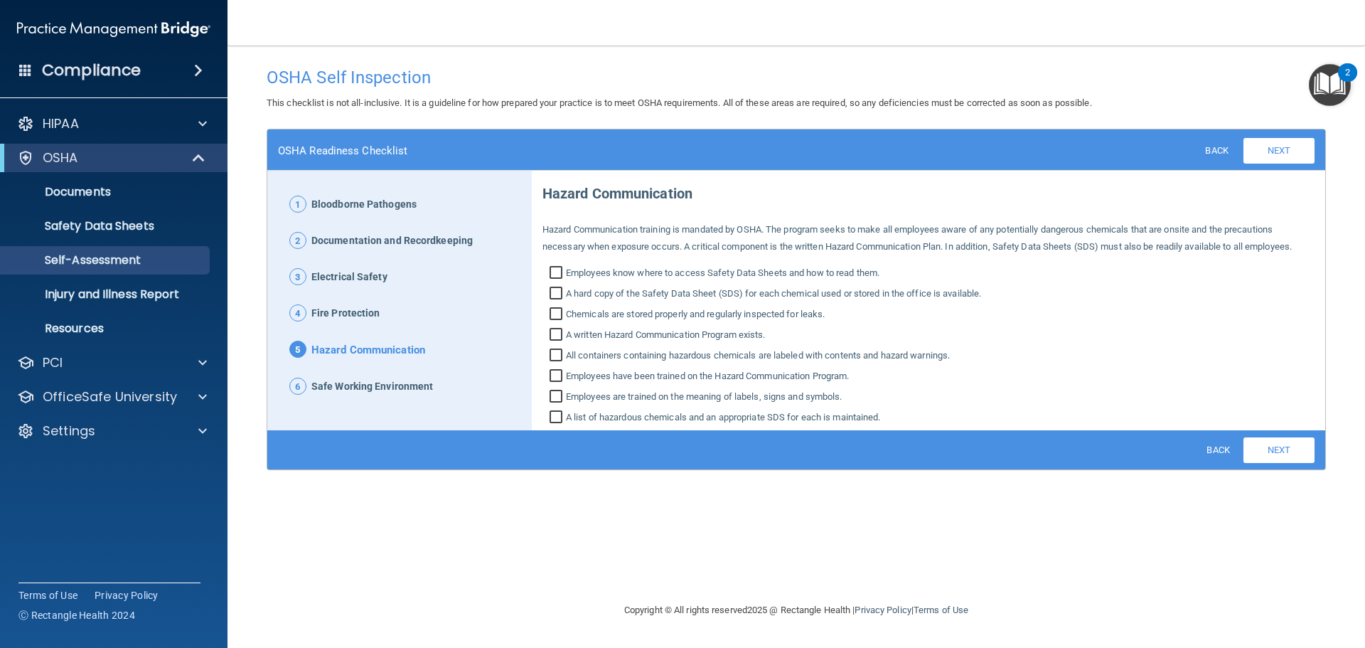
click at [560, 273] on input "Employees know where to access Safety Data Sheets and how to read them." at bounding box center [558, 274] width 16 height 14
checkbox input "true"
click at [555, 294] on input "A hard copy of the Safety Data Sheet (SDS) for each chemical used or stored in …" at bounding box center [558, 295] width 16 height 14
checkbox input "false"
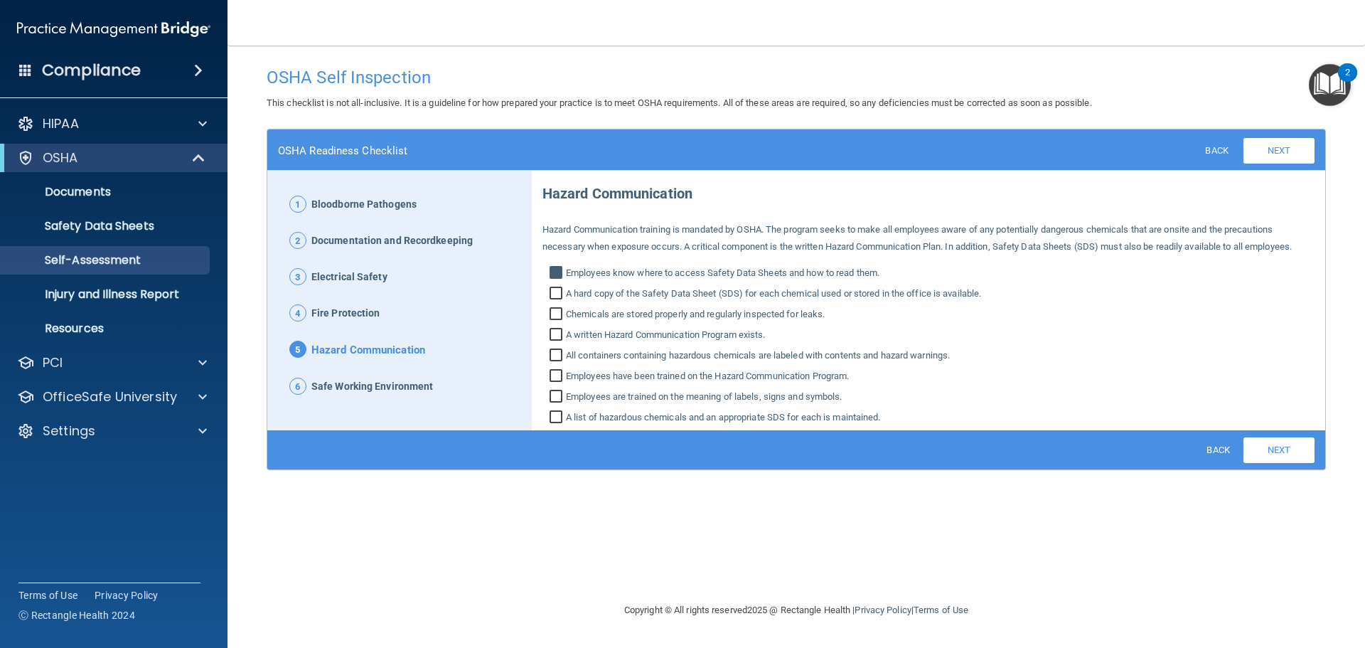
click at [556, 317] on input "Chemicals are stored properly and regularly inspected for leaks." at bounding box center [558, 316] width 16 height 14
checkbox input "true"
click at [559, 294] on input "A hard copy of the Safety Data Sheet (SDS) for each chemical used or stored in …" at bounding box center [558, 295] width 16 height 14
checkbox input "true"
click at [556, 337] on input "A written Hazard Communication Program exists." at bounding box center [558, 336] width 16 height 14
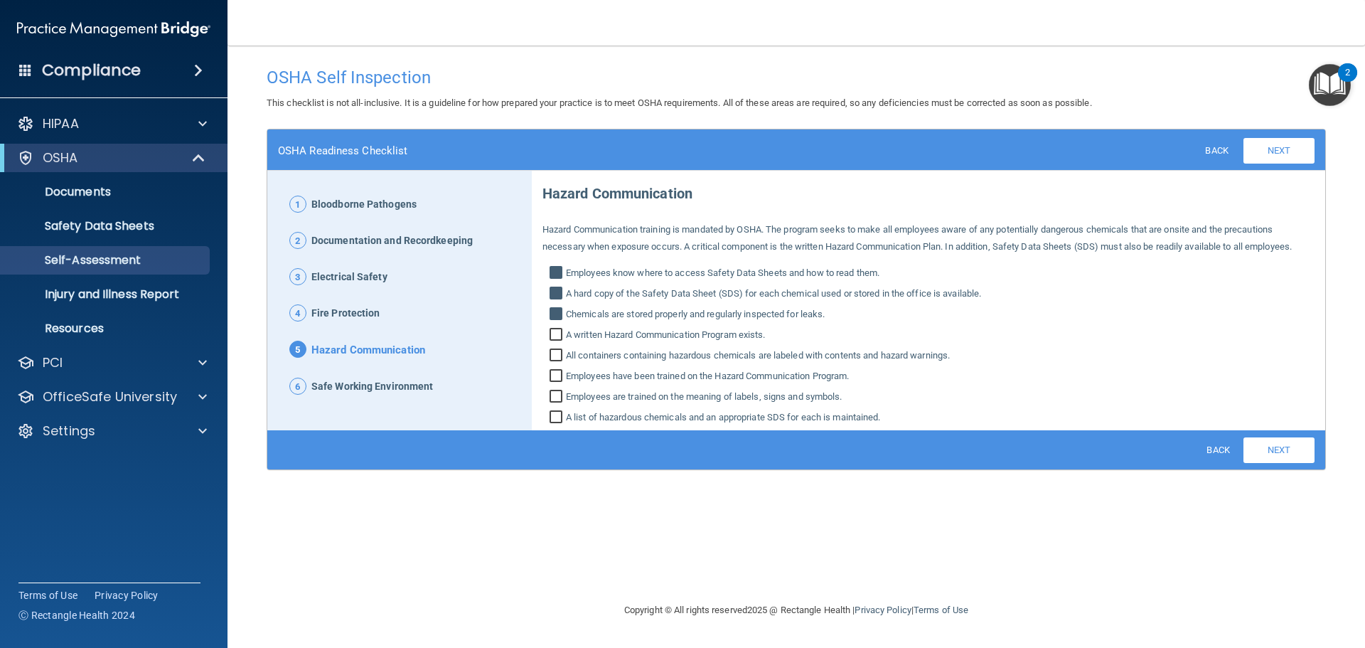
checkbox input "true"
click at [558, 356] on input "All containers containing hazardous chemicals are labeled with contents and haz…" at bounding box center [558, 357] width 16 height 14
checkbox input "true"
click at [558, 373] on input "Employees have been trained on the Hazard Communication Program." at bounding box center [558, 377] width 16 height 14
checkbox input "true"
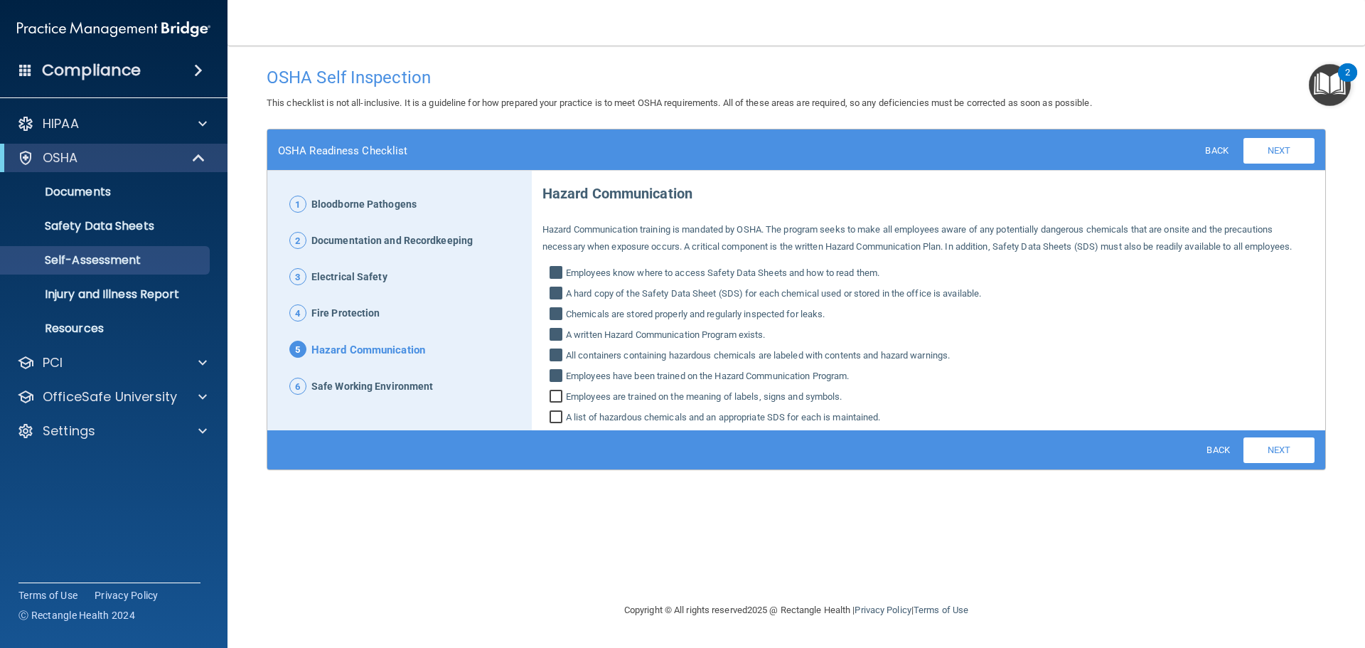
click at [552, 397] on input "Employees are trained on the meaning of labels, signs and symbols." at bounding box center [558, 398] width 16 height 14
checkbox input "true"
click at [559, 417] on input "A list of hazardous chemicals and an appropriate SDS for each is maintained." at bounding box center [558, 419] width 16 height 14
checkbox input "true"
click at [1293, 454] on link "Next" at bounding box center [1279, 450] width 71 height 26
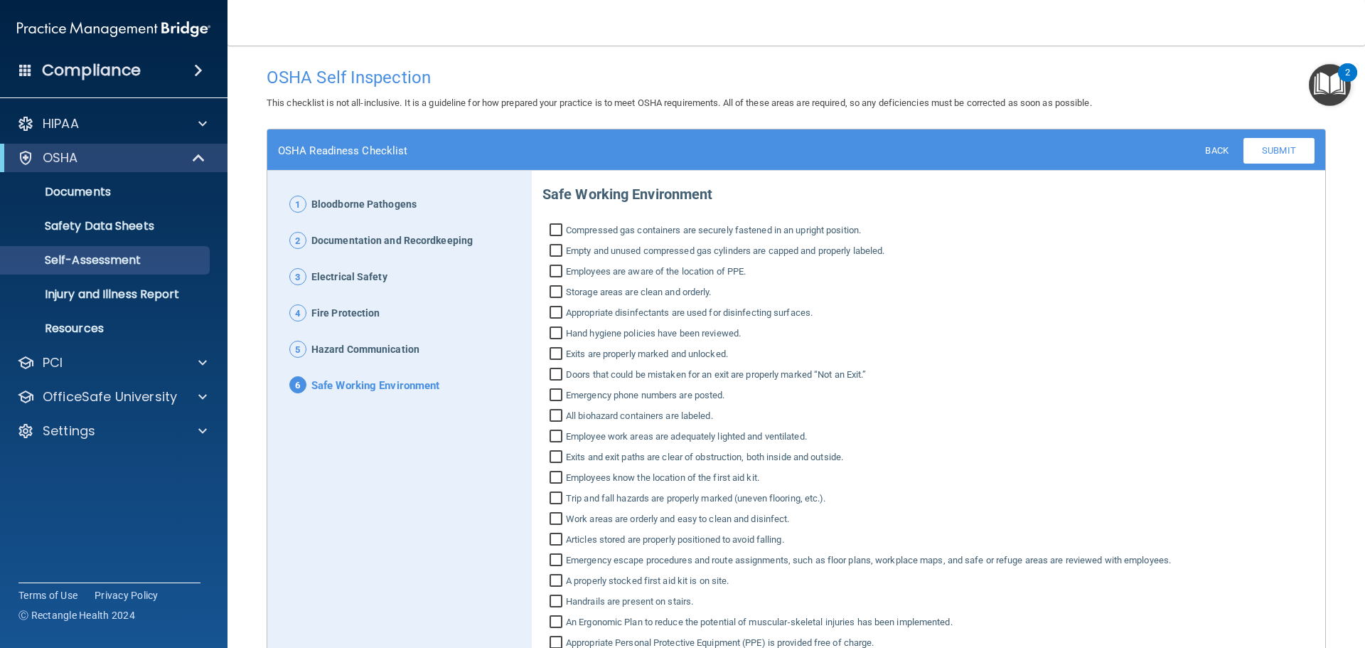
click at [556, 333] on input "Hand hygiene policies have been reviewed." at bounding box center [558, 335] width 16 height 14
checkbox input "true"
click at [552, 314] on input "Appropriate disinfectants are used for disinfecting surfaces." at bounding box center [558, 314] width 16 height 14
checkbox input "true"
click at [557, 287] on input "Storage areas are clean and orderly." at bounding box center [558, 294] width 16 height 14
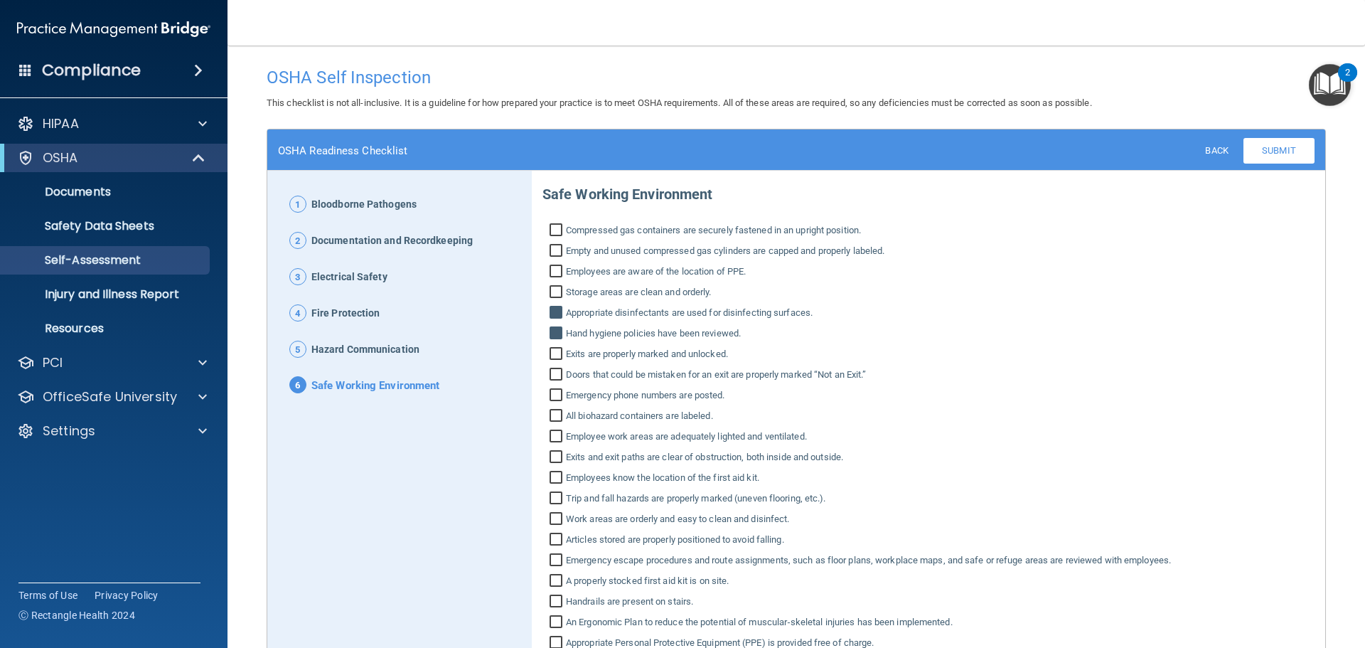
checkbox input "true"
click at [553, 271] on input "Employees are aware of the location of PPE." at bounding box center [558, 273] width 16 height 14
checkbox input "true"
click at [559, 254] on input "Empty and unused compressed gas cylinders are capped and properly labeled." at bounding box center [558, 252] width 16 height 14
checkbox input "true"
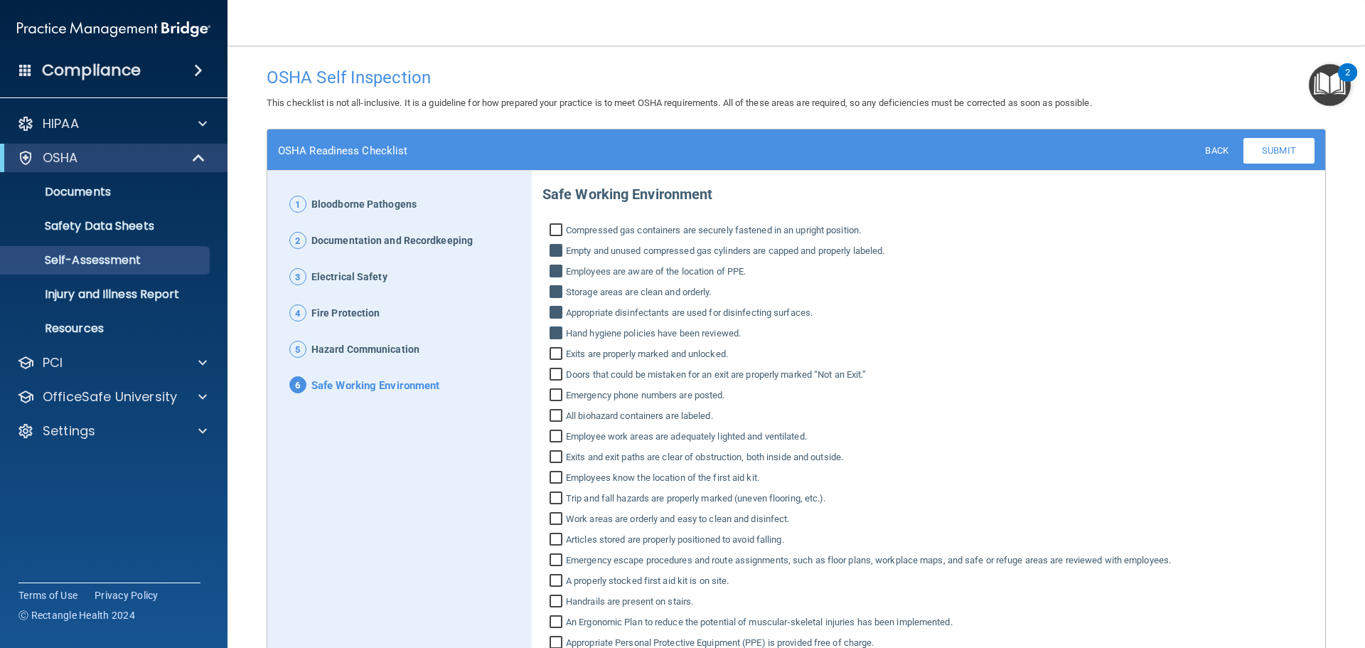
click at [556, 233] on input "Compressed gas containers are securely fastened in an upright position." at bounding box center [558, 232] width 16 height 14
checkbox input "true"
click at [558, 358] on input "Exits are properly marked and unlocked." at bounding box center [558, 355] width 16 height 14
checkbox input "true"
click at [555, 375] on input "Doors that could be mistaken for an exit are properly marked “Not an Exit.”" at bounding box center [558, 376] width 16 height 14
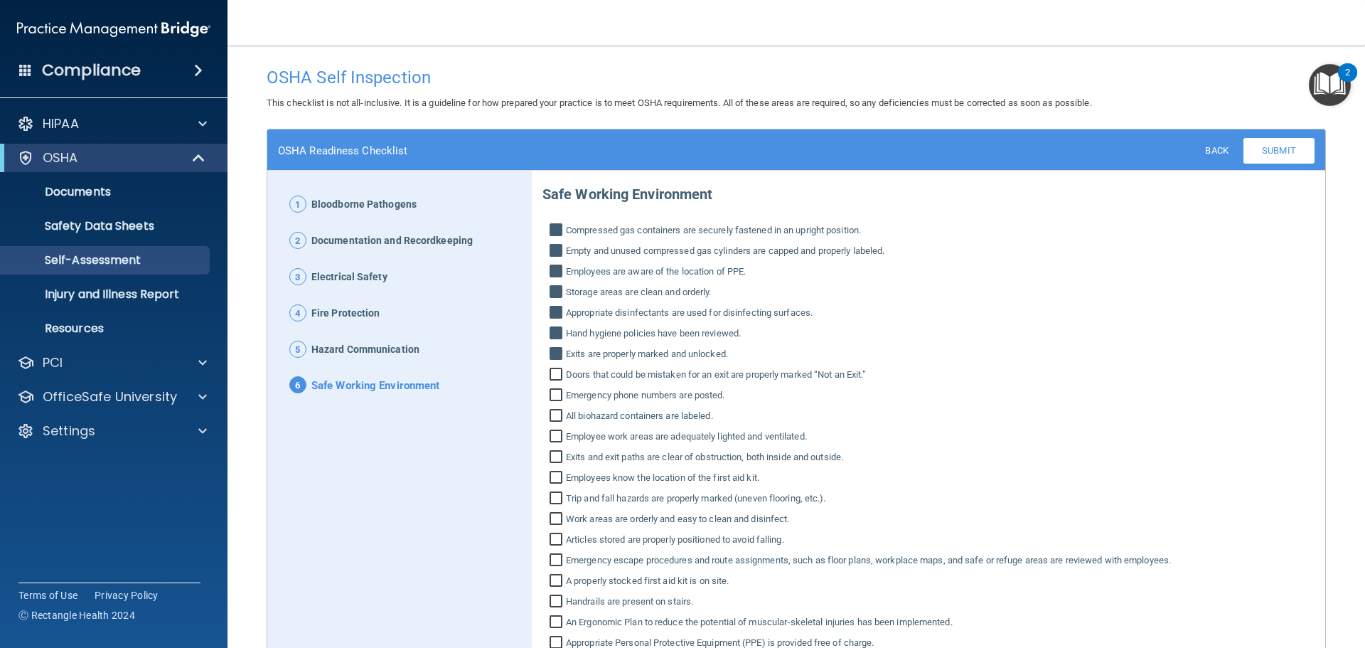
checkbox input "true"
click at [550, 392] on input "Emergency phone numbers are posted." at bounding box center [558, 397] width 16 height 14
checkbox input "true"
click at [555, 416] on input "All biohazard containers are labeled." at bounding box center [558, 417] width 16 height 14
checkbox input "true"
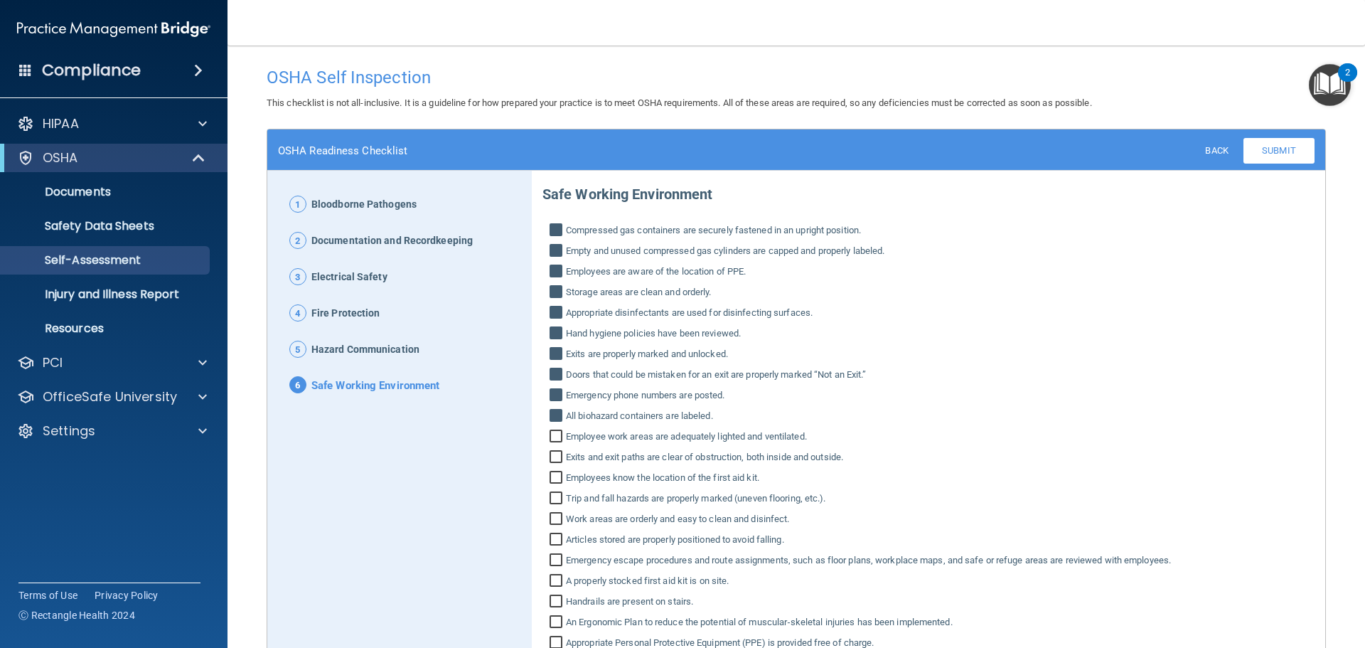
click at [557, 437] on input "Employee work areas are adequately lighted and ventilated." at bounding box center [558, 438] width 16 height 14
checkbox input "true"
click at [551, 459] on input "Exits and exit paths are clear of obstruction, both inside and outside." at bounding box center [558, 458] width 16 height 14
checkbox input "true"
click at [550, 479] on input "Employees know the location of the first aid kit." at bounding box center [558, 479] width 16 height 14
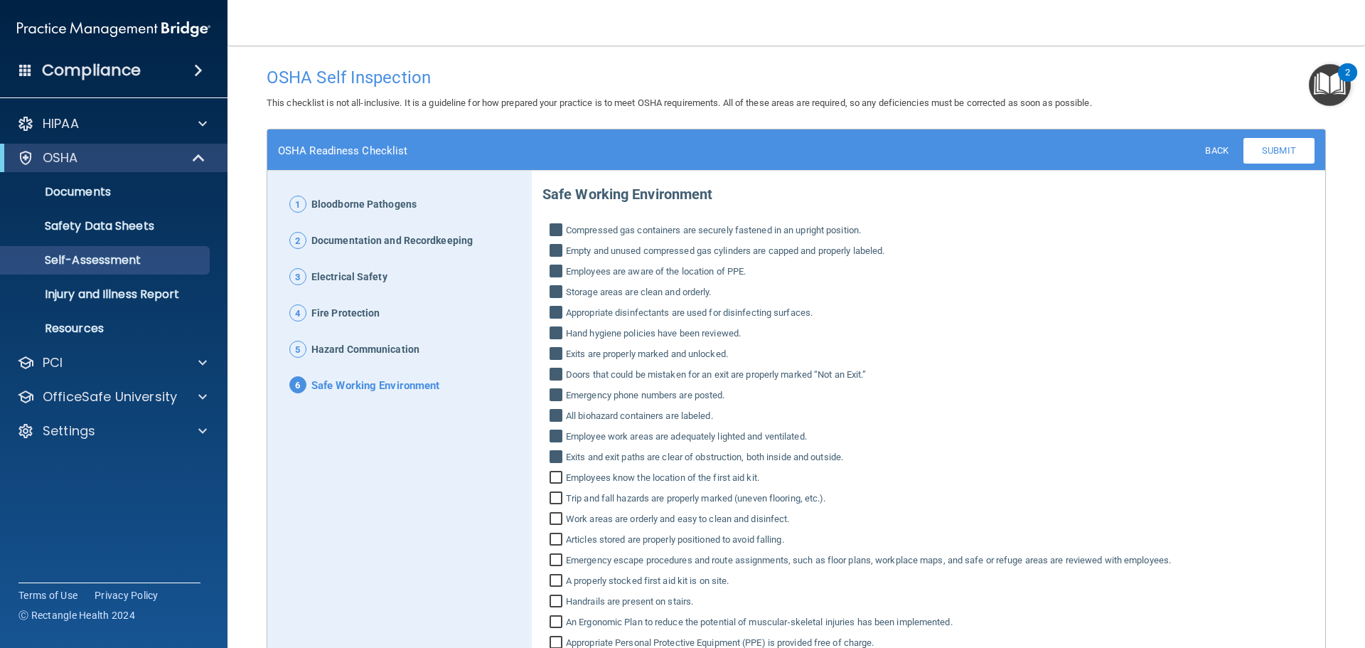
checkbox input "true"
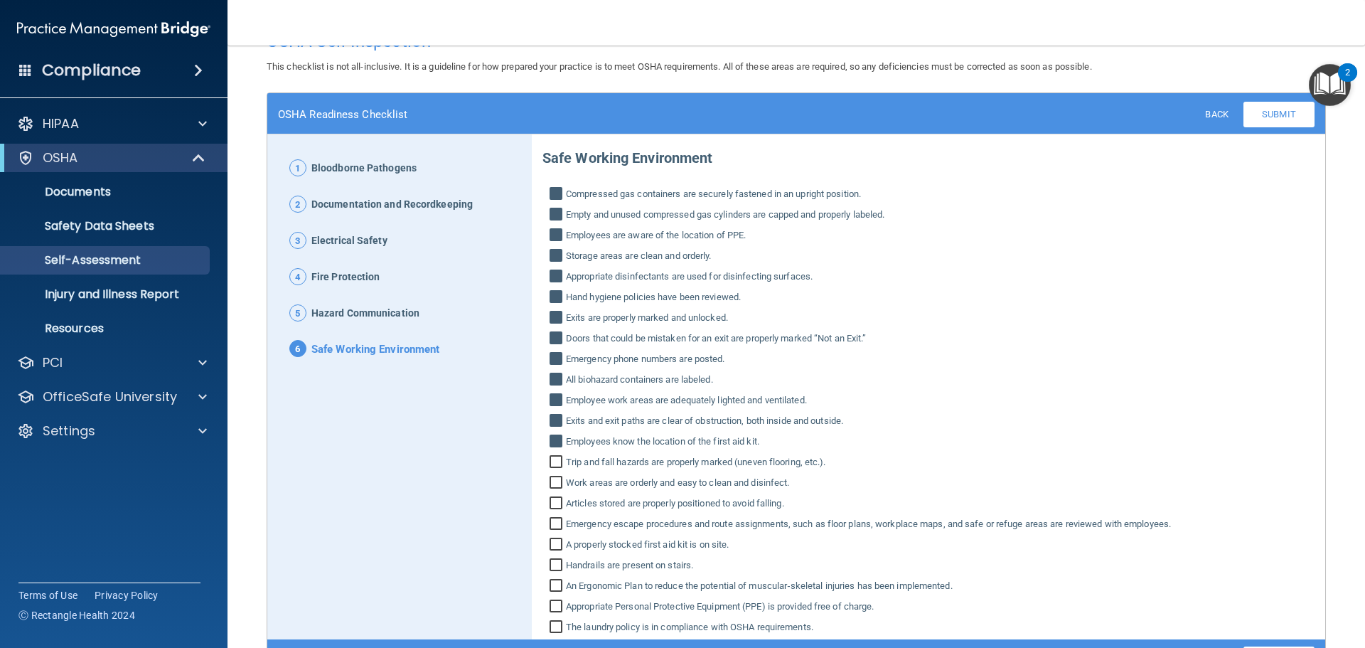
scroll to position [71, 0]
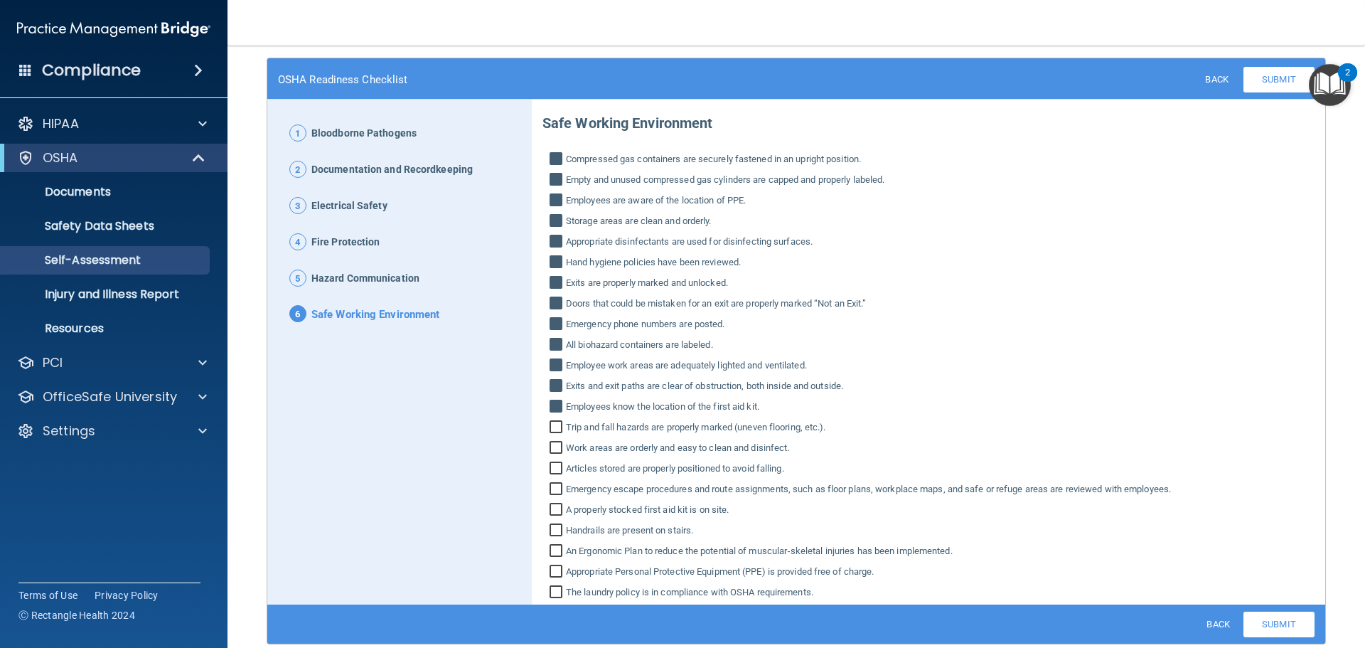
click at [562, 427] on input "Trip and fall hazards are properly marked (uneven flooring, etc.)." at bounding box center [558, 429] width 16 height 14
checkbox input "true"
click at [555, 445] on input "Work areas are orderly and easy to clean and disinfect." at bounding box center [558, 449] width 16 height 14
checkbox input "true"
click at [555, 464] on input "Articles stored are properly positioned to avoid falling." at bounding box center [558, 470] width 16 height 14
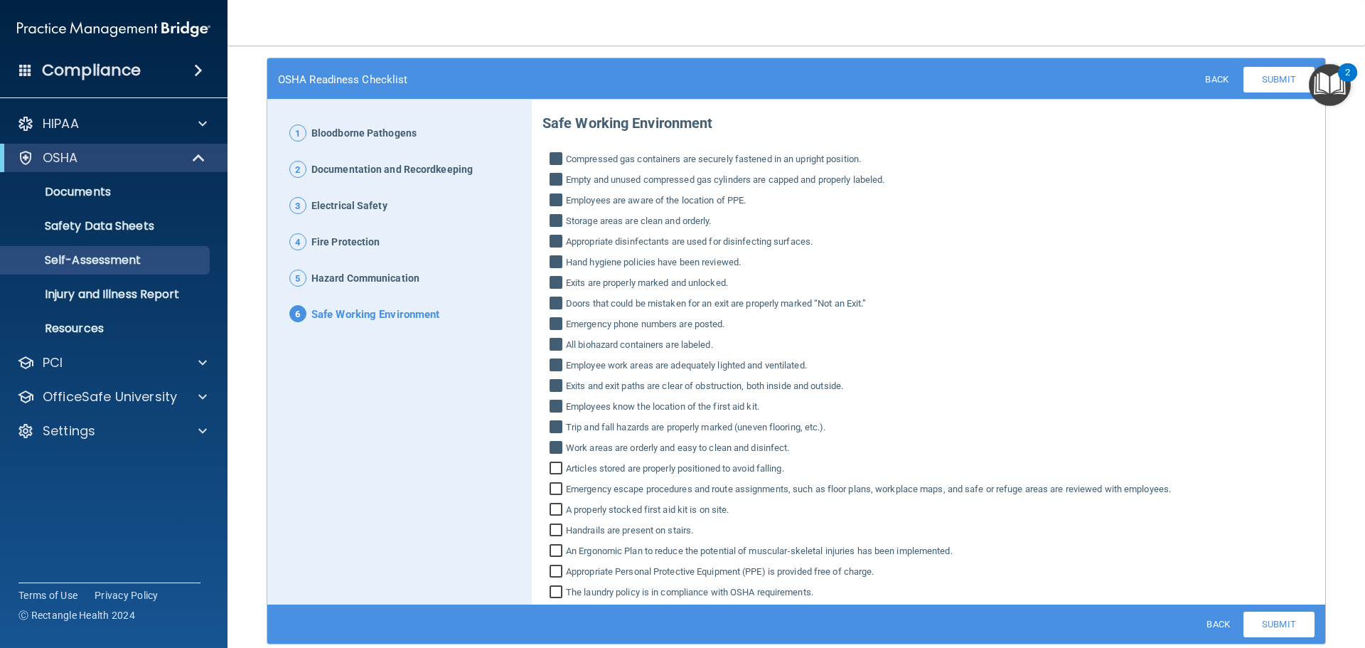
checkbox input "true"
click at [553, 488] on input "Emergency escape procedures and route assignments, such as floor plans, workpla…" at bounding box center [558, 490] width 16 height 14
checkbox input "true"
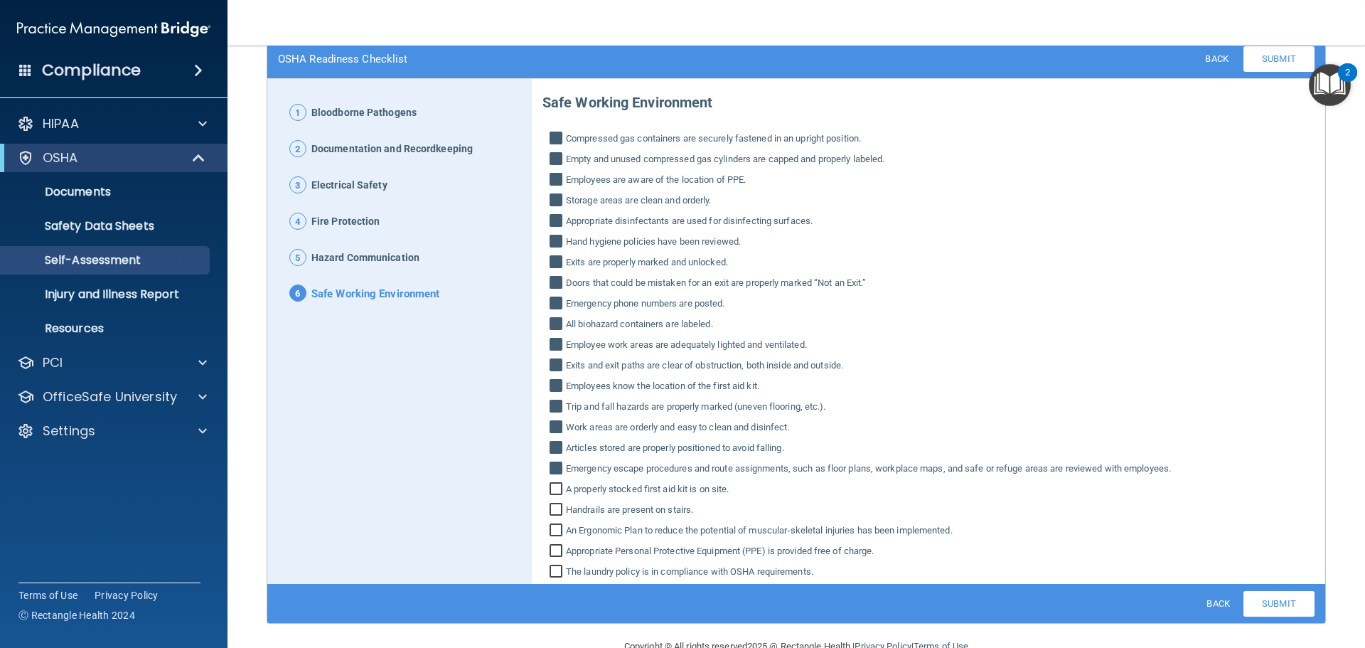
scroll to position [124, 0]
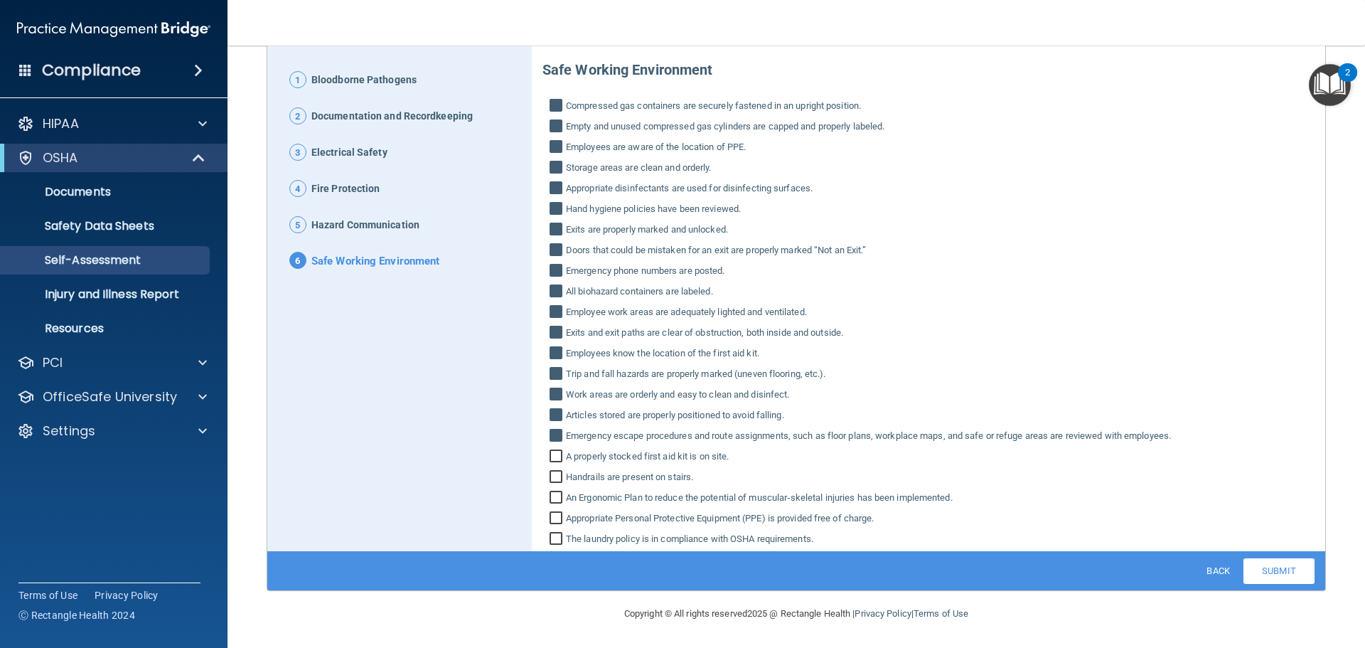
click at [555, 457] on input "A properly stocked first aid kit is on site." at bounding box center [558, 458] width 16 height 14
checkbox input "true"
click at [556, 477] on input "Handrails are present on stairs." at bounding box center [558, 478] width 16 height 14
checkbox input "true"
click at [556, 498] on input "An Ergonomic Plan to reduce the potential of muscular‐skeletal injuries has bee…" at bounding box center [558, 499] width 16 height 14
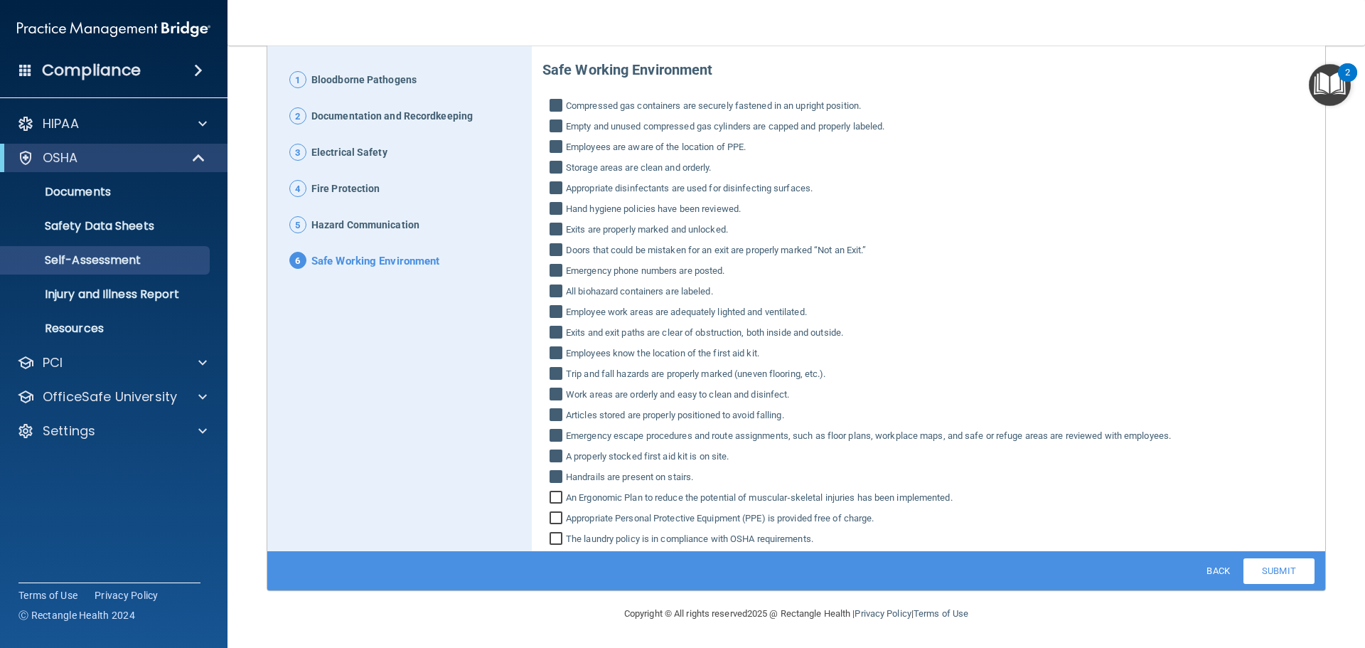
checkbox input "true"
click at [556, 515] on input "Appropriate Personal Protective Equipment (PPE) is provided free of charge." at bounding box center [558, 520] width 16 height 14
checkbox input "true"
click at [553, 538] on input "The laundry policy is in compliance with OSHA requirements." at bounding box center [558, 540] width 16 height 14
checkbox input "true"
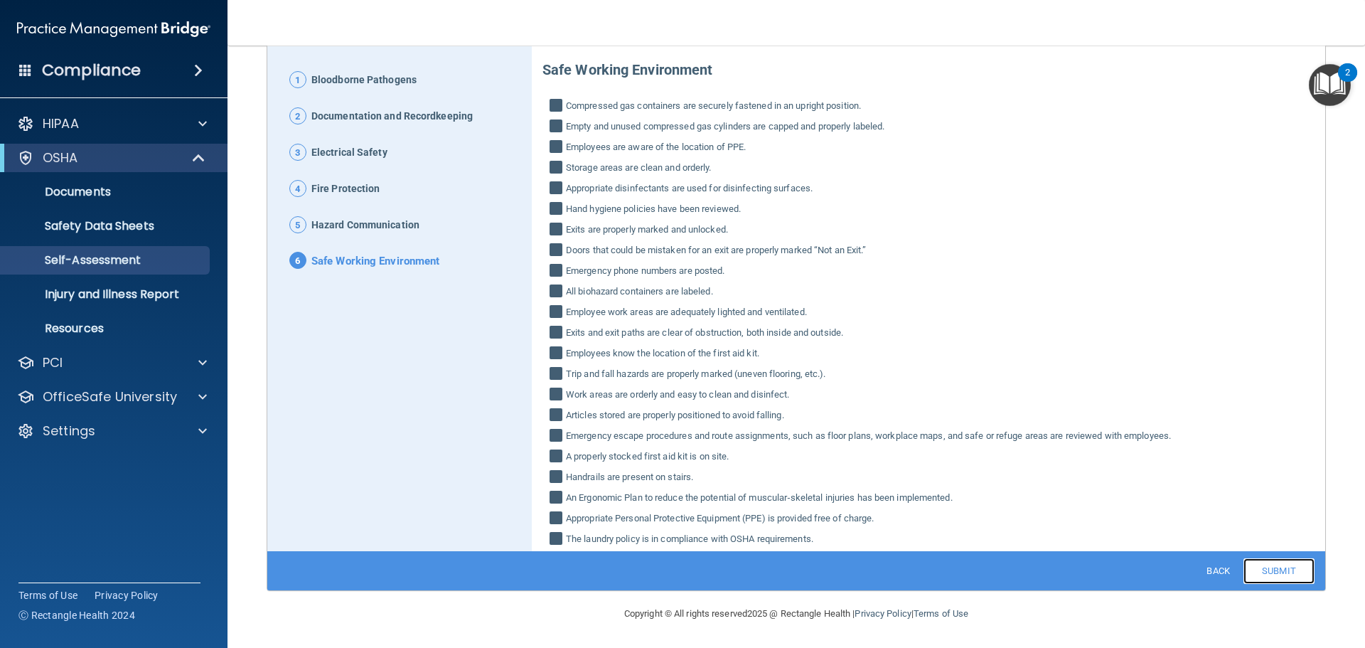
click at [1276, 574] on link "Submit" at bounding box center [1279, 571] width 71 height 26
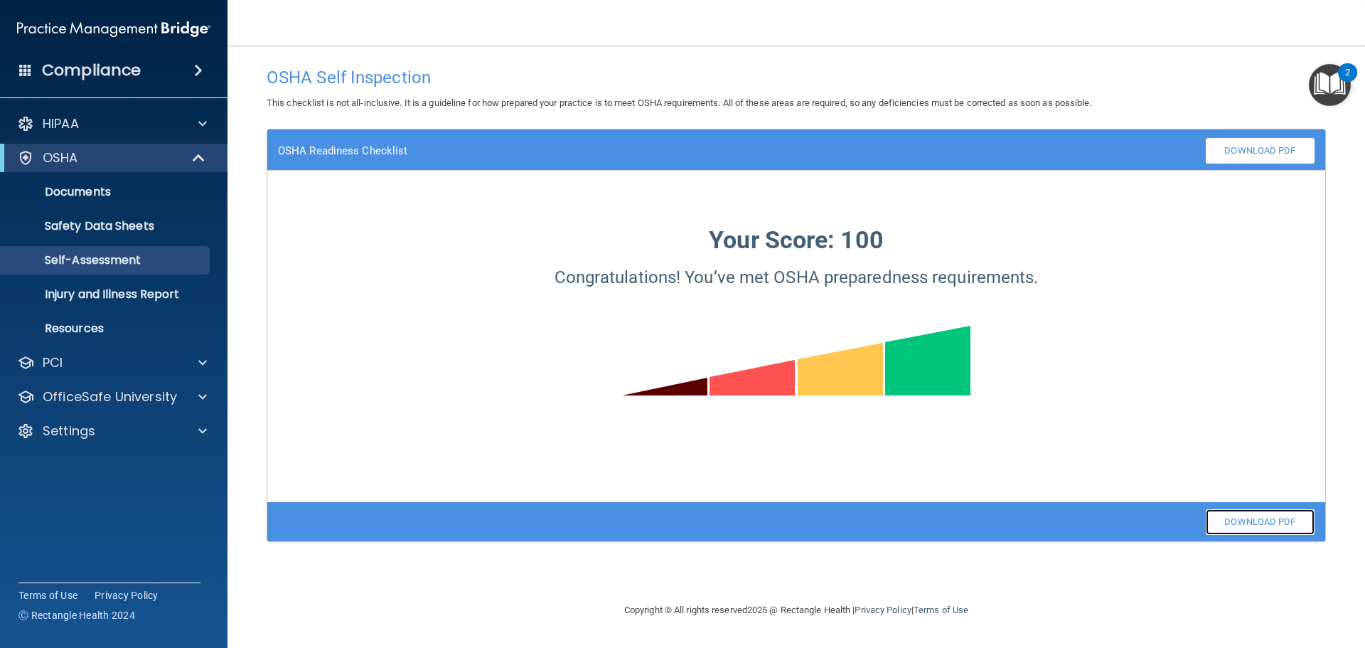
click at [1268, 520] on link "Download PDF" at bounding box center [1260, 522] width 109 height 26
